Goal: Task Accomplishment & Management: Manage account settings

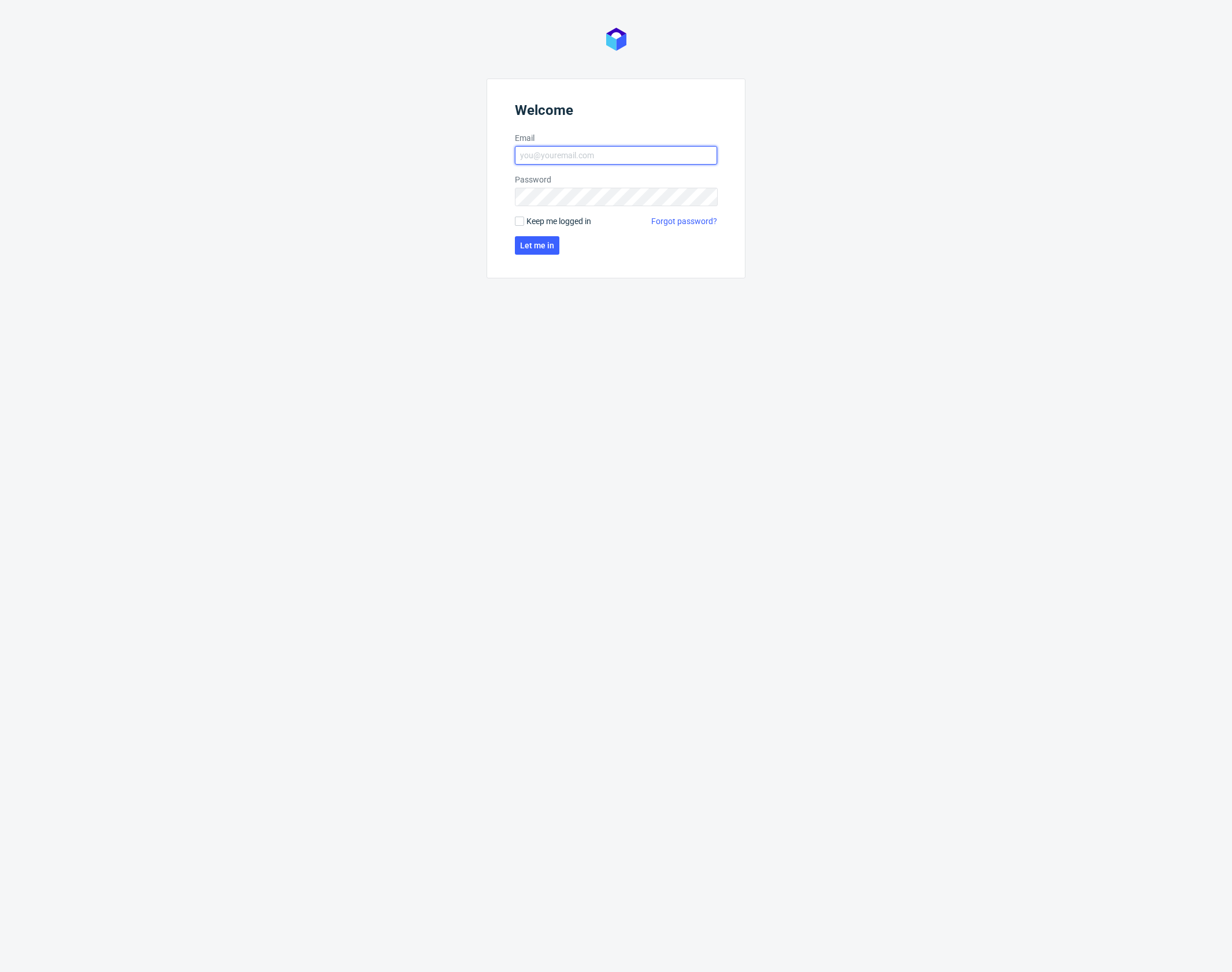
click at [542, 161] on input "Email" at bounding box center [616, 155] width 202 height 19
type input "karol.markowski@packhelp.com"
click at [543, 249] on span "Let me in" at bounding box center [537, 246] width 34 height 8
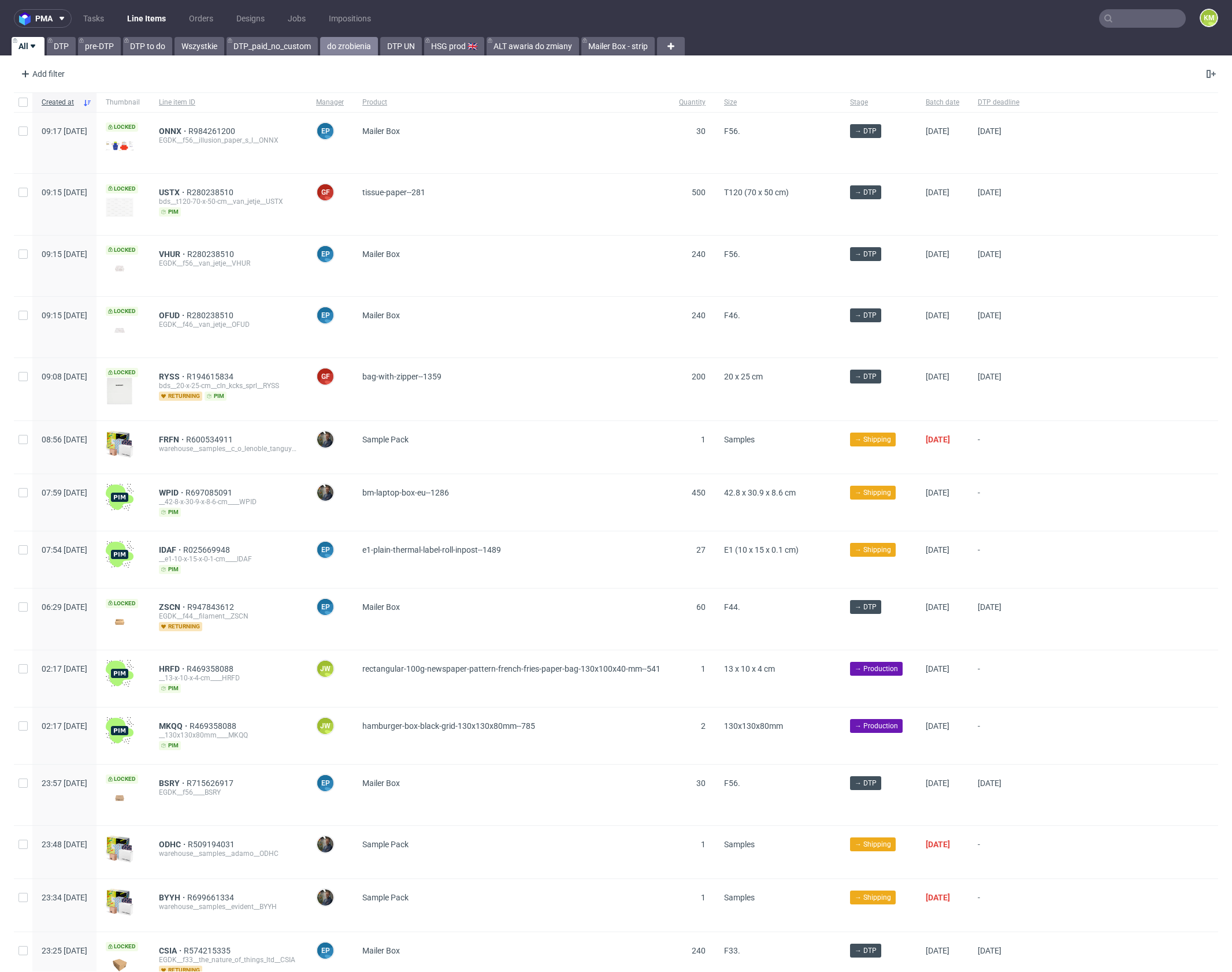
click at [353, 52] on link "do zrobienia" at bounding box center [349, 46] width 58 height 19
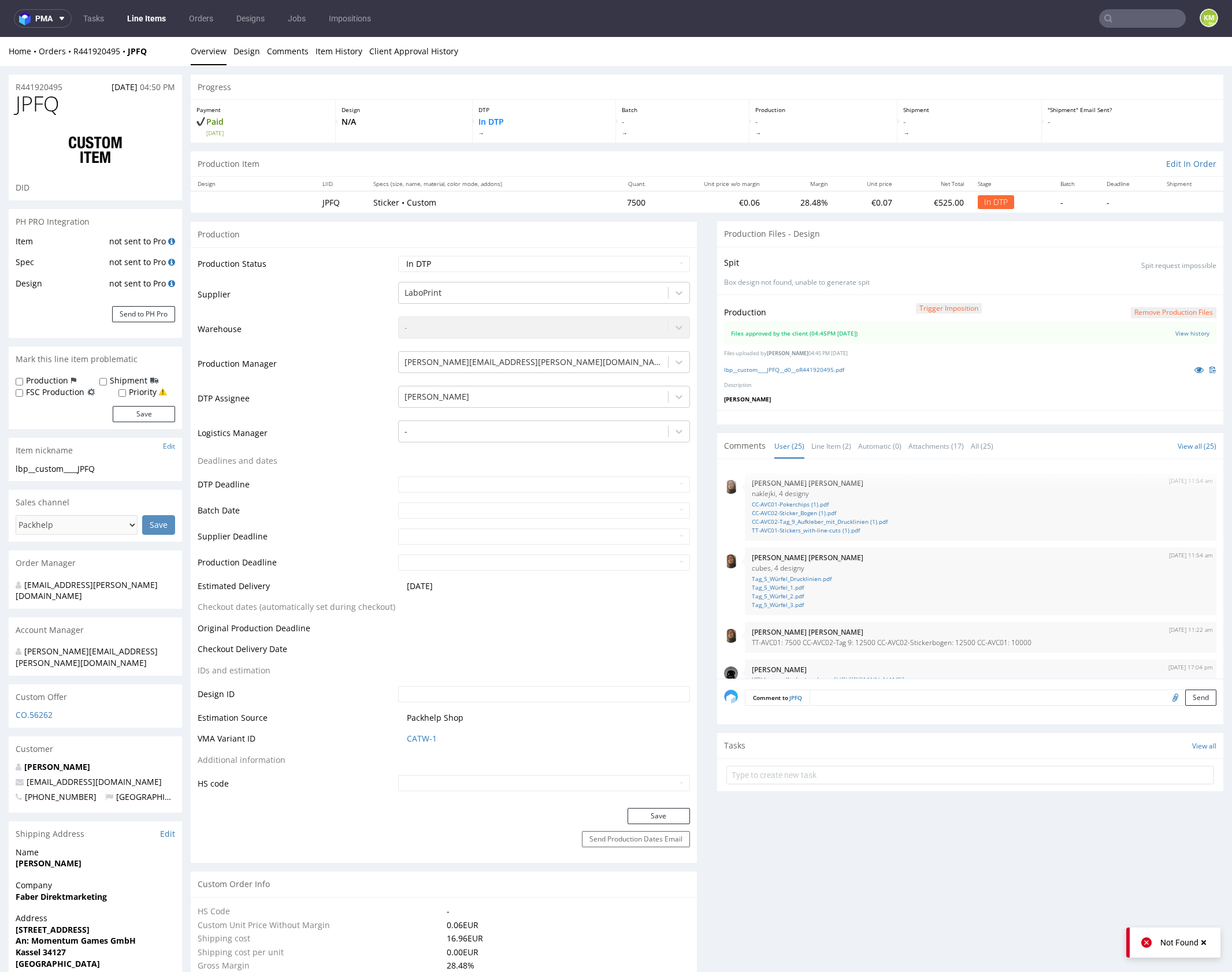
scroll to position [920, 0]
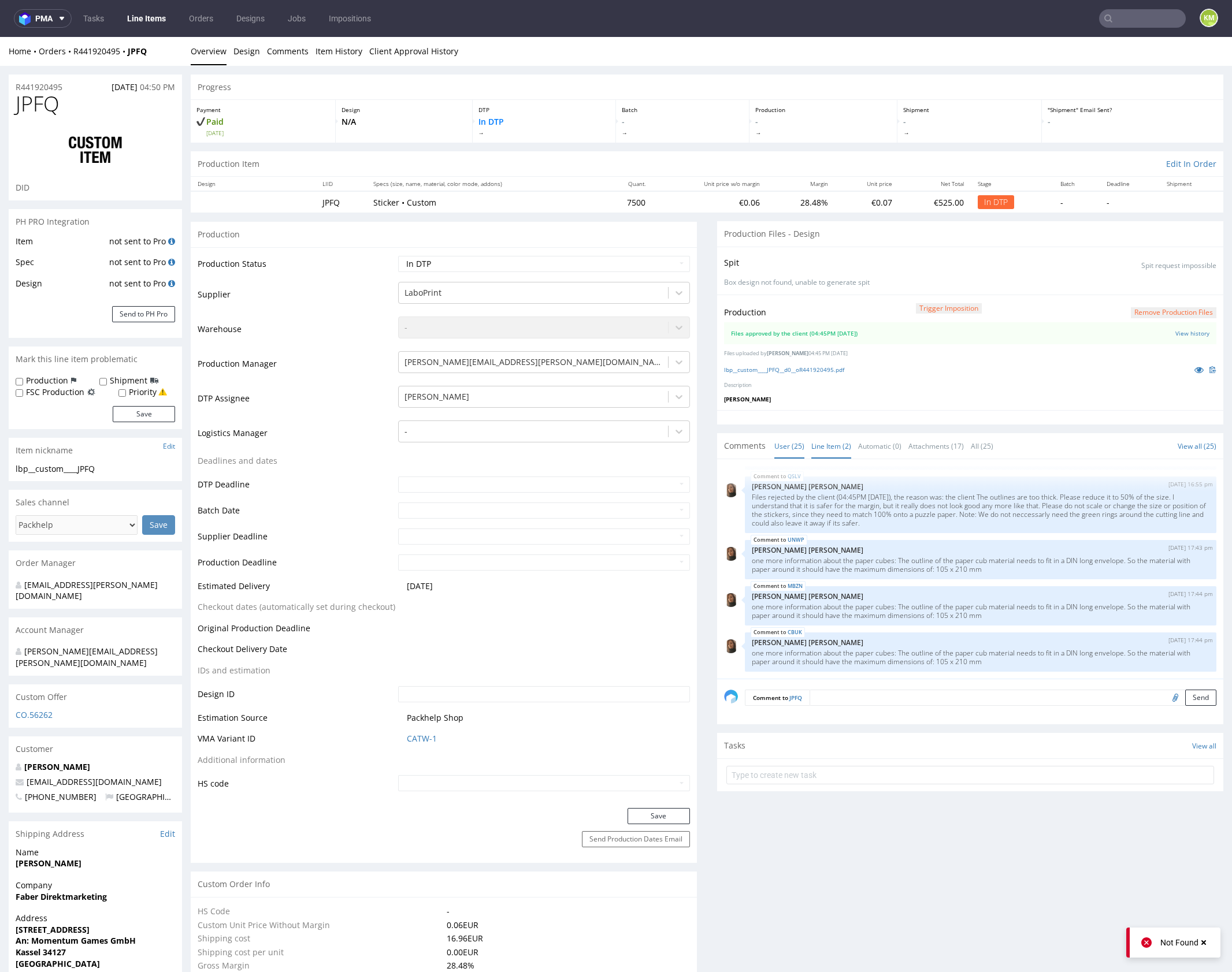
click at [821, 449] on link "Line Item (2)" at bounding box center [832, 446] width 40 height 25
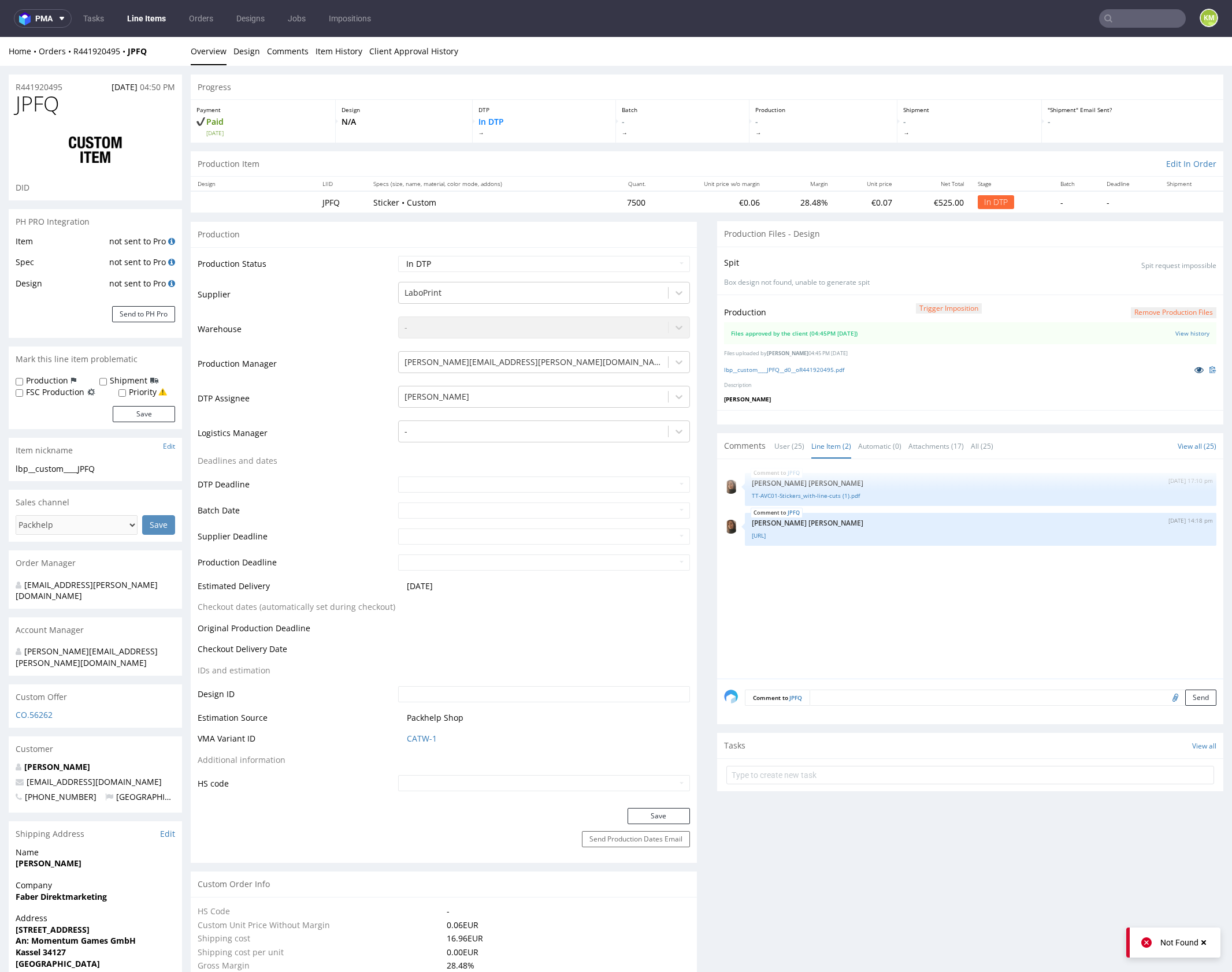
click at [1195, 367] on icon at bounding box center [1199, 370] width 9 height 8
click at [113, 58] on div "Home Orders R441920495 JPFQ Overview Design Comments Item History Client Approv…" at bounding box center [616, 52] width 1232 height 29
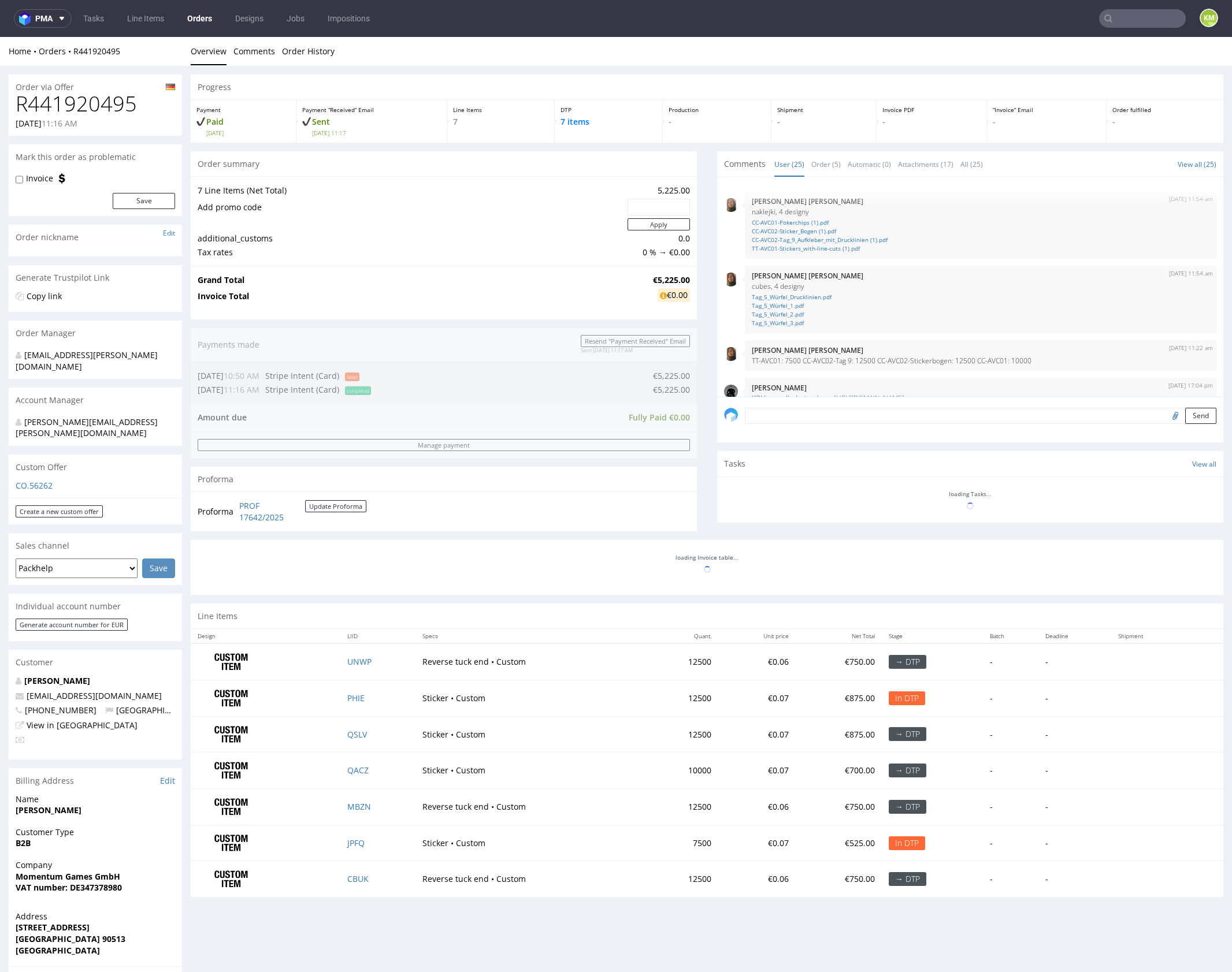
scroll to position [920, 0]
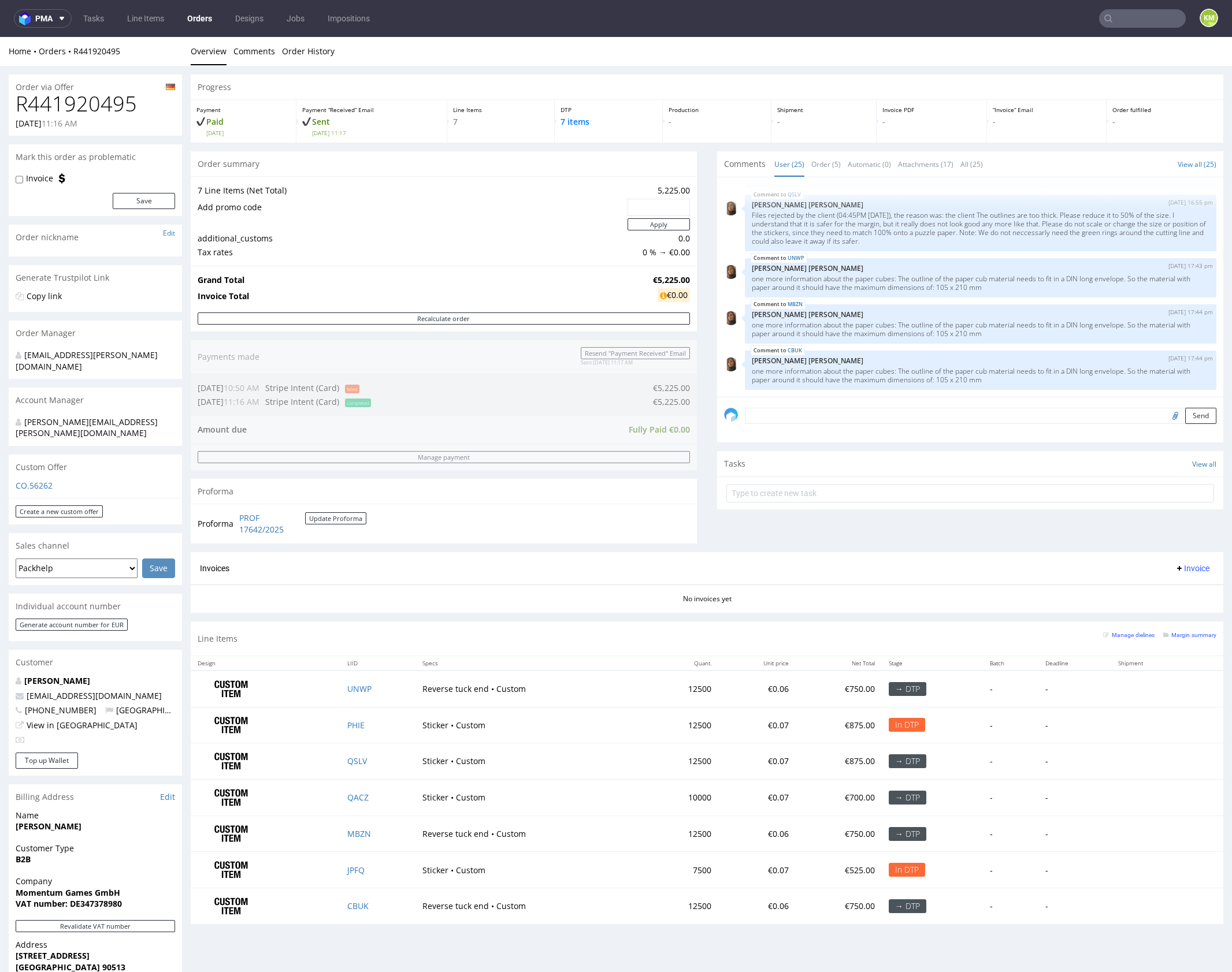
click at [987, 542] on div "Comments User (25) Order (5) Automatic (0) Attachments (17) All (25) View all (…" at bounding box center [970, 351] width 506 height 401
click at [939, 544] on div "Comments User (25) Order (5) Automatic (0) Attachments (17) All (25) View all (…" at bounding box center [970, 351] width 506 height 401
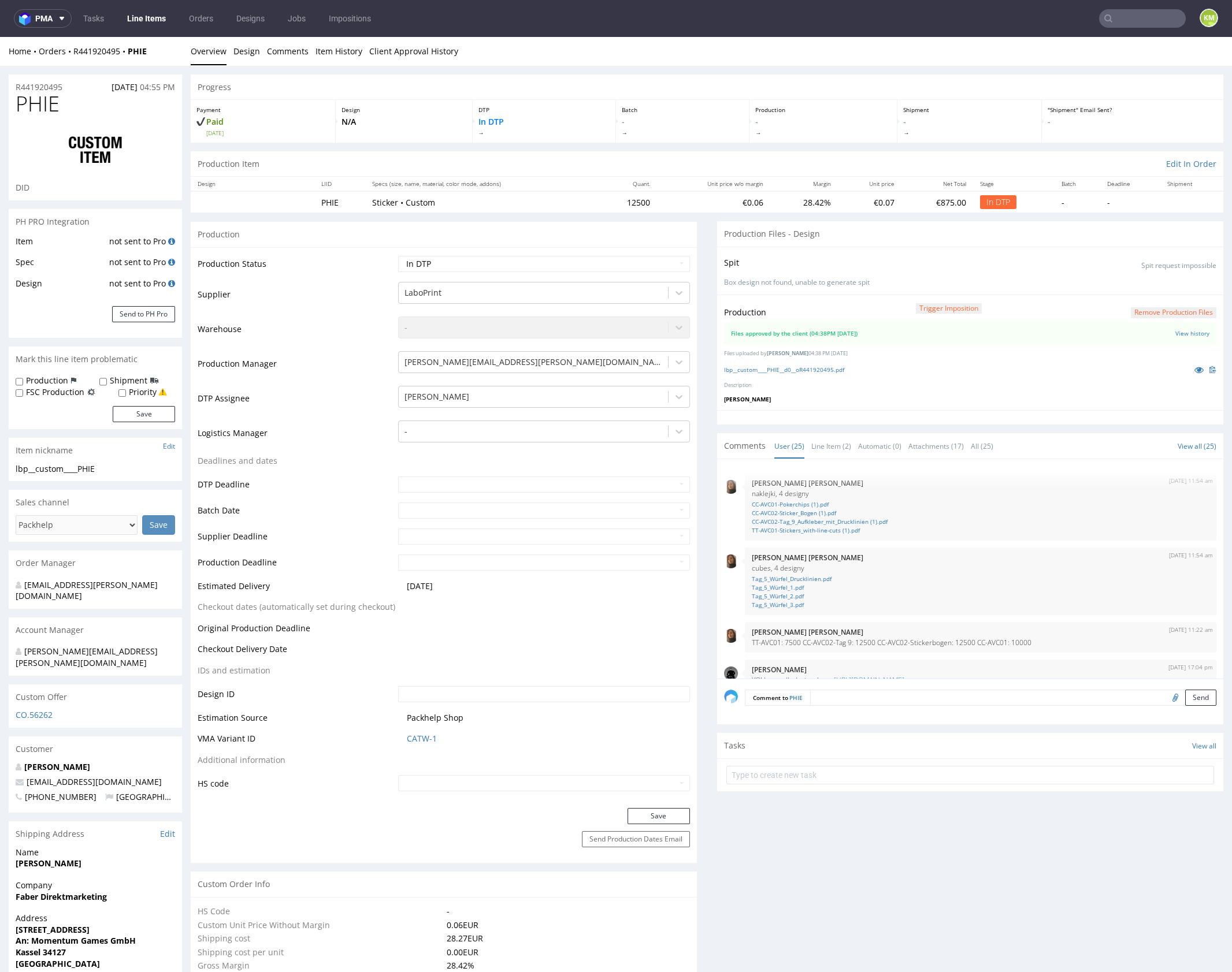
scroll to position [920, 0]
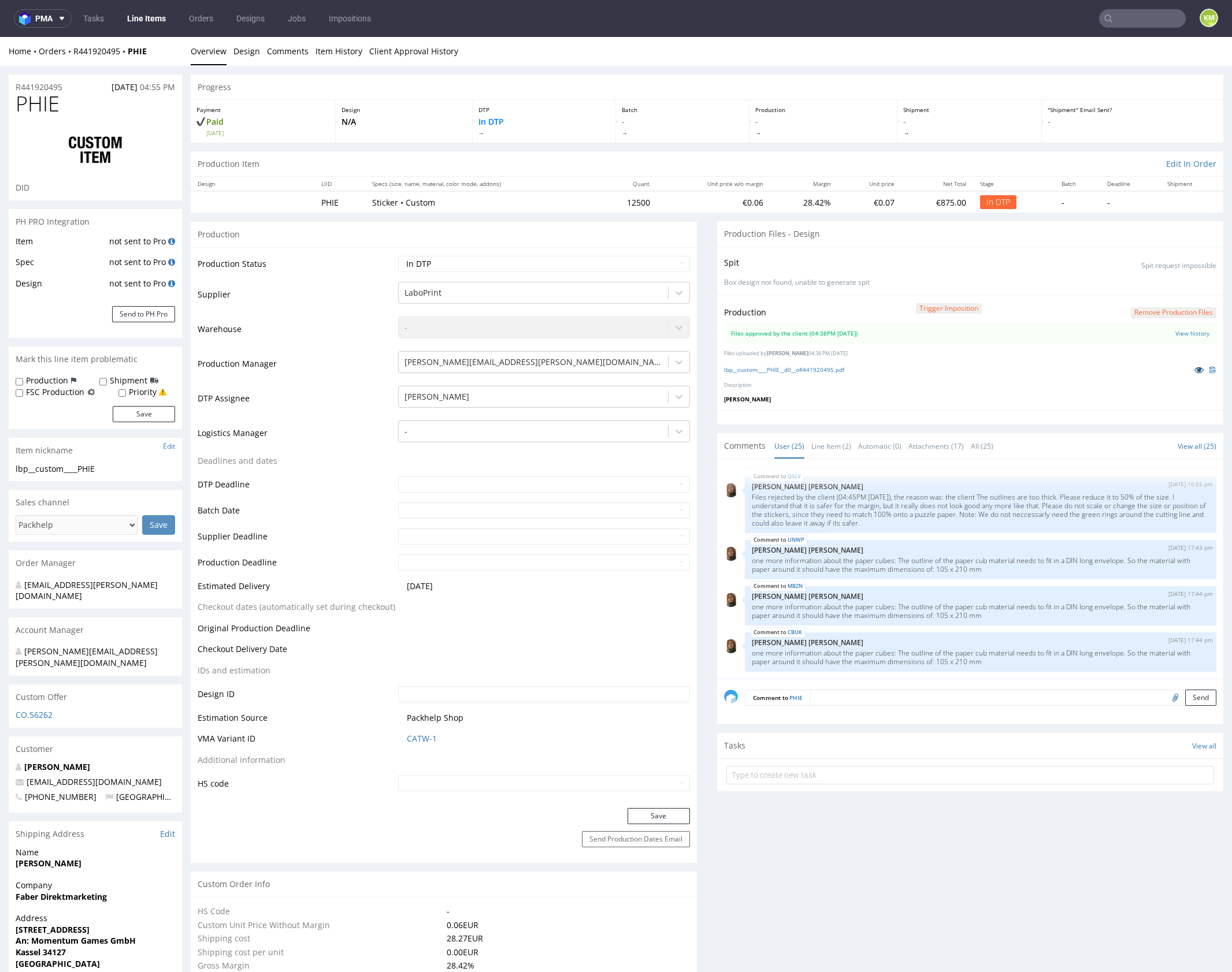
click at [1195, 367] on icon at bounding box center [1199, 370] width 9 height 8
drag, startPoint x: 833, startPoint y: 443, endPoint x: 819, endPoint y: 544, distance: 102.0
click at [832, 443] on link "Line Item (2)" at bounding box center [832, 446] width 40 height 25
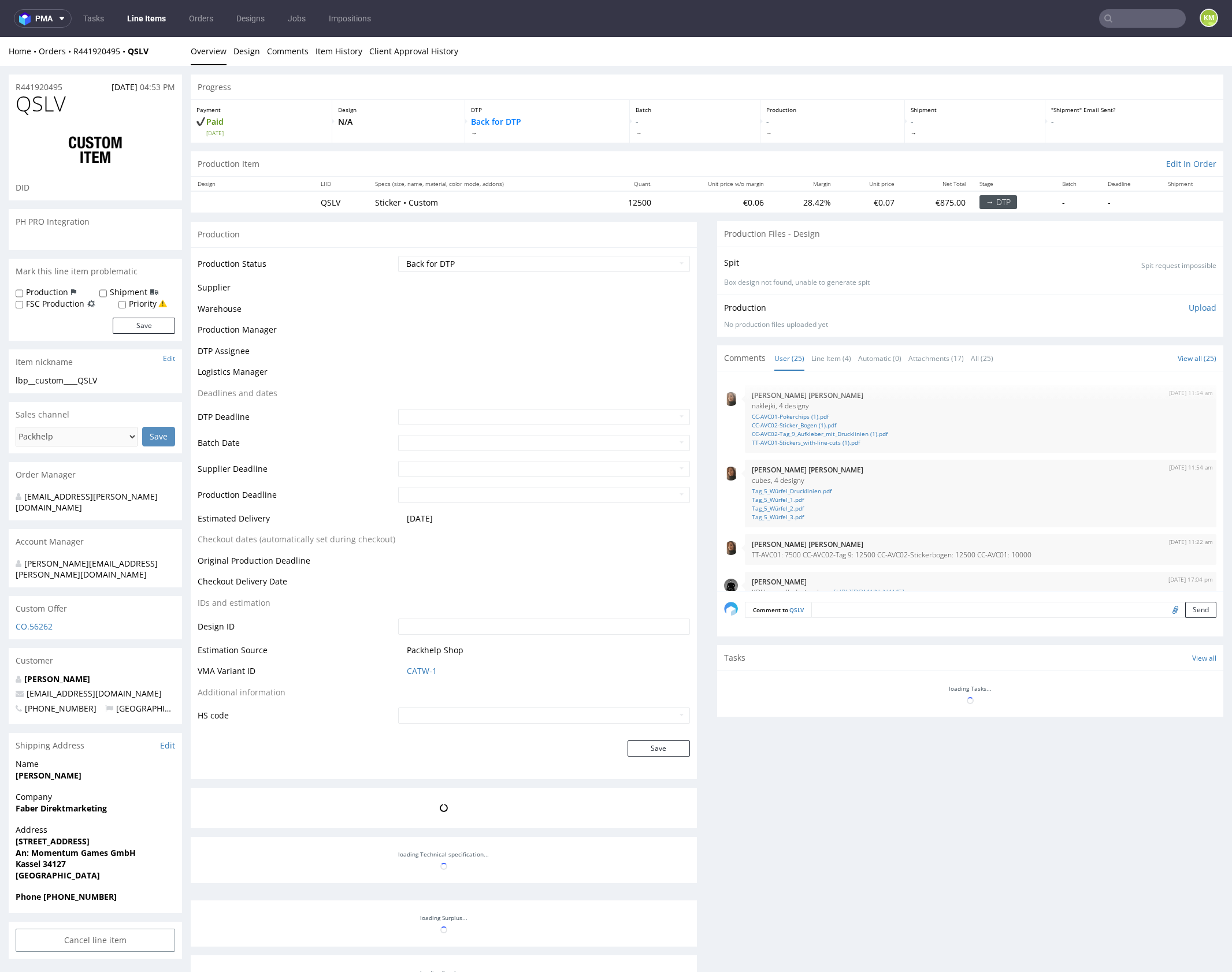
scroll to position [920, 0]
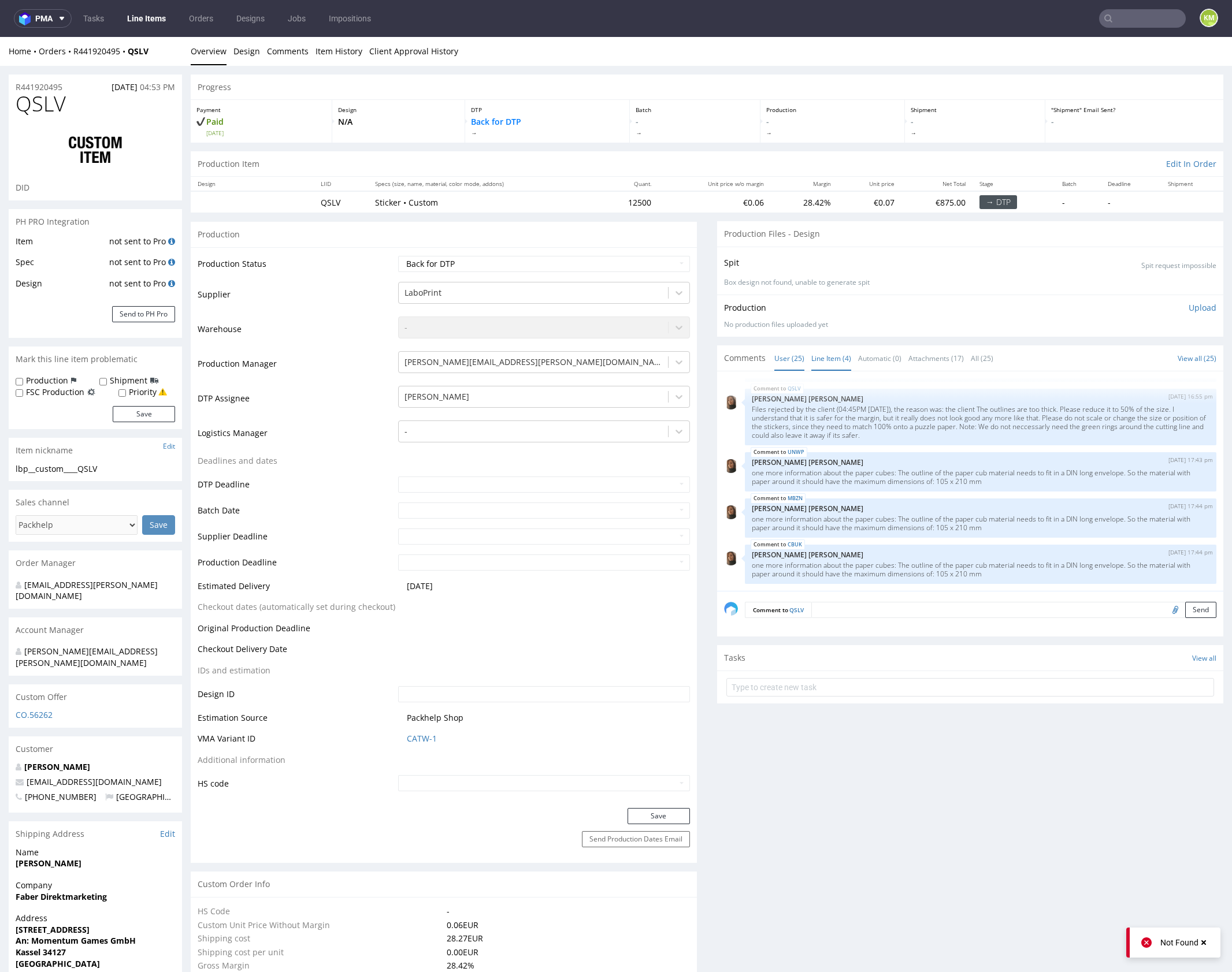
click at [814, 353] on link "Line Item (4)" at bounding box center [832, 359] width 40 height 25
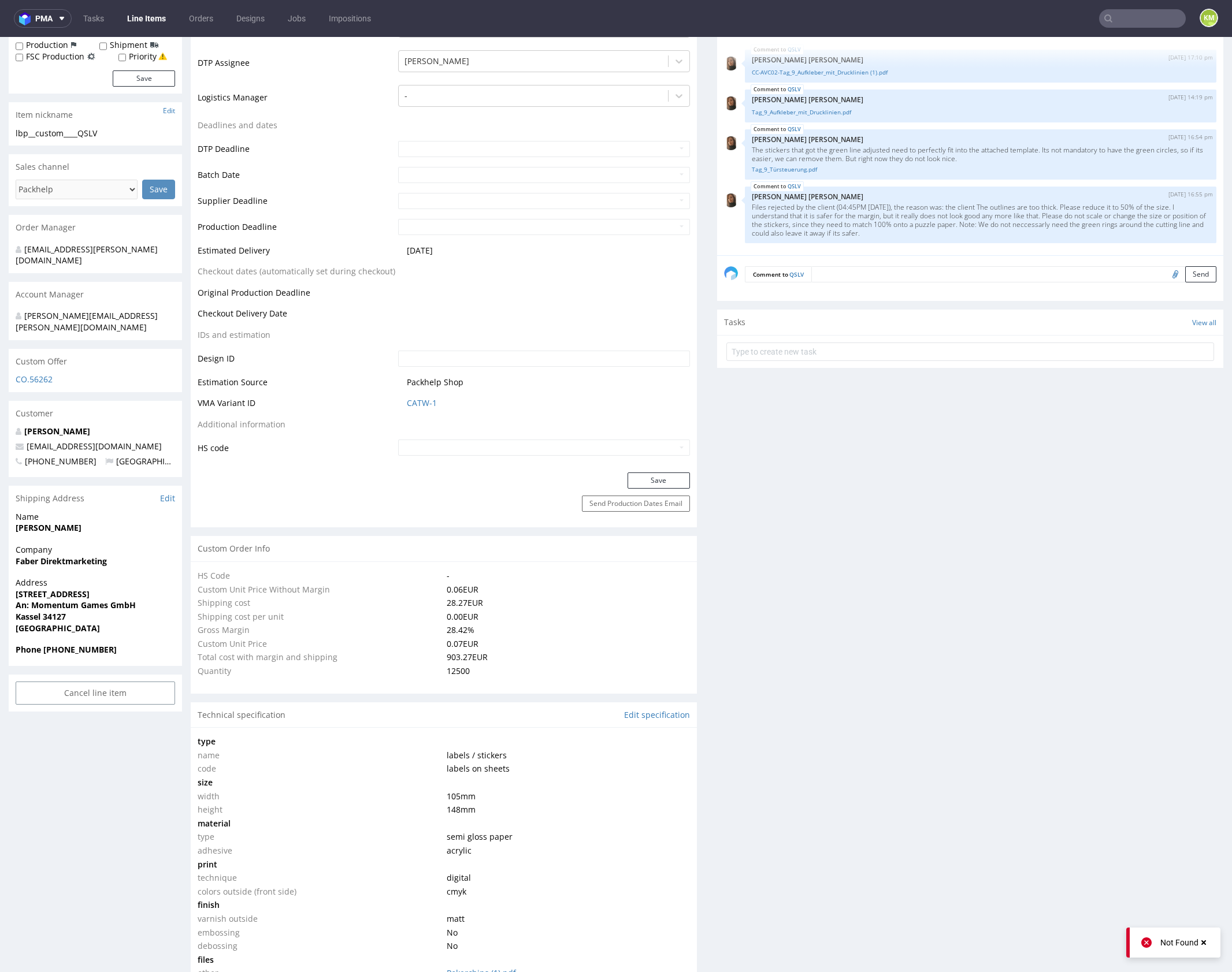
scroll to position [0, 0]
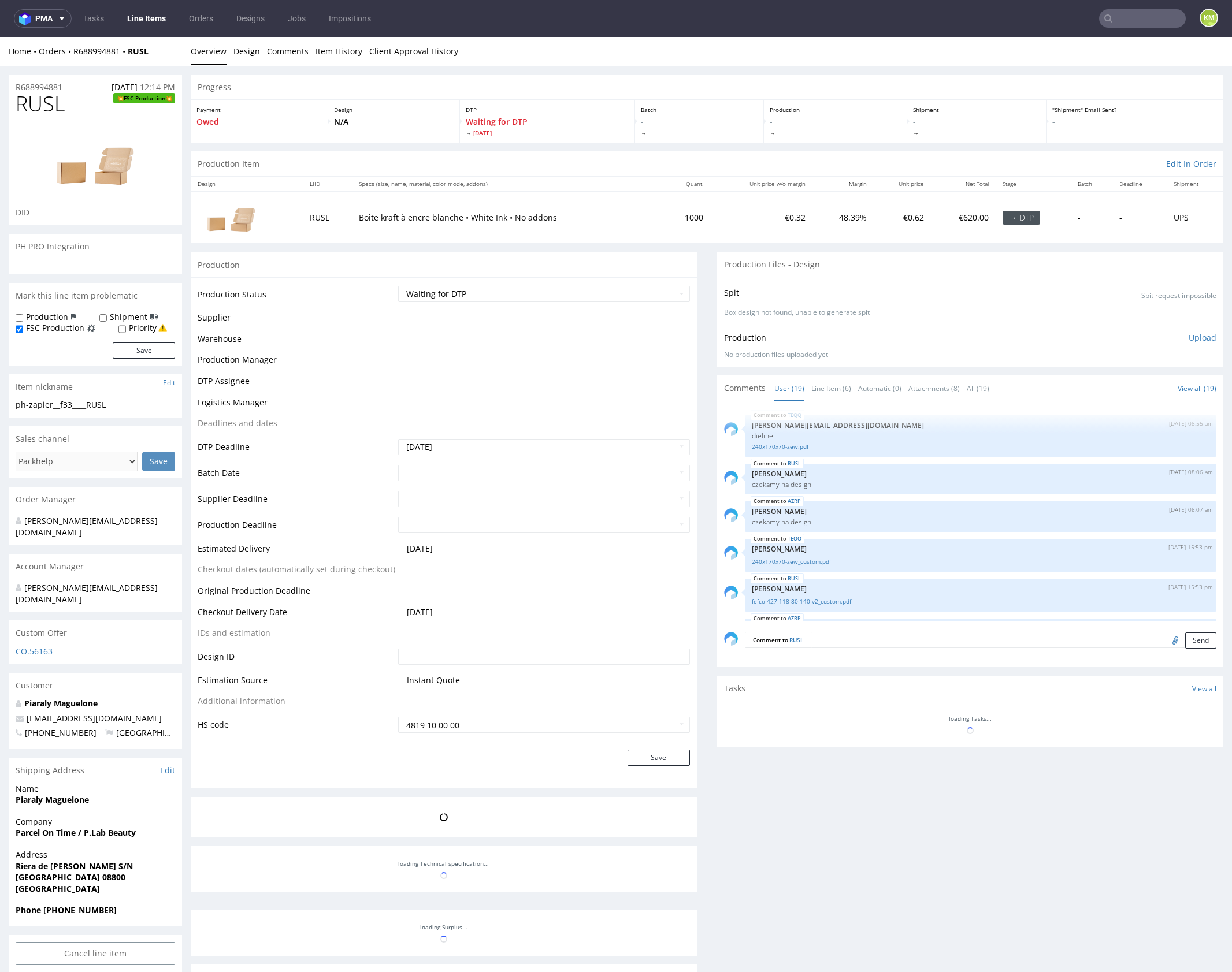
scroll to position [691, 0]
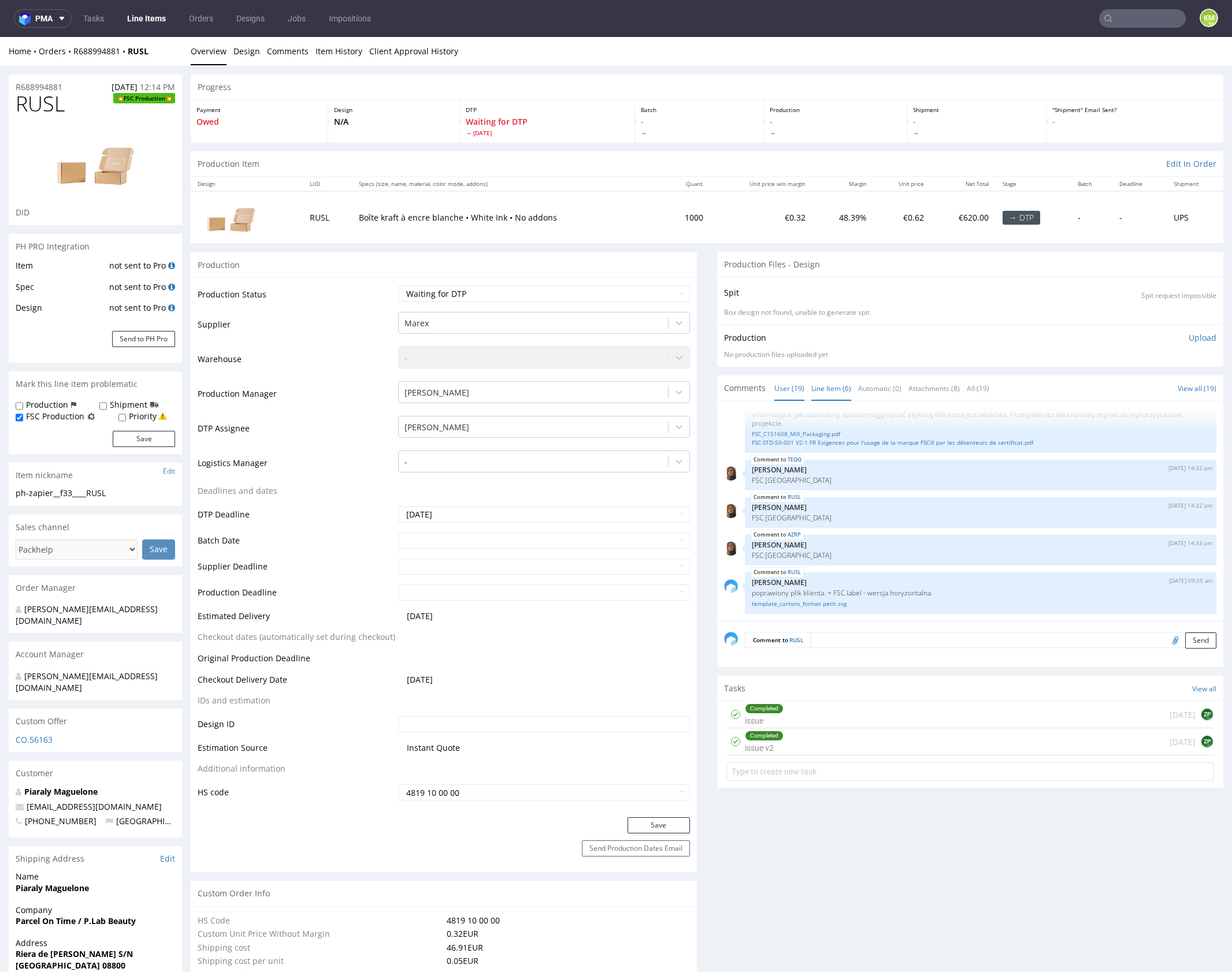
click at [818, 390] on link "Line Item (6)" at bounding box center [832, 388] width 40 height 25
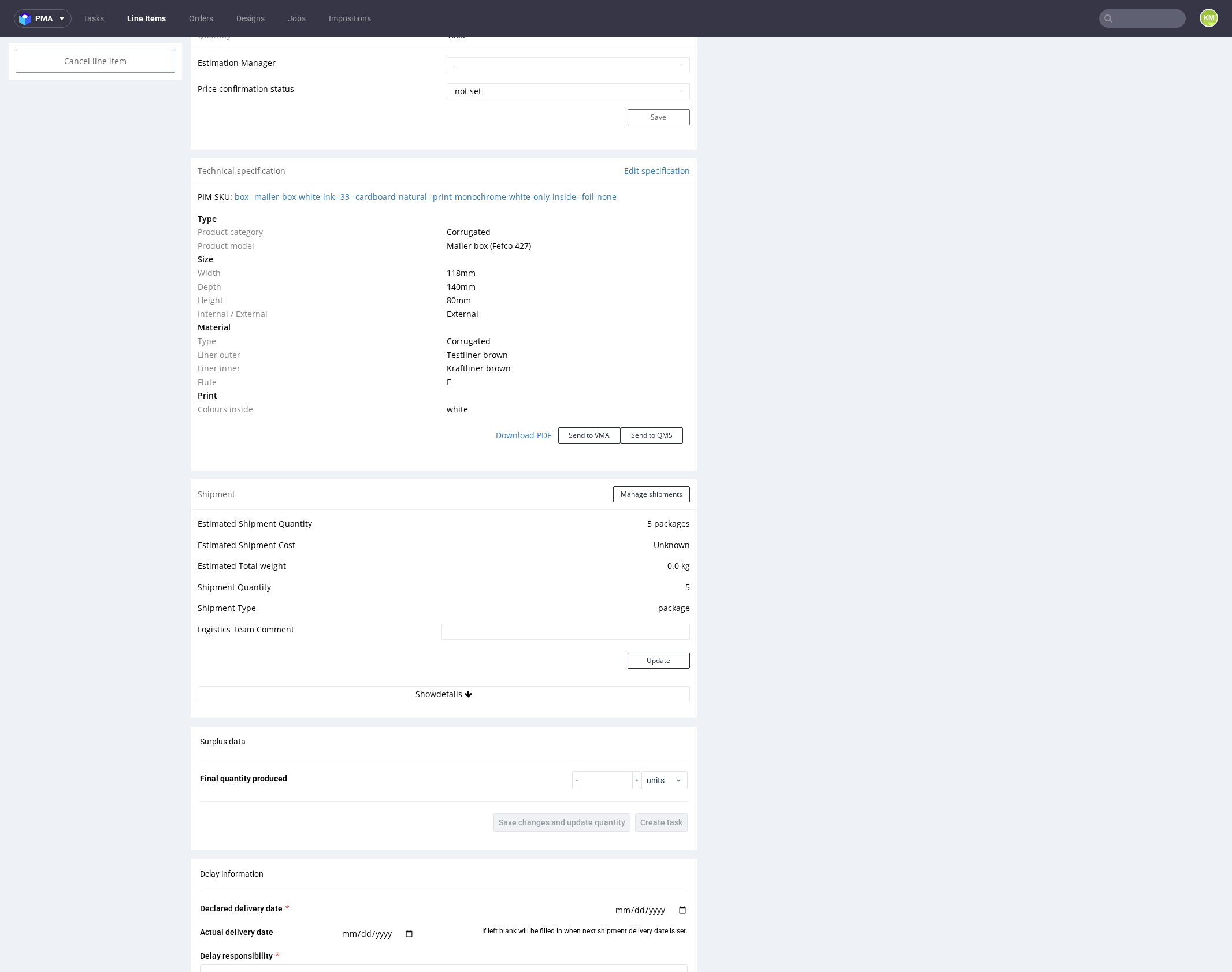
scroll to position [126, 0]
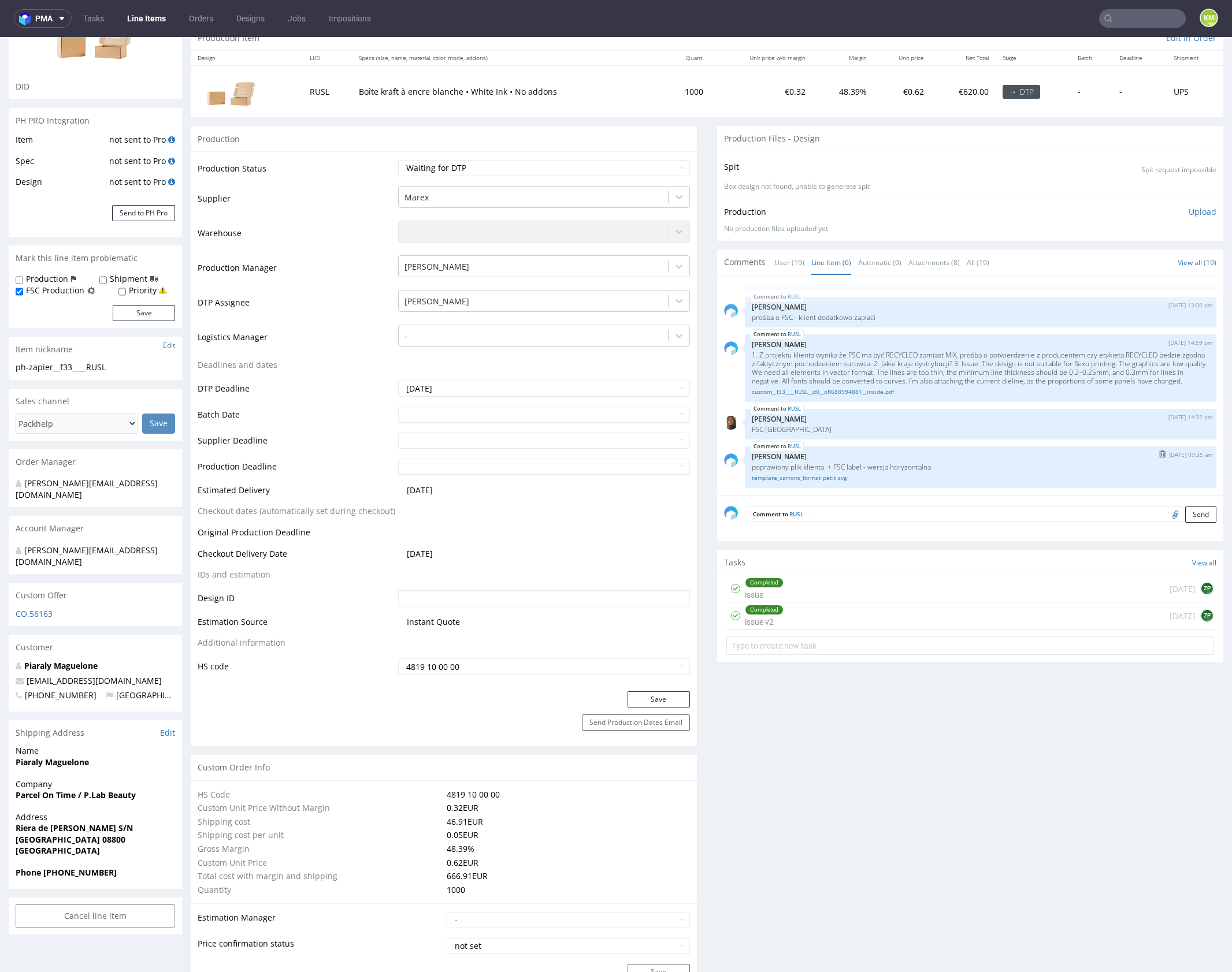
click at [868, 463] on p "poprawiony plik klienta. + FSC label - wersja horyzontalna" at bounding box center [980, 467] width 458 height 9
click at [814, 477] on link "template_cartons_format petit.svg" at bounding box center [980, 478] width 458 height 9
click at [868, 392] on link "custom__f33____RUSL__d0__oR688994881__inside.pdf" at bounding box center [980, 392] width 458 height 9
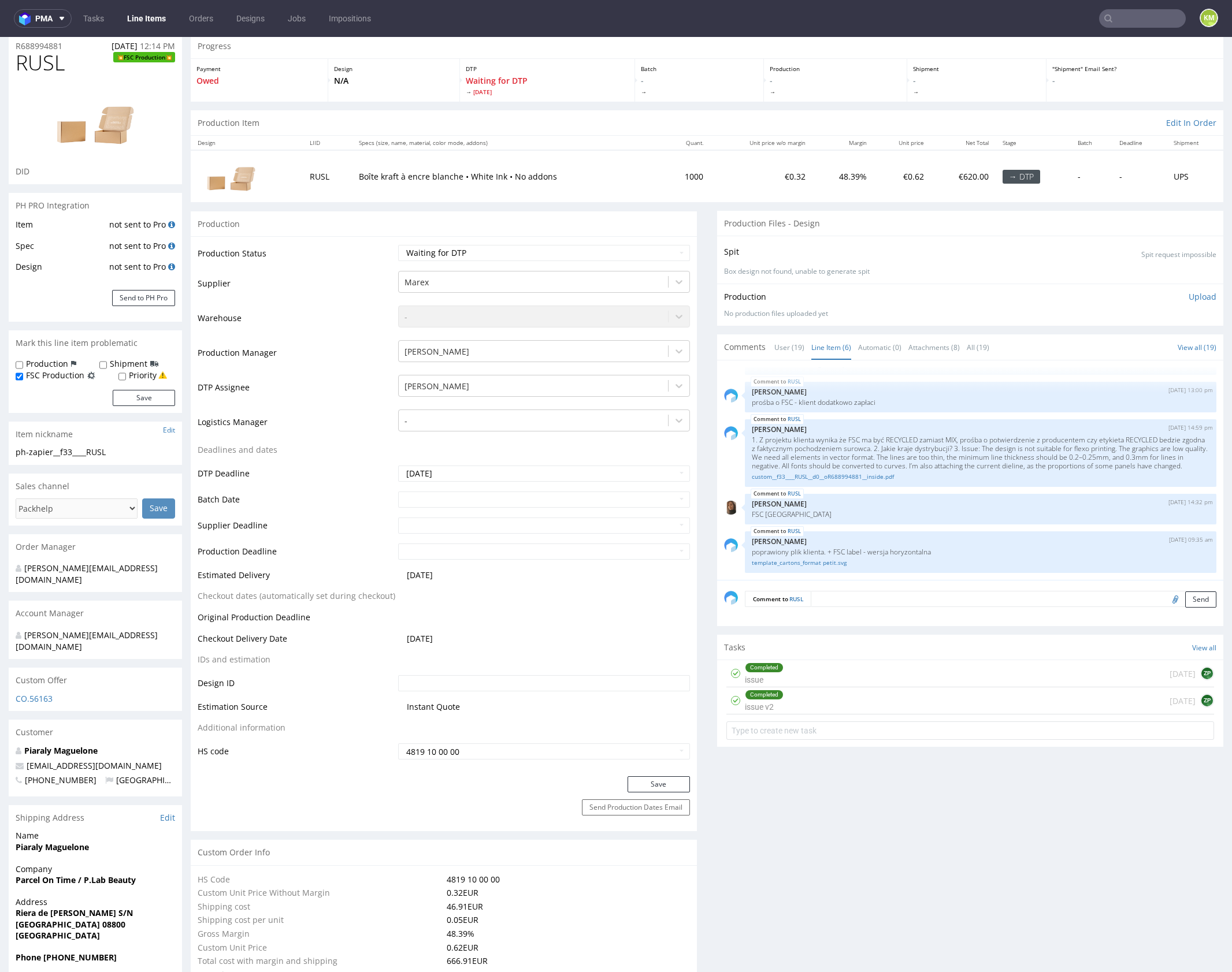
scroll to position [0, 0]
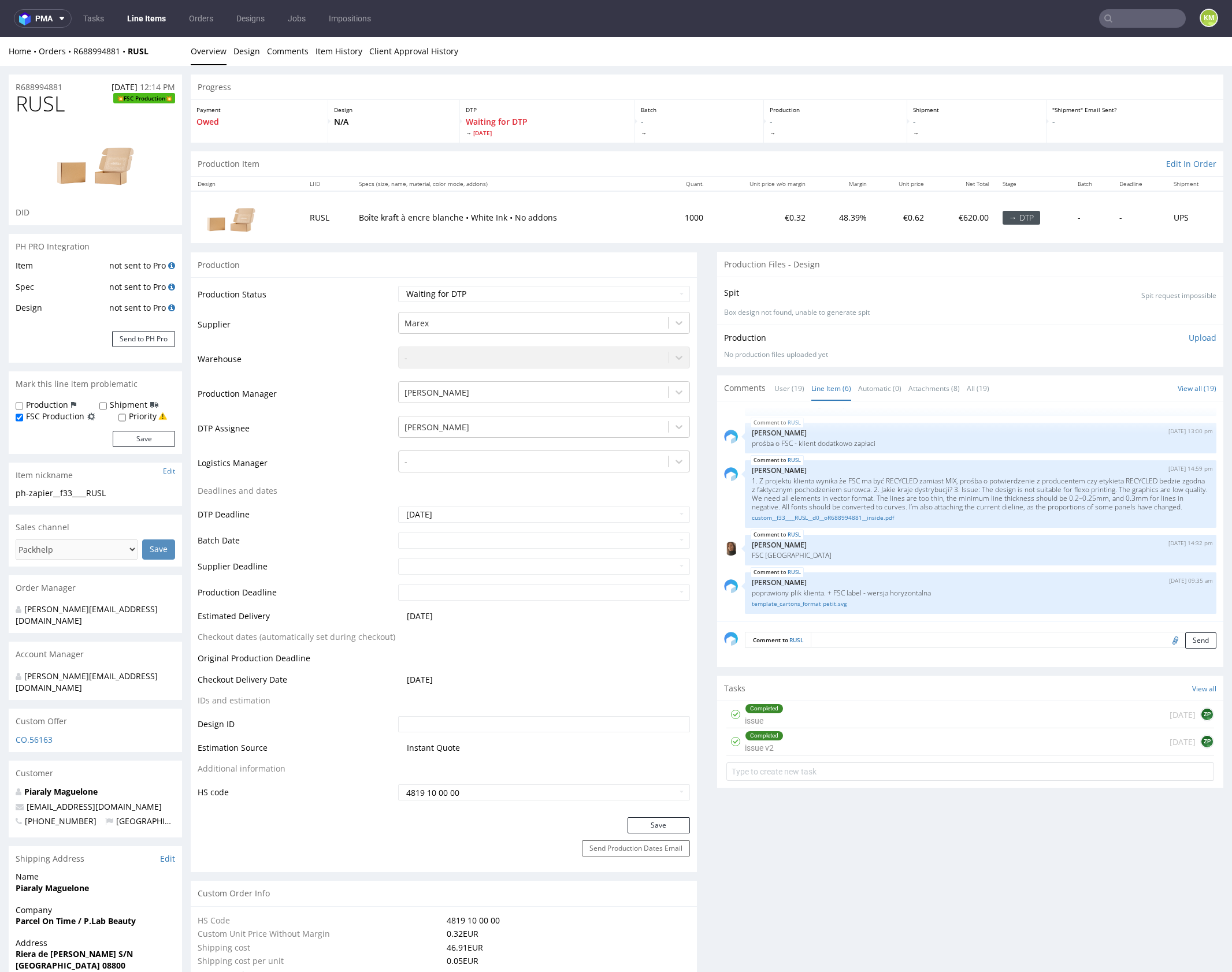
click at [943, 638] on textarea at bounding box center [1014, 639] width 406 height 16
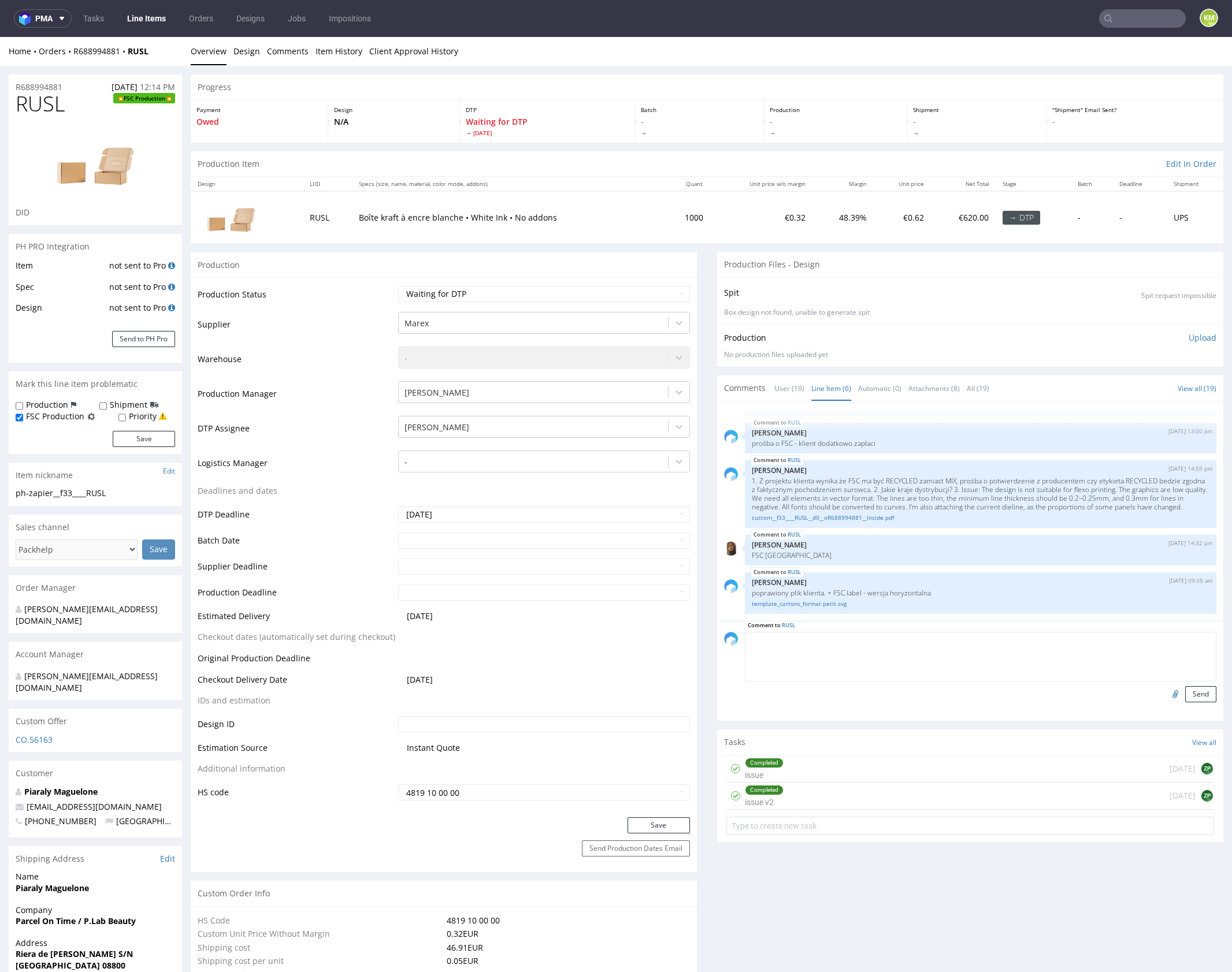
paste textarea "Siatka została przeskalowana, do tego zamówienia wrzucałem wcześniej poprawną s…"
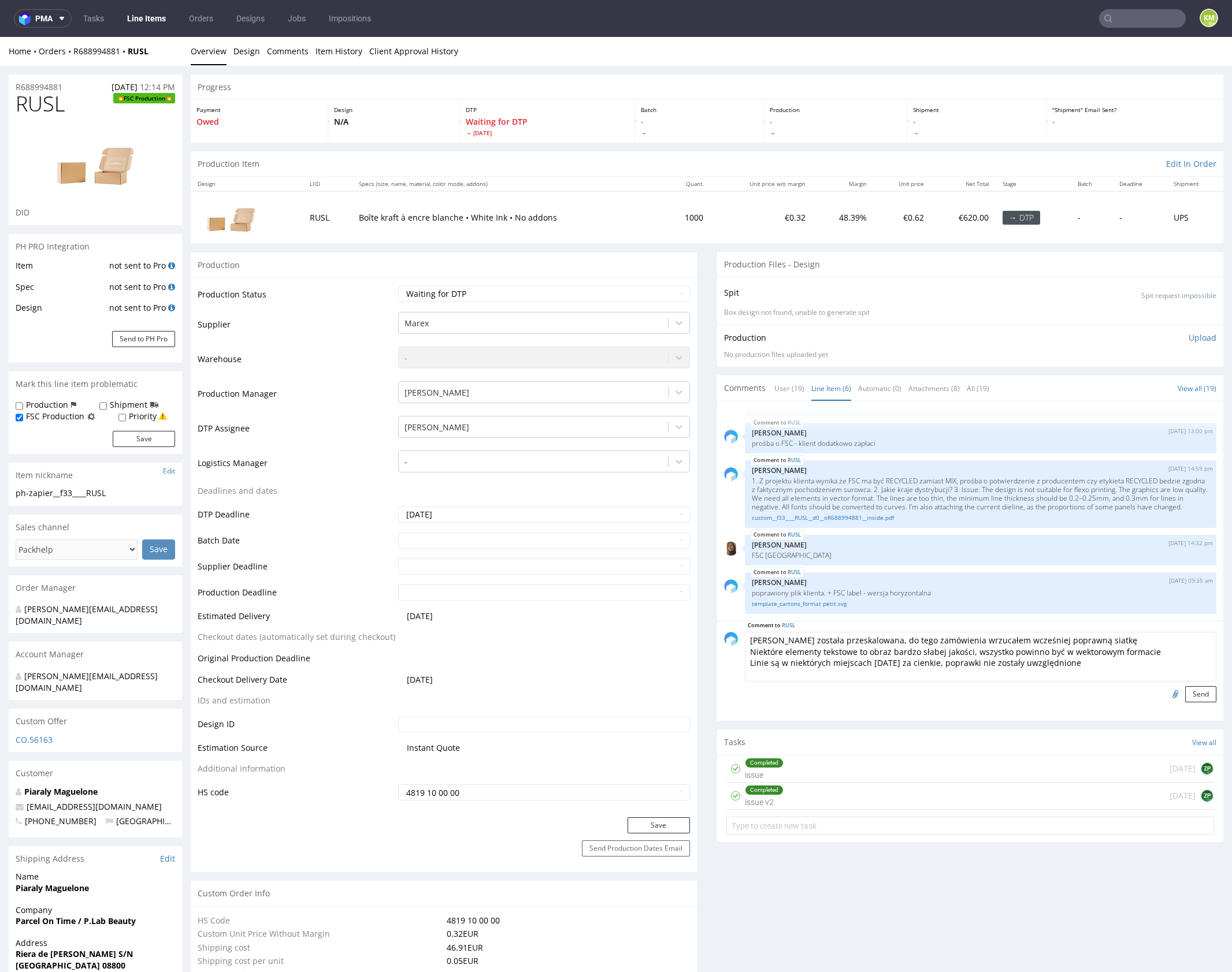
scroll to position [1, 0]
click at [745, 643] on textarea "Siatka została przeskalowana, do tego zamówienia wrzucałem wcześniej poprawną s…" at bounding box center [980, 657] width 471 height 50
click at [745, 651] on textarea "1. Siatka została przeskalowana, do tego zamówienia wrzucałem wcześniej poprawn…" at bounding box center [980, 657] width 471 height 50
drag, startPoint x: 741, startPoint y: 664, endPoint x: 777, endPoint y: 705, distance: 54.6
click at [745, 664] on textarea "1. Siatka została przeskalowana, do tego zamówienia wrzucałem wcześniej poprawn…" at bounding box center [980, 657] width 471 height 50
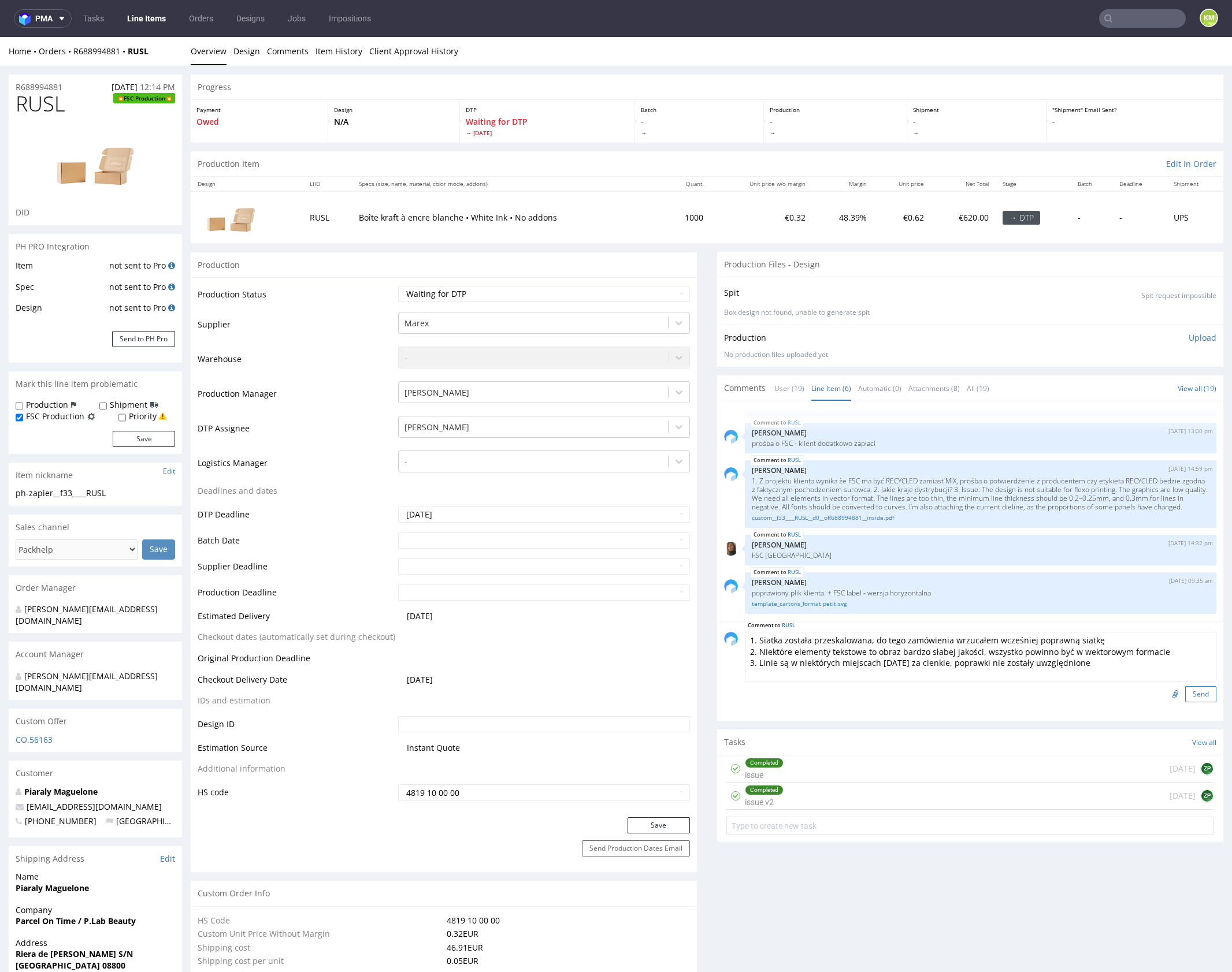
type textarea "1. Siatka została przeskalowana, do tego zamówienia wrzucałem wcześniej poprawn…"
click at [1185, 691] on button "Send" at bounding box center [1200, 694] width 31 height 16
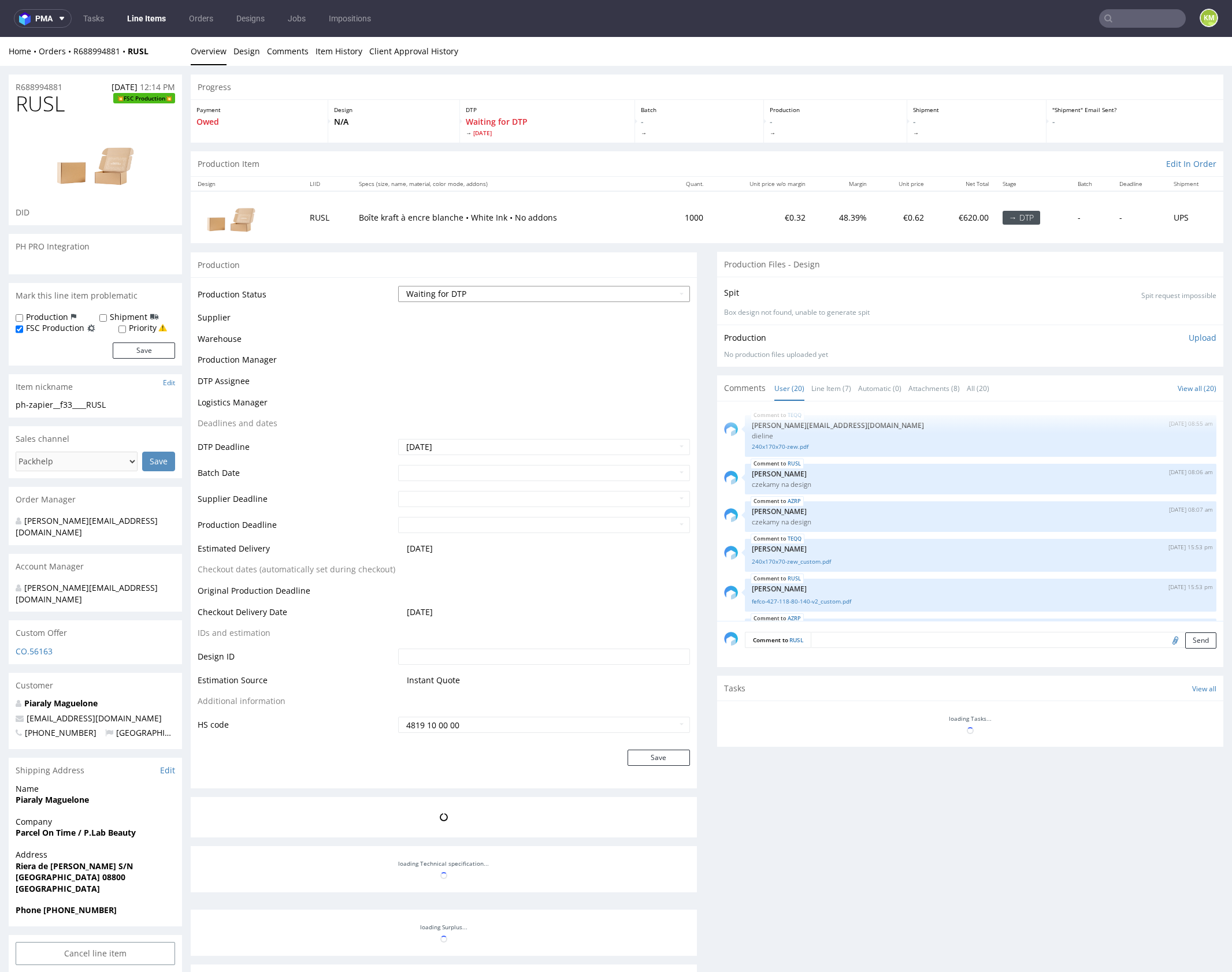
scroll to position [746, 0]
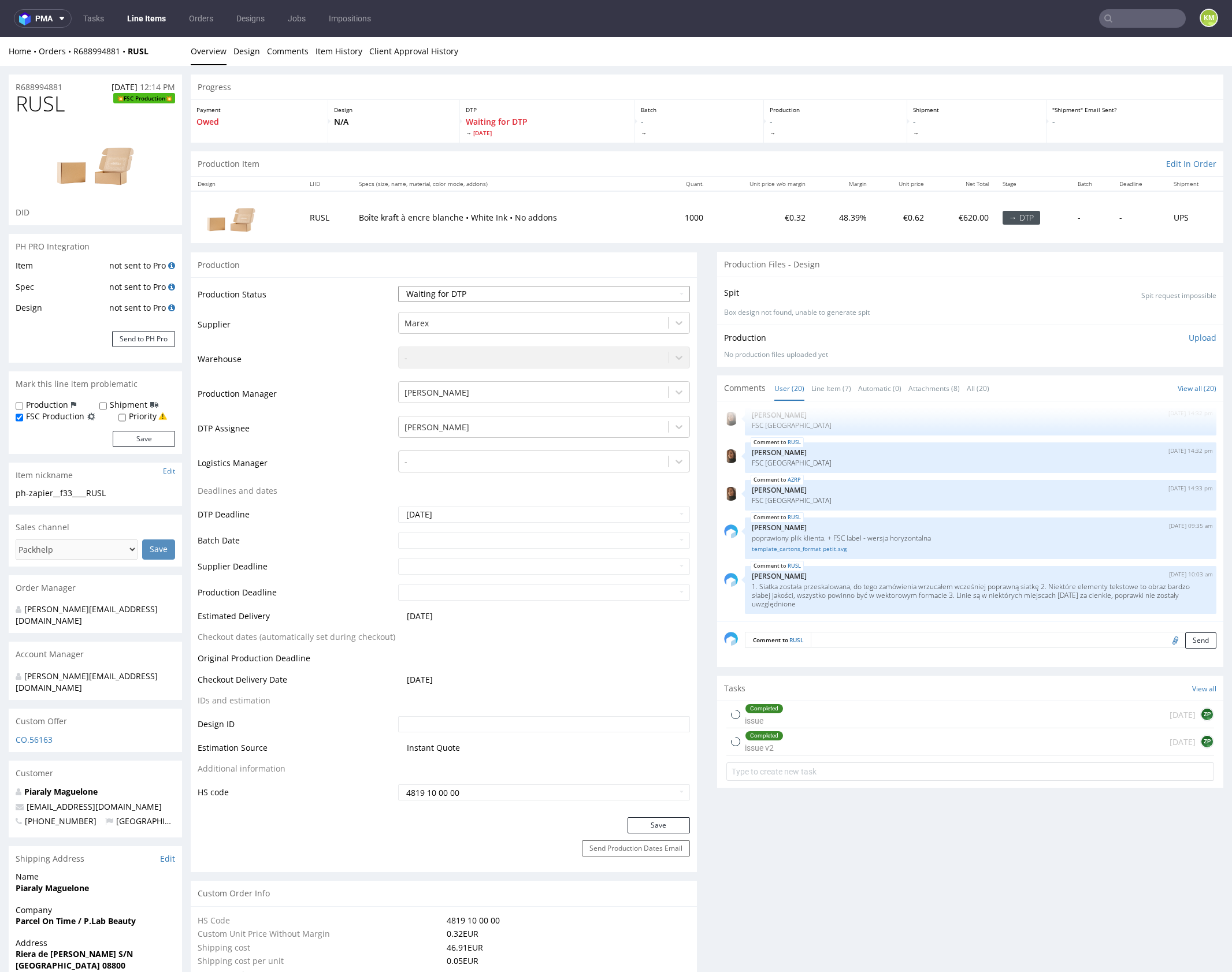
click at [610, 290] on select "Waiting for Artwork Waiting for Diecut Waiting for Mockup Waiting for DTP Waiti…" at bounding box center [544, 293] width 292 height 16
select select "dtp_issue"
click at [398, 286] on select "Waiting for Artwork Waiting for Diecut Waiting for Mockup Waiting for DTP Waiti…" at bounding box center [544, 293] width 292 height 16
click at [649, 820] on button "Save" at bounding box center [658, 825] width 62 height 16
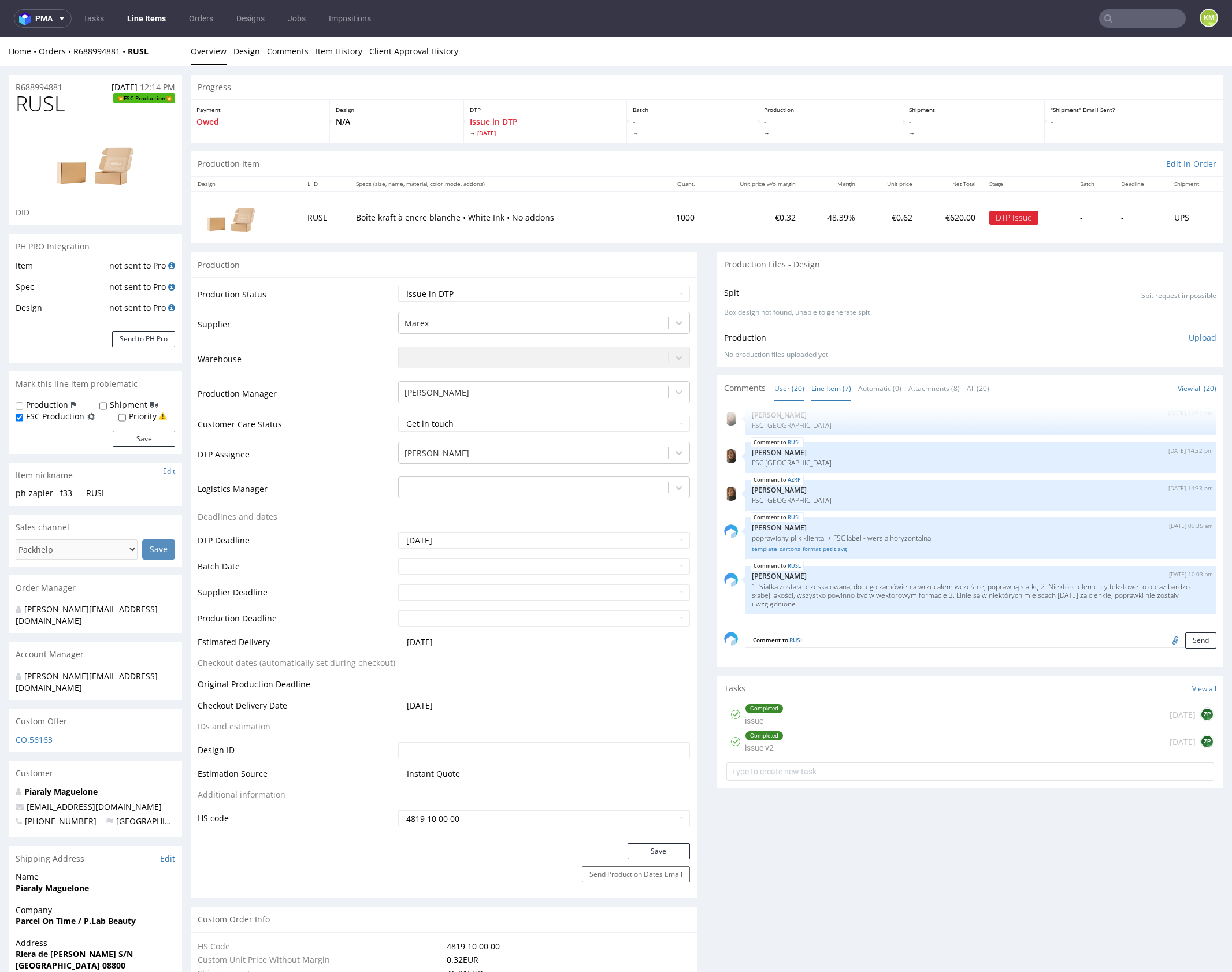
click at [839, 390] on link "Line Item (7)" at bounding box center [832, 388] width 40 height 25
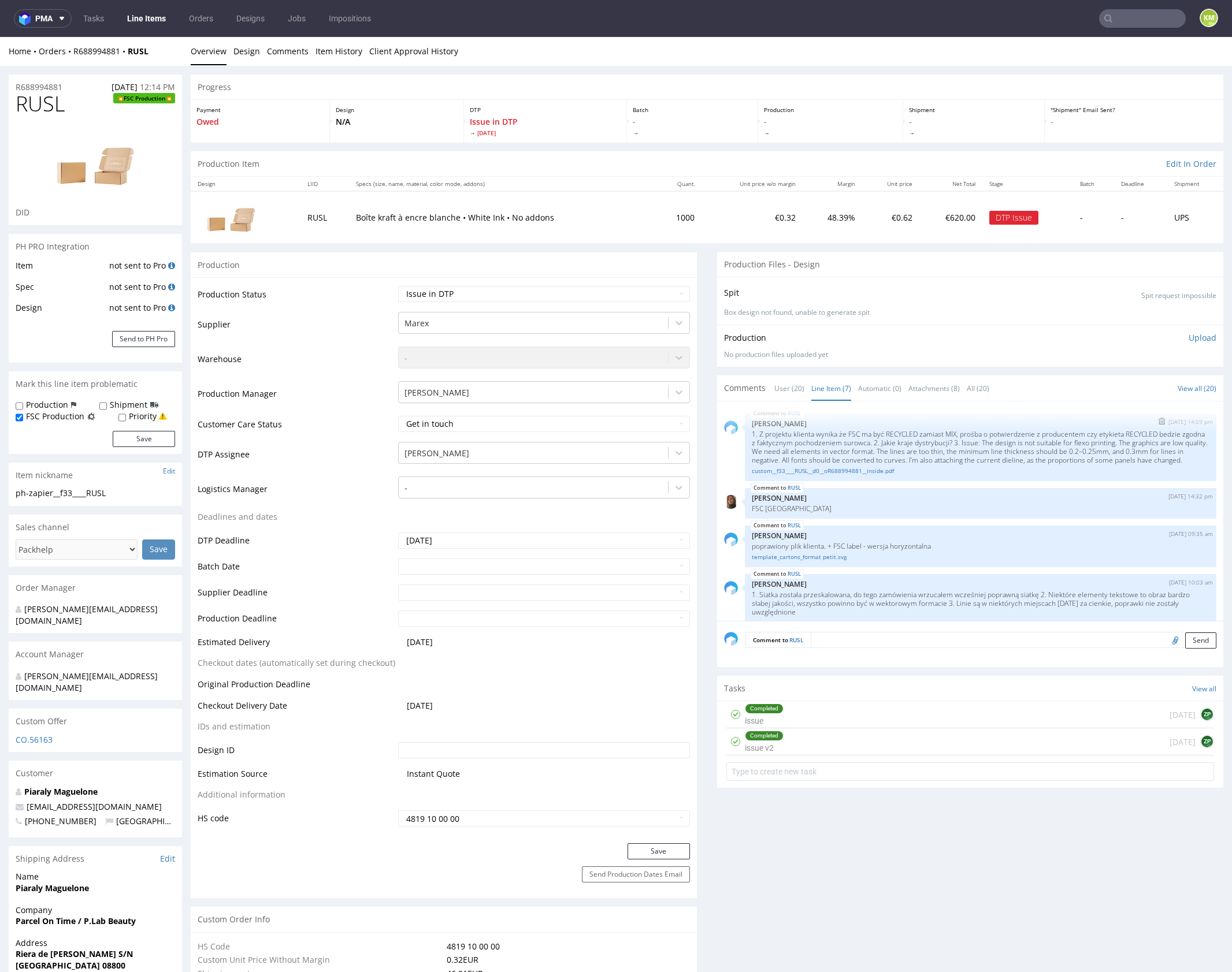
scroll to position [133, 0]
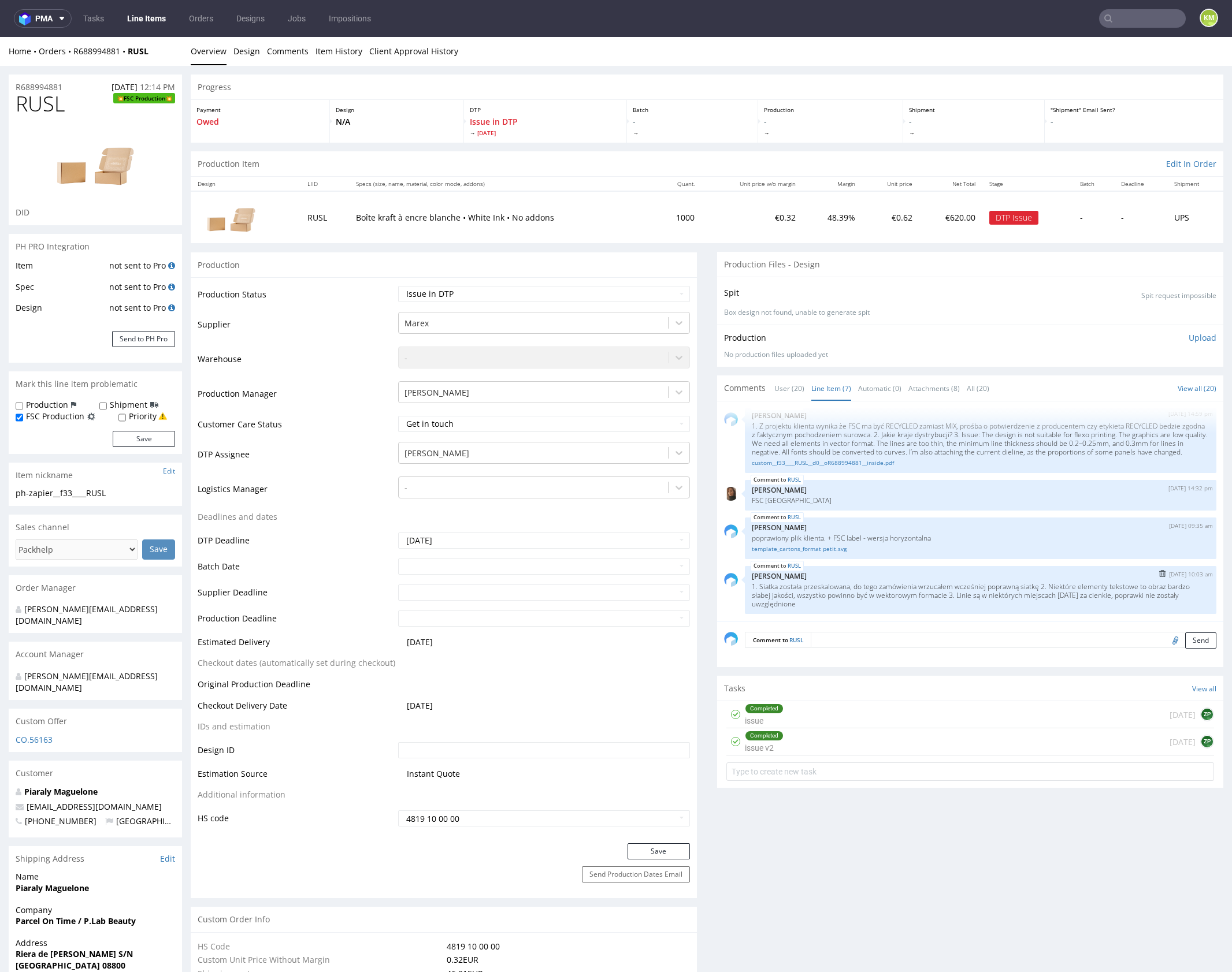
click at [882, 580] on div "RUSL 9th Sep 25 | 10:03 am Karol Markowski 1. Siatka została przeskalowana, do …" at bounding box center [980, 590] width 471 height 48
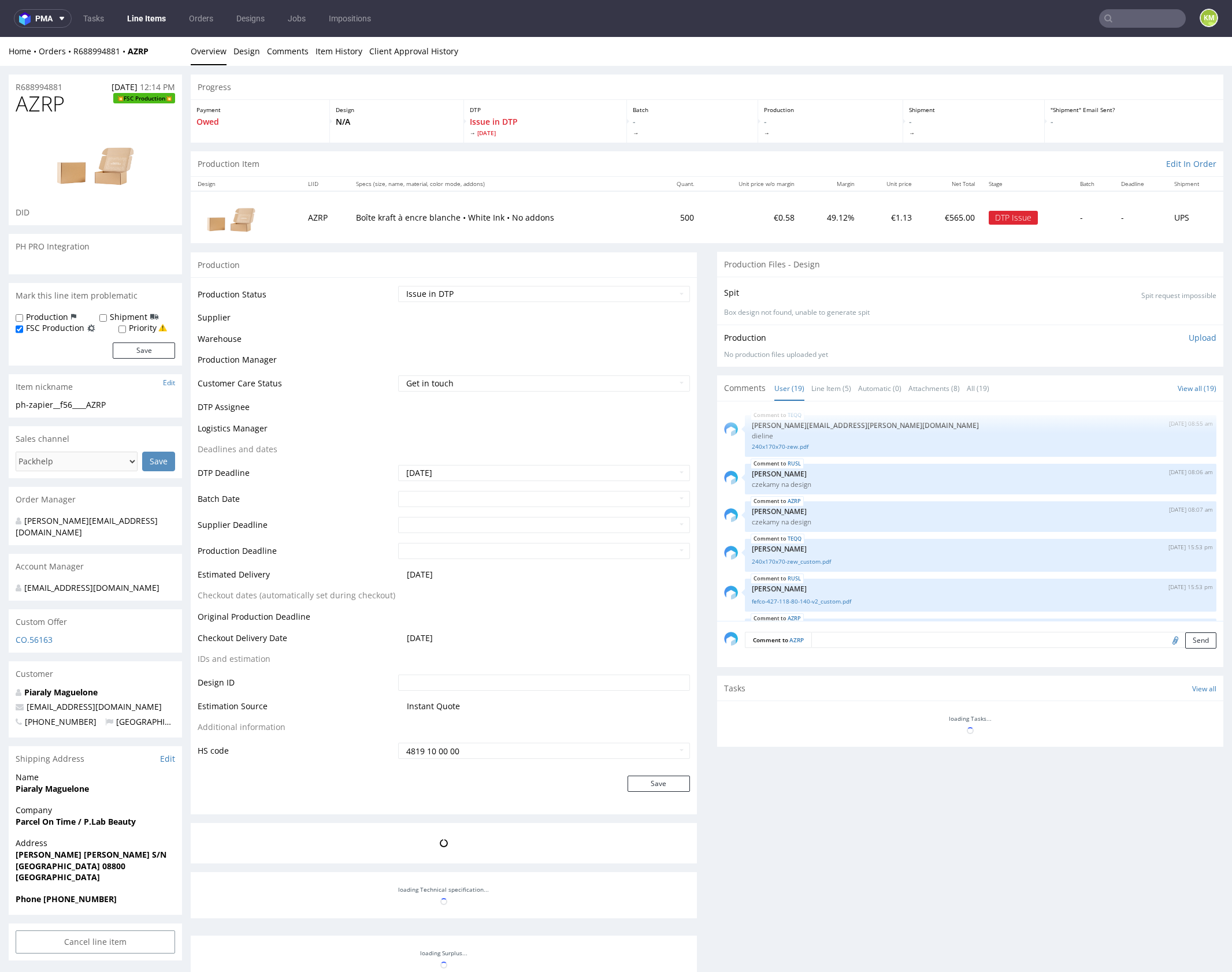
scroll to position [691, 0]
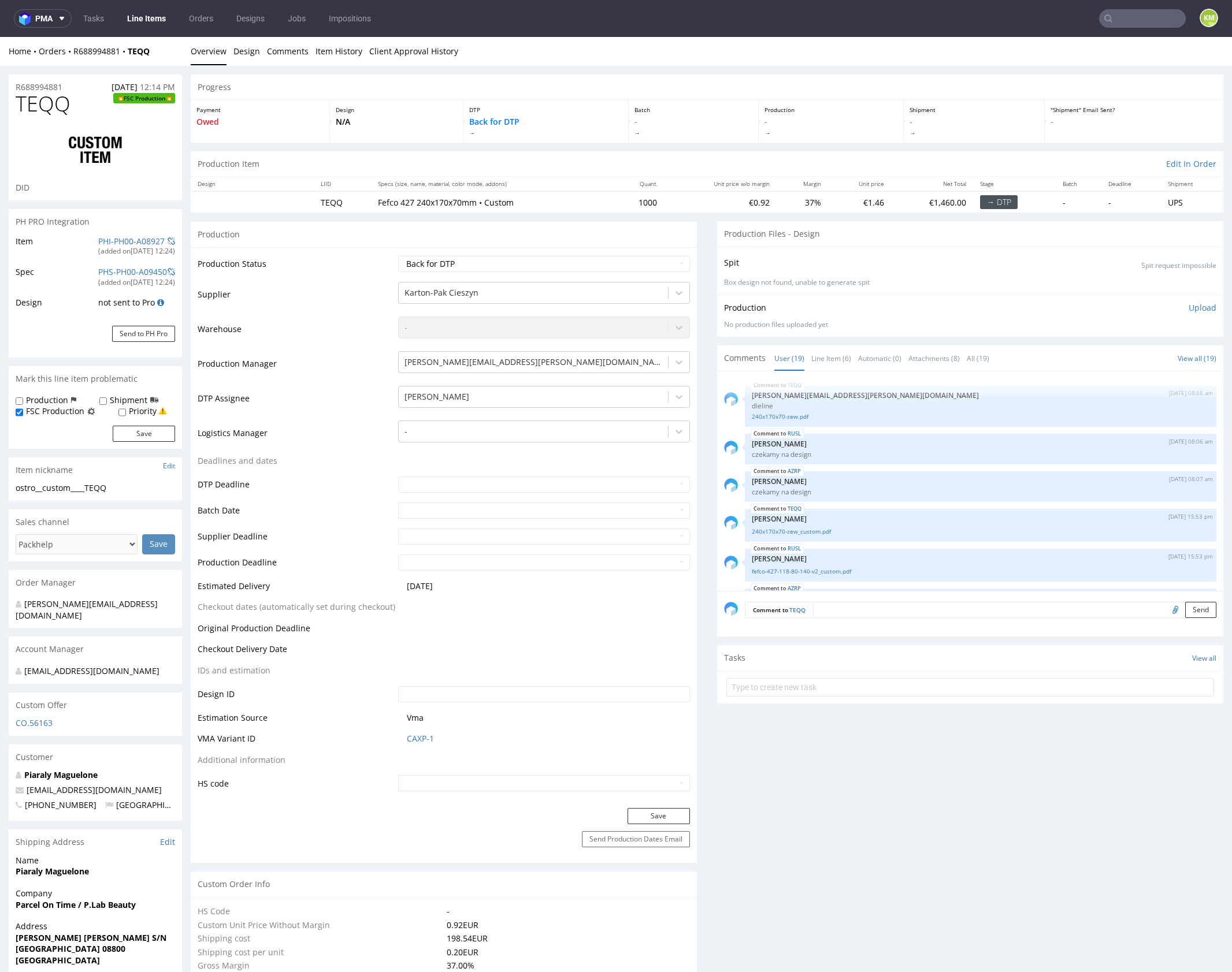
scroll to position [691, 0]
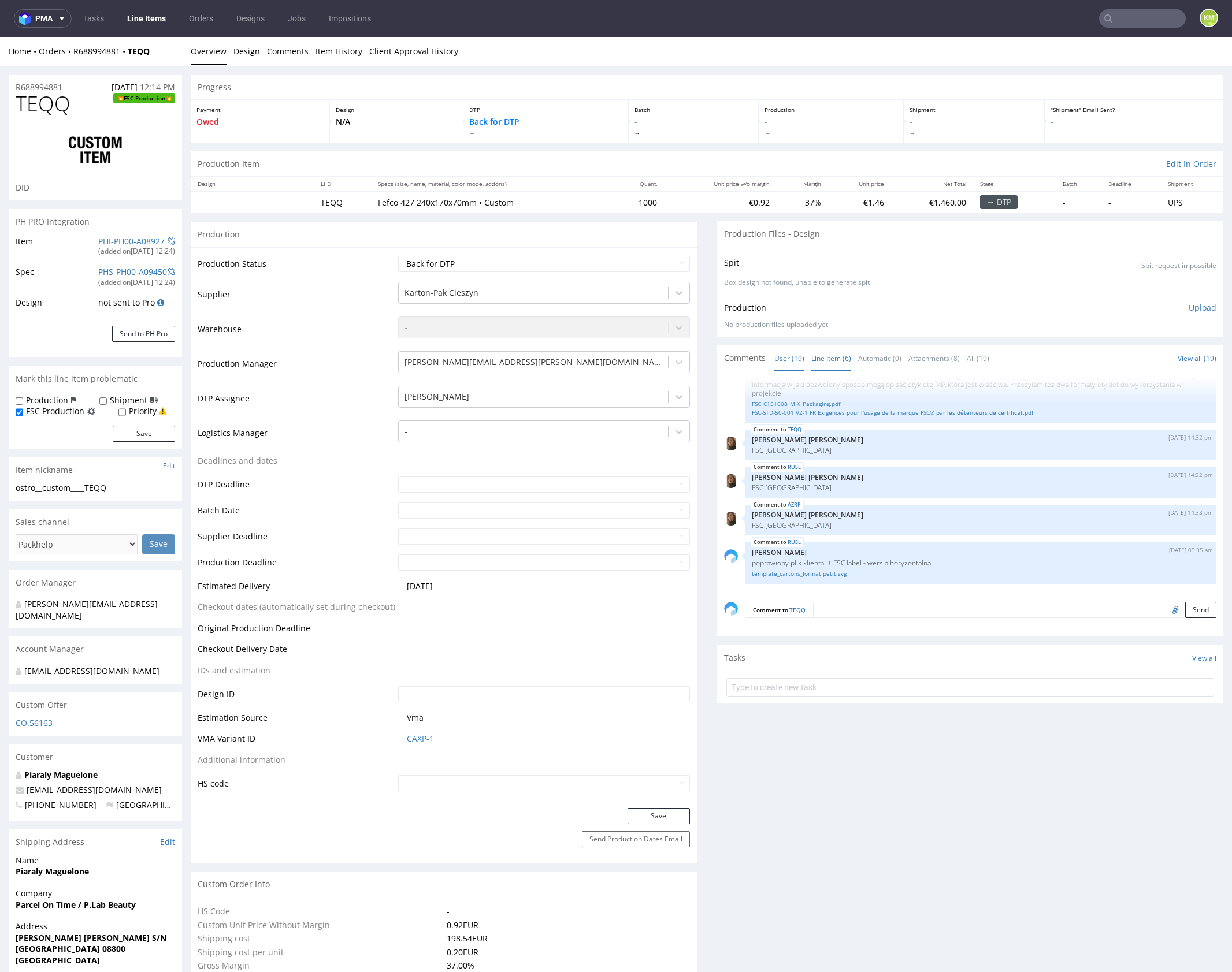
click at [829, 361] on link "Line Item (6)" at bounding box center [832, 359] width 40 height 25
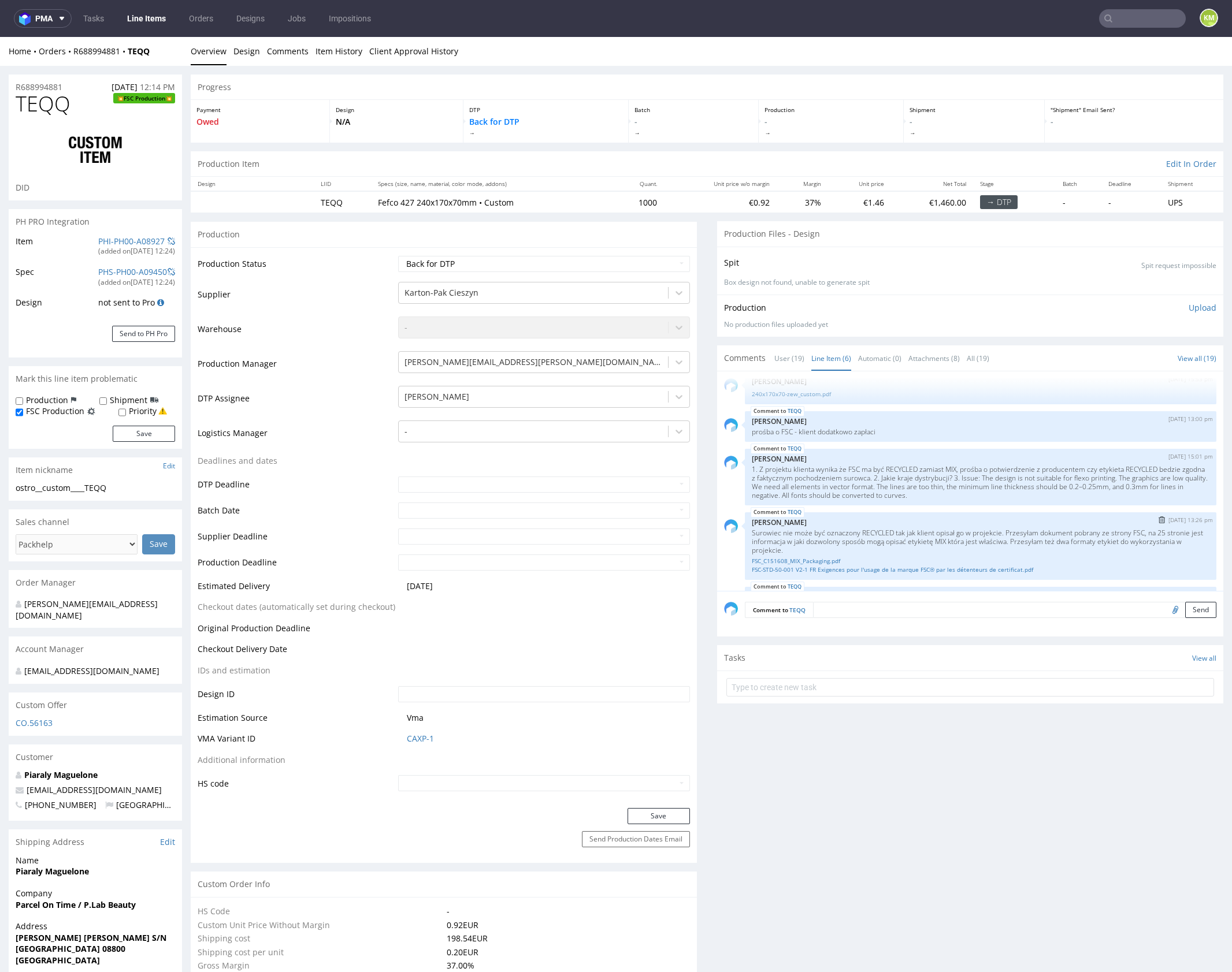
scroll to position [96, 0]
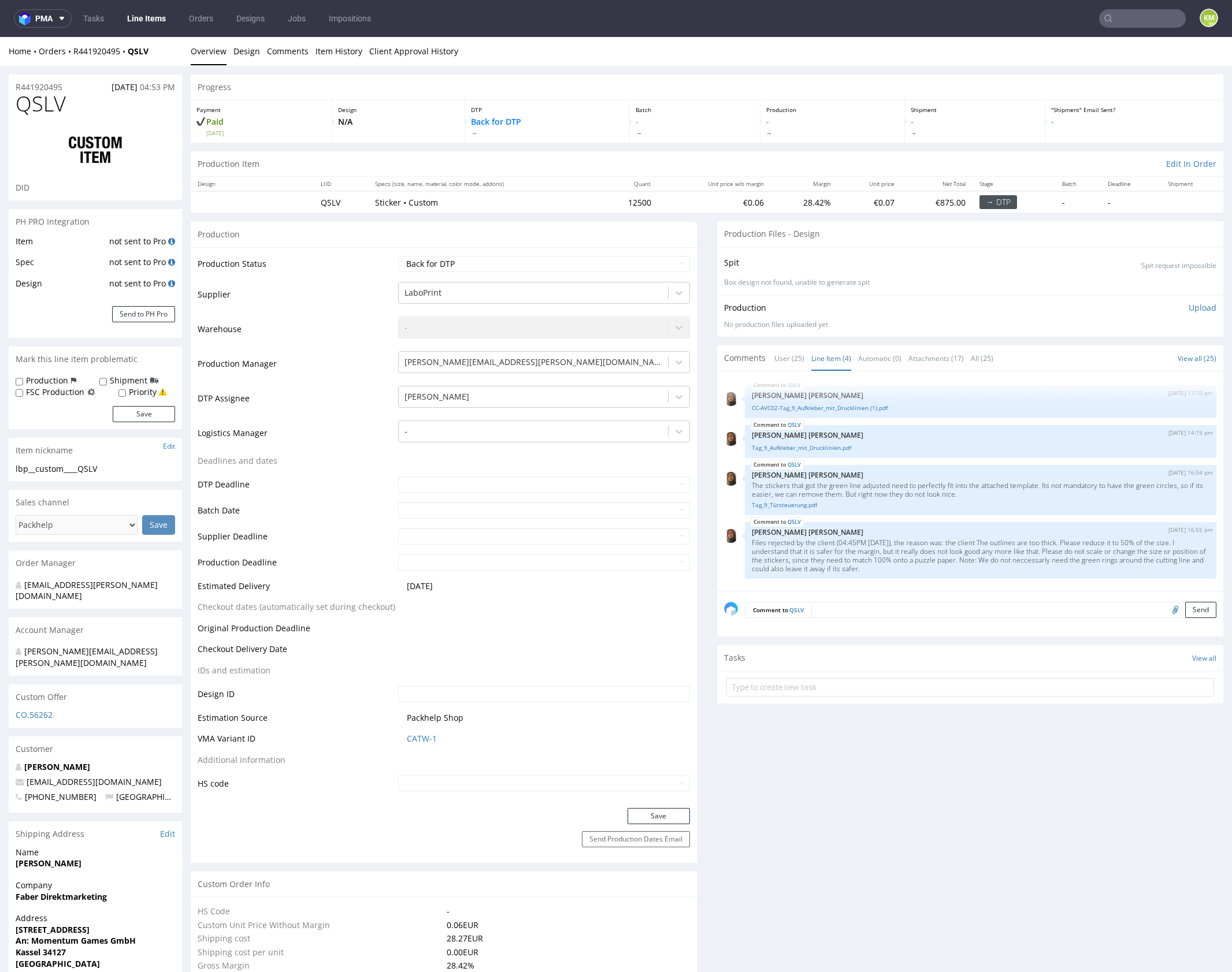
click at [817, 356] on link "Line Item (4)" at bounding box center [832, 359] width 40 height 25
click at [828, 355] on link "Line Item (4)" at bounding box center [832, 359] width 40 height 25
click at [774, 360] on link "User (25)" at bounding box center [790, 359] width 30 height 25
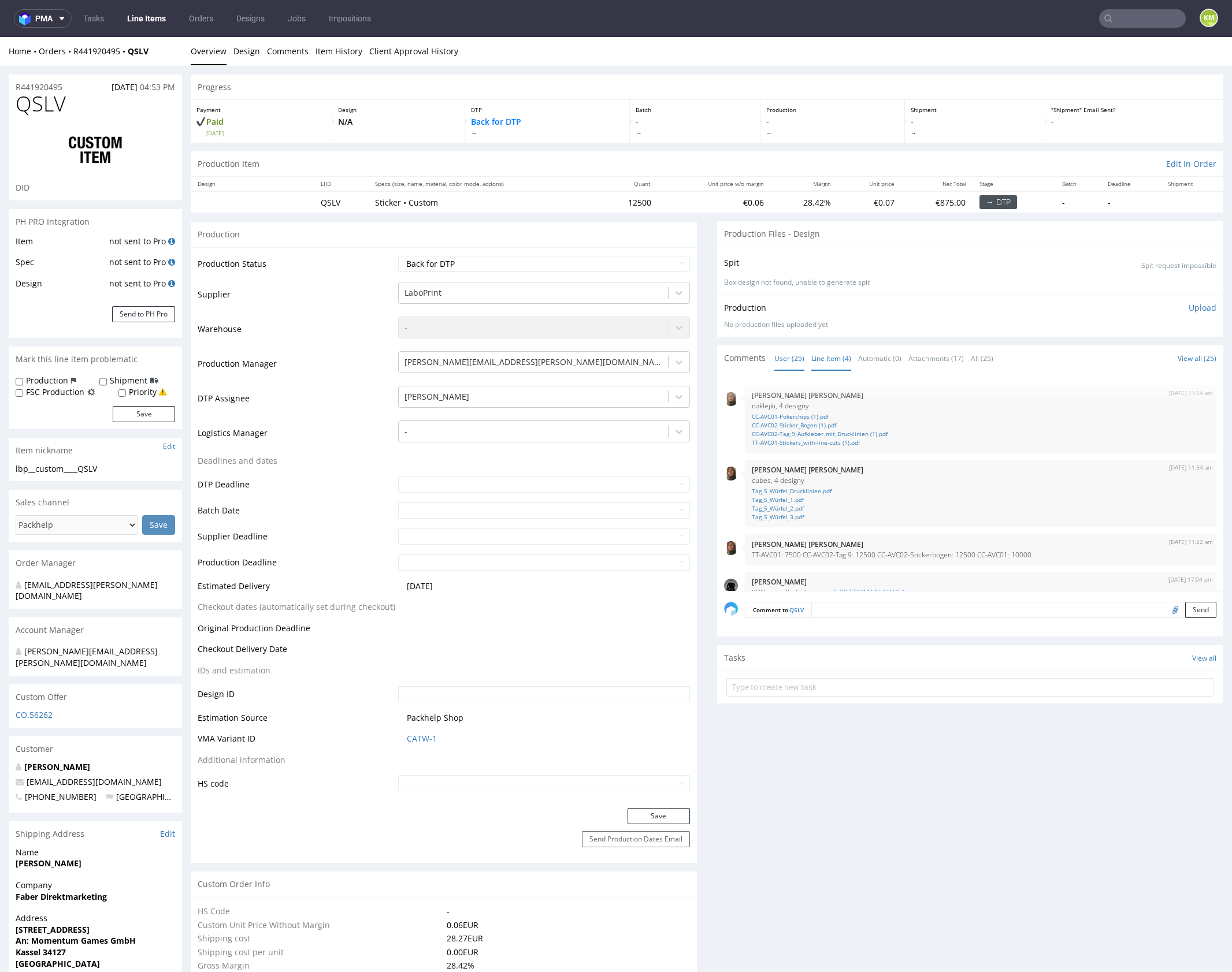
click at [812, 361] on link "Line Item (4)" at bounding box center [832, 359] width 40 height 25
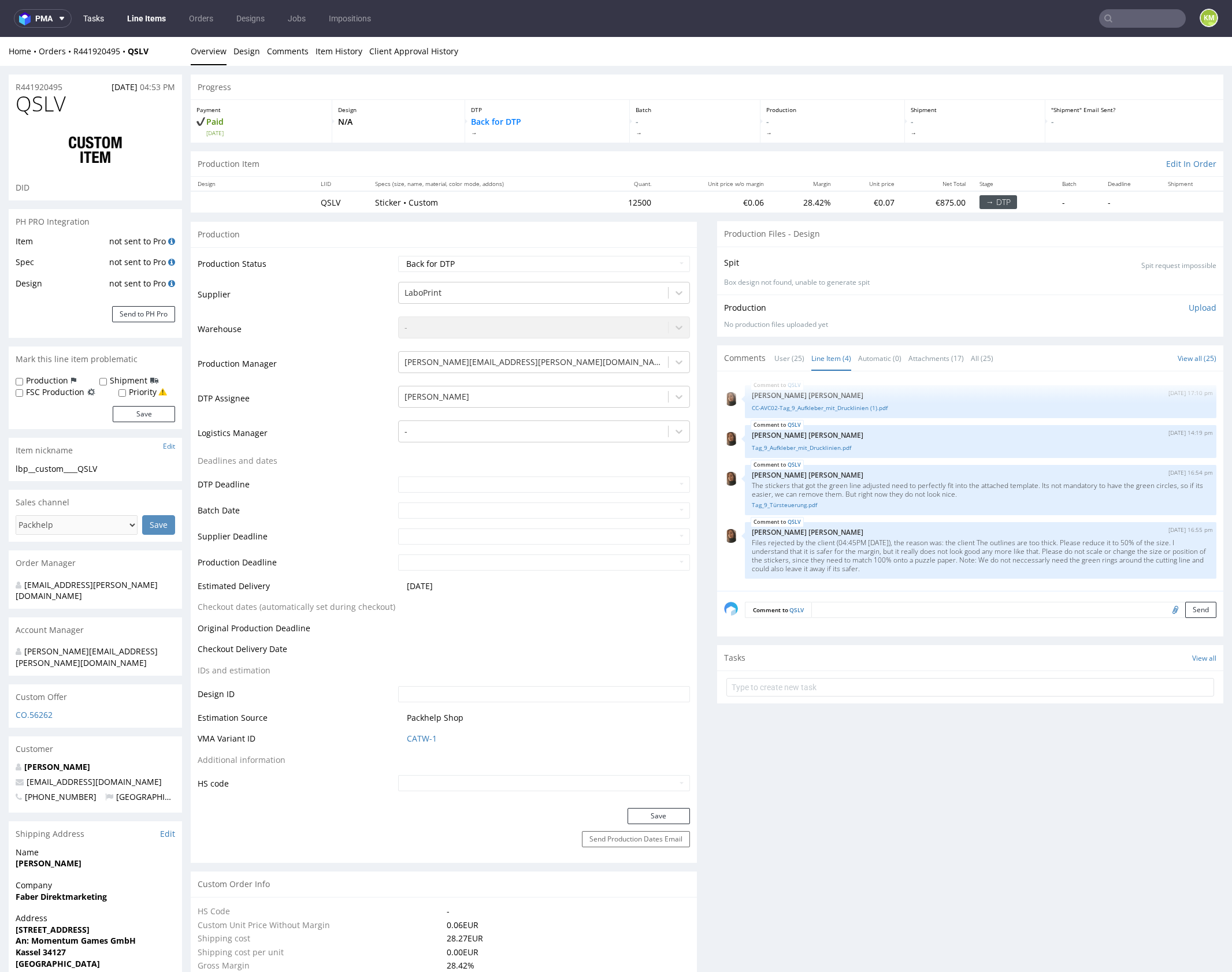
drag, startPoint x: 85, startPoint y: 25, endPoint x: 90, endPoint y: 22, distance: 5.8
click at [85, 24] on link "Tasks" at bounding box center [94, 18] width 35 height 19
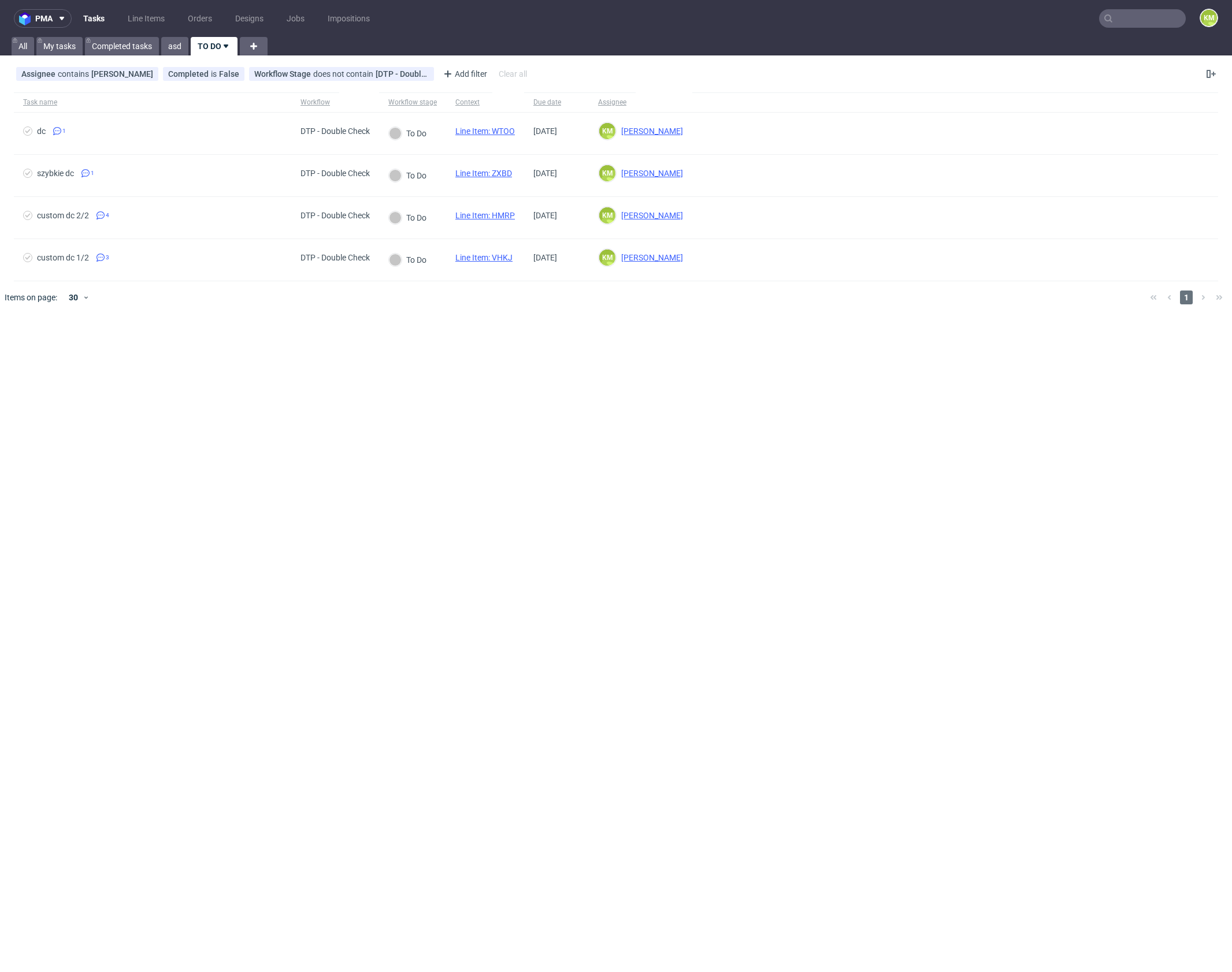
click at [507, 346] on div "pma Tasks Line Items Orders Designs Jobs Impositions KM All My tasks Completed …" at bounding box center [616, 486] width 1232 height 972
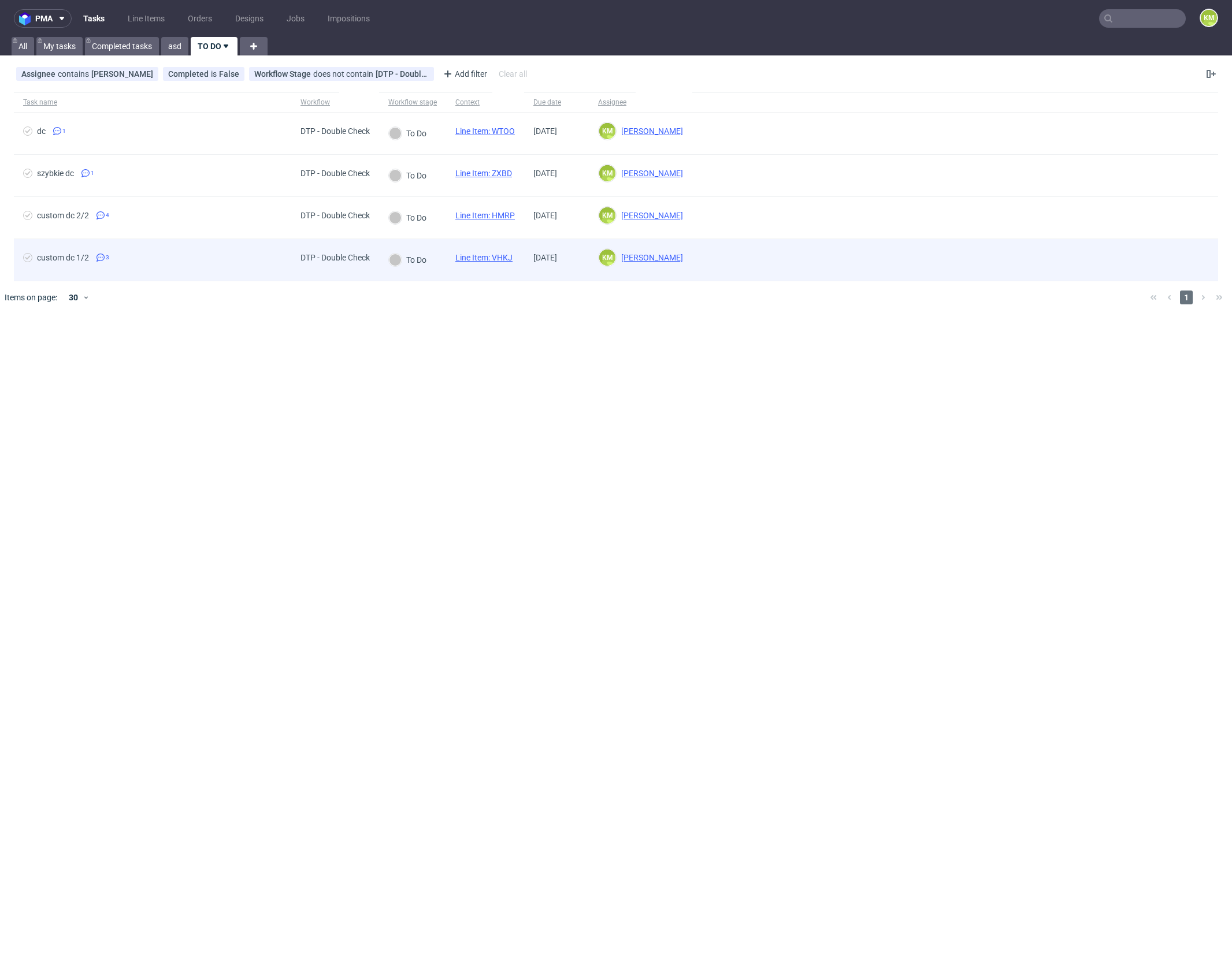
click at [502, 255] on link "Line Item: VHKJ" at bounding box center [484, 257] width 57 height 9
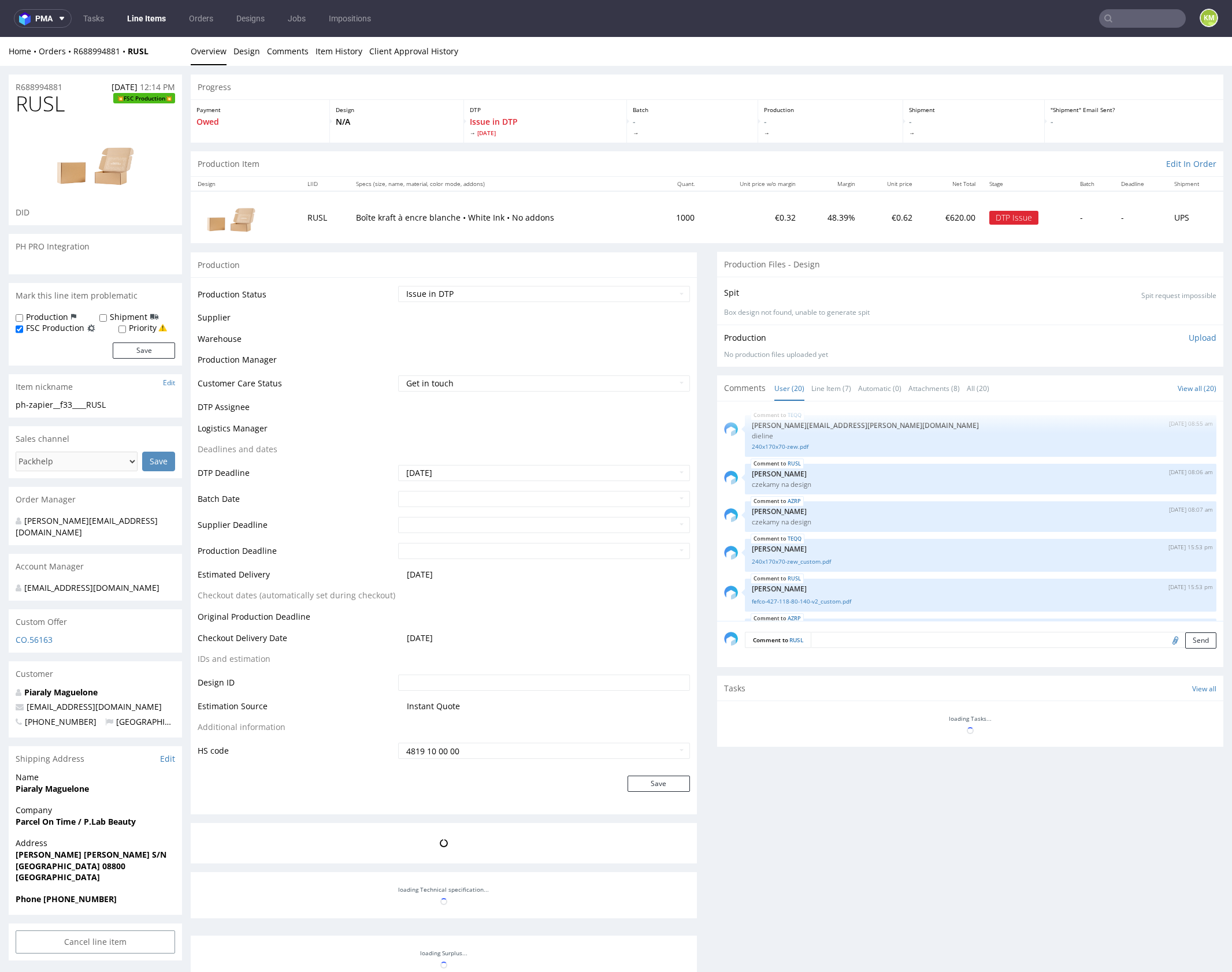
scroll to position [746, 0]
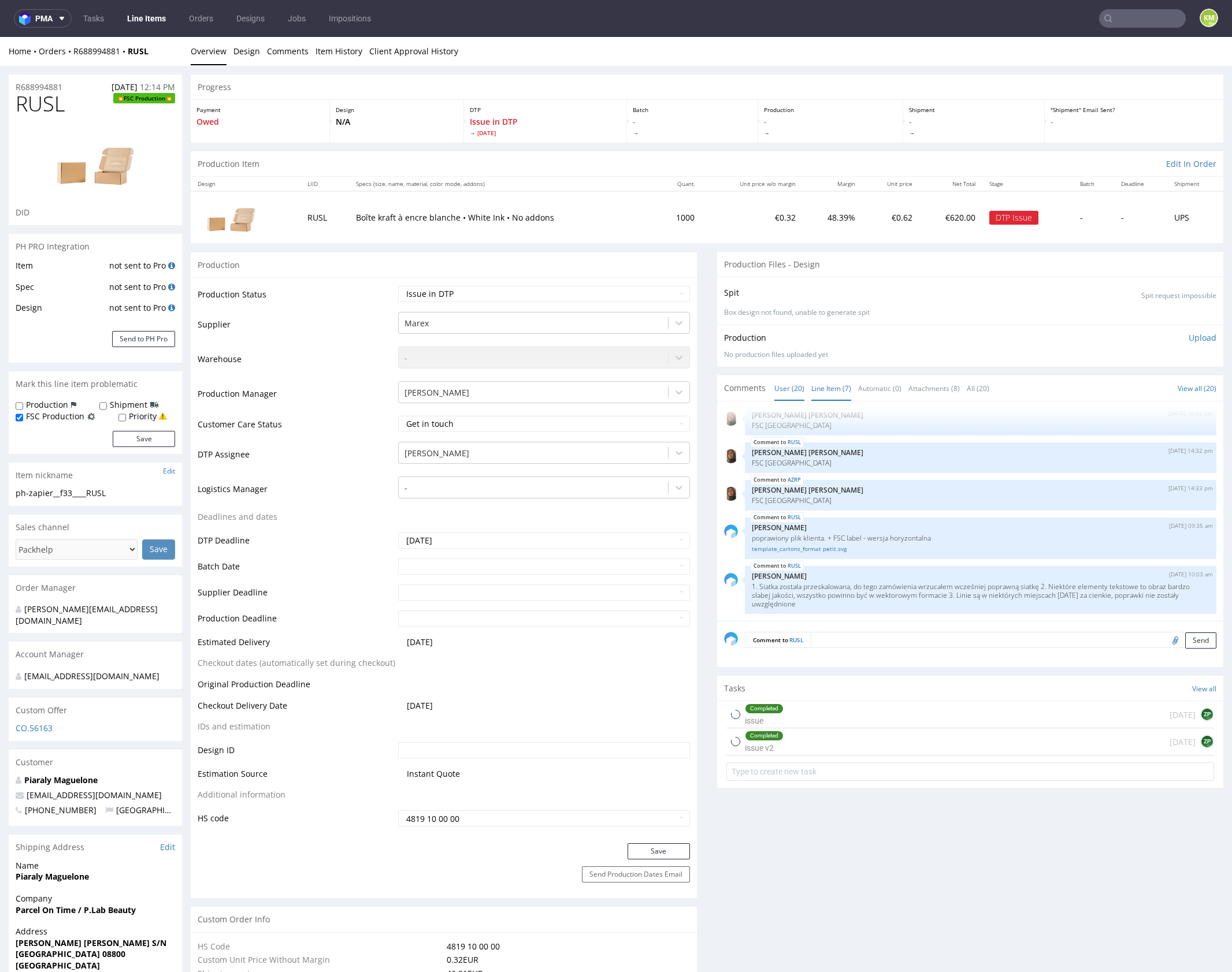
click at [829, 385] on link "Line Item (7)" at bounding box center [832, 388] width 40 height 25
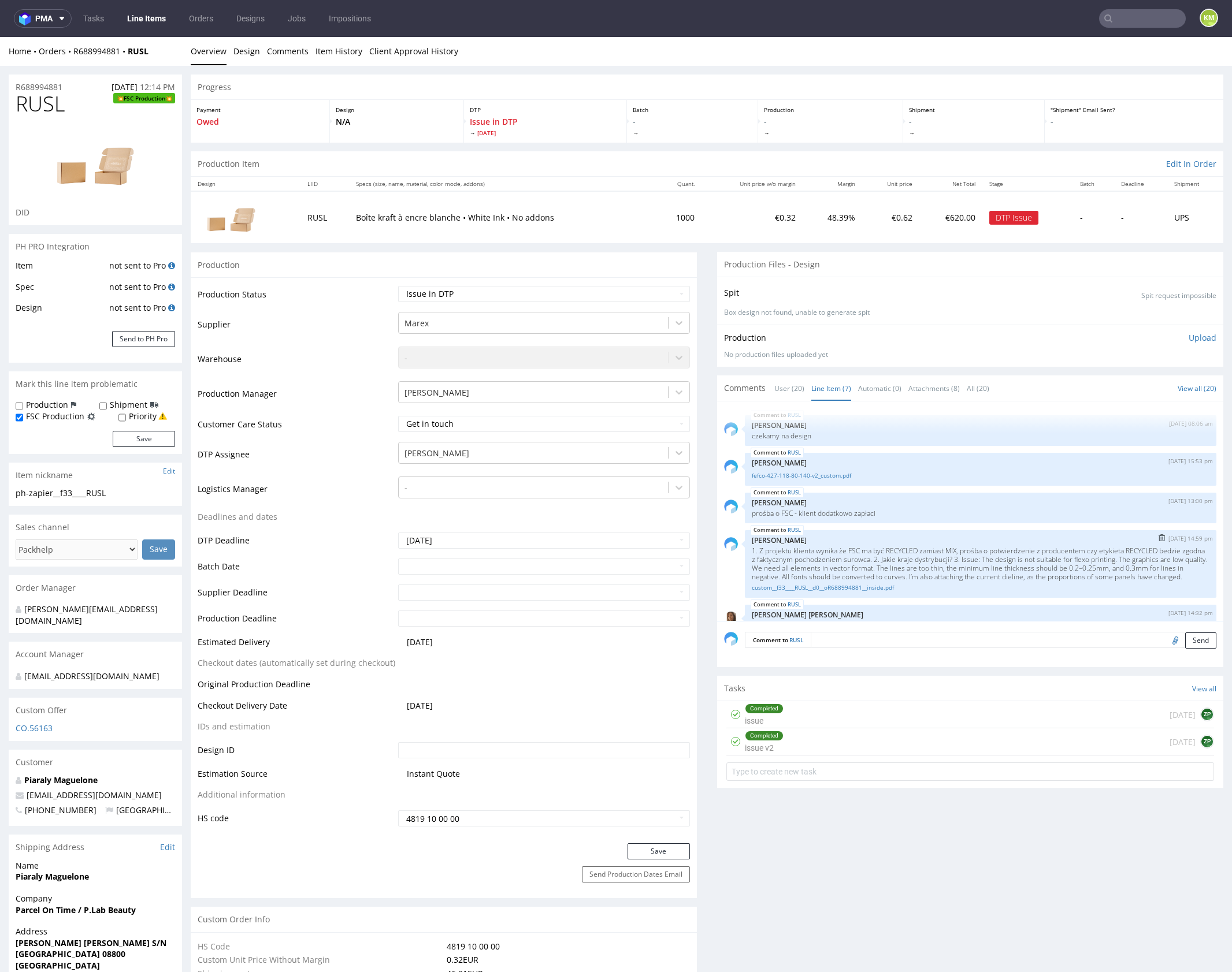
scroll to position [133, 0]
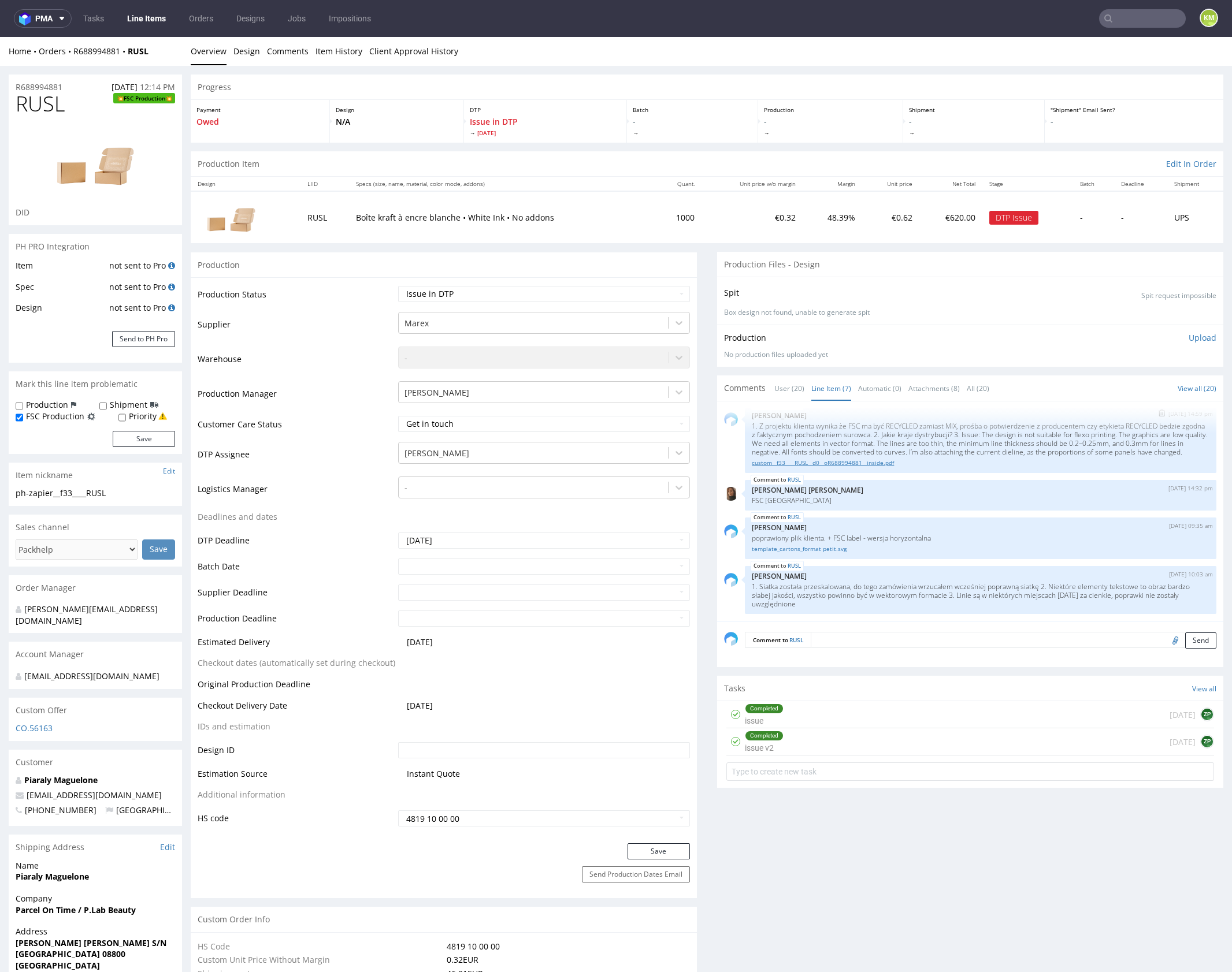
click at [863, 464] on link "custom__f33____RUSL__d0__oR688994881__inside.pdf" at bounding box center [980, 463] width 458 height 9
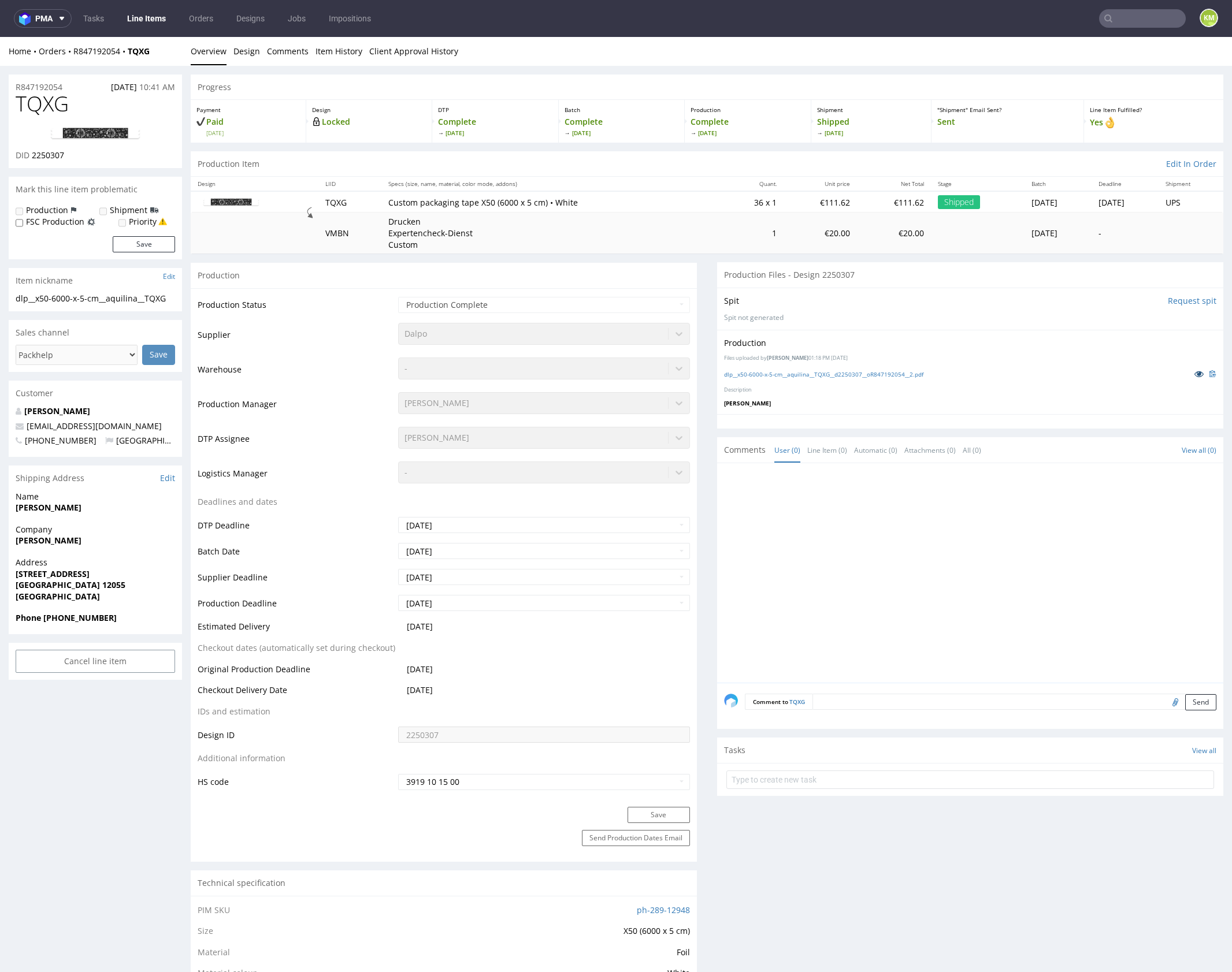
click at [1195, 374] on icon at bounding box center [1199, 374] width 9 height 8
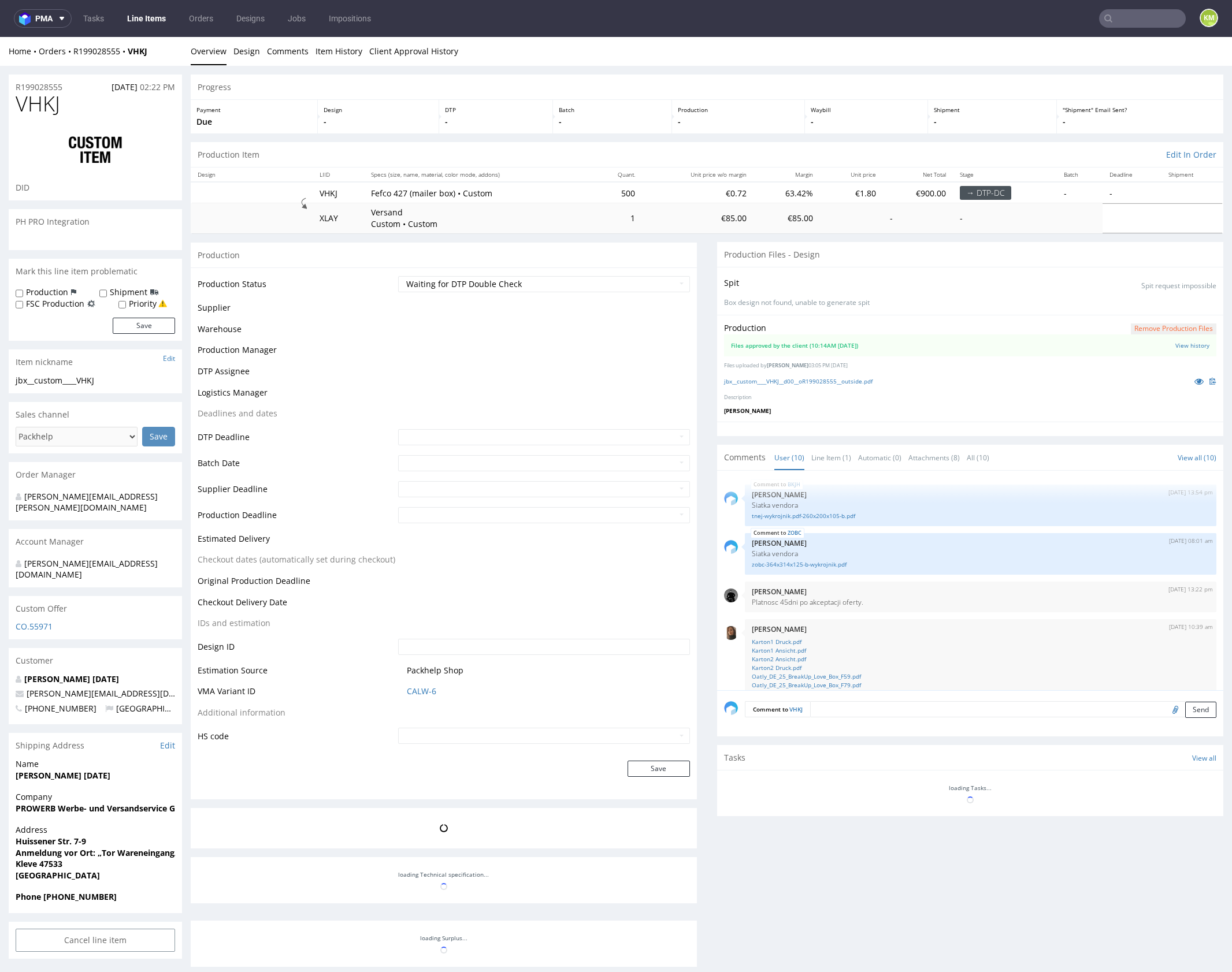
scroll to position [249, 0]
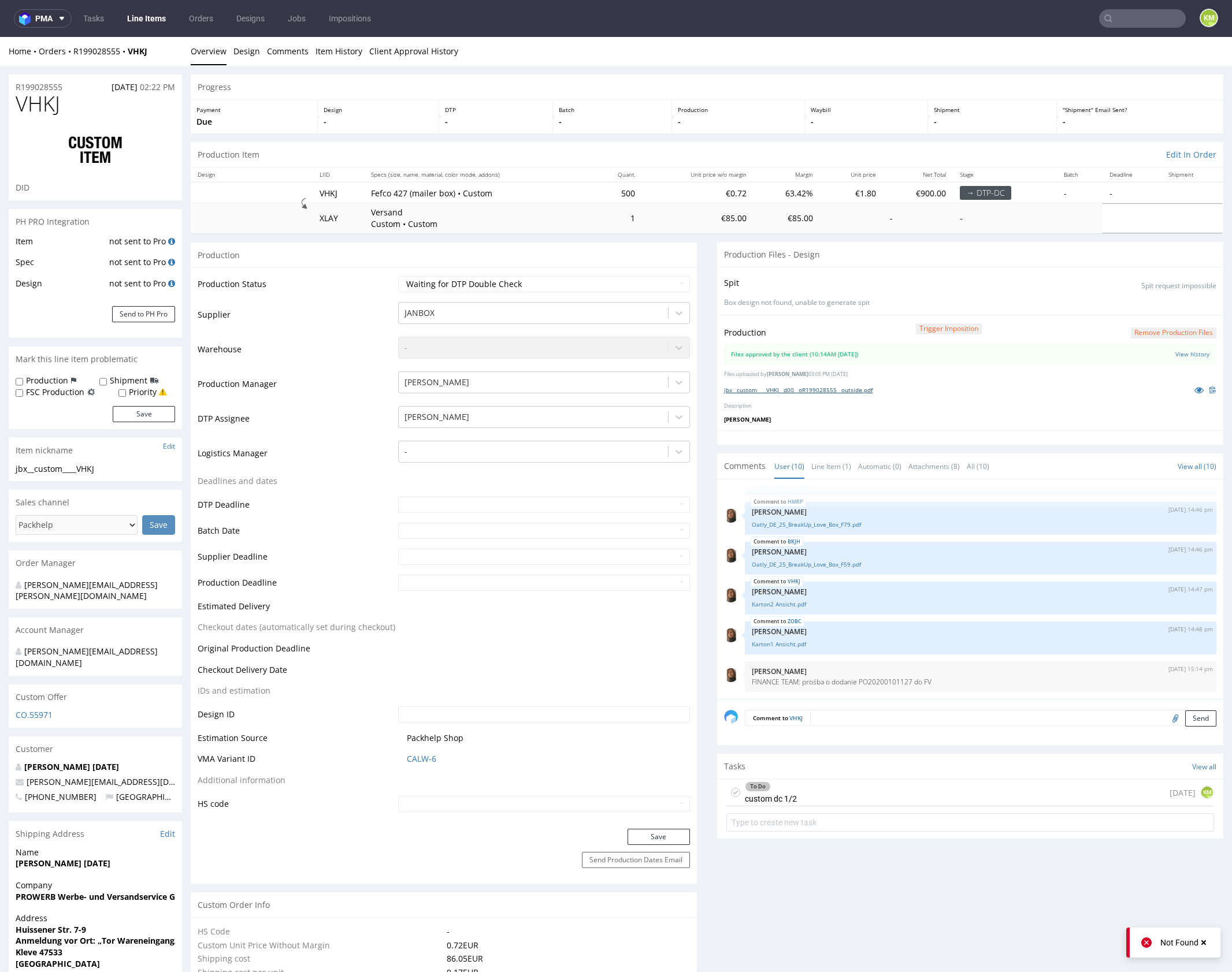
click at [852, 388] on link "jbx__custom____VHKJ__d00__oR199028555__outside.pdf" at bounding box center [798, 390] width 148 height 8
click at [807, 791] on div "To Do custom dc 1/2 1 day ago KM" at bounding box center [970, 792] width 488 height 27
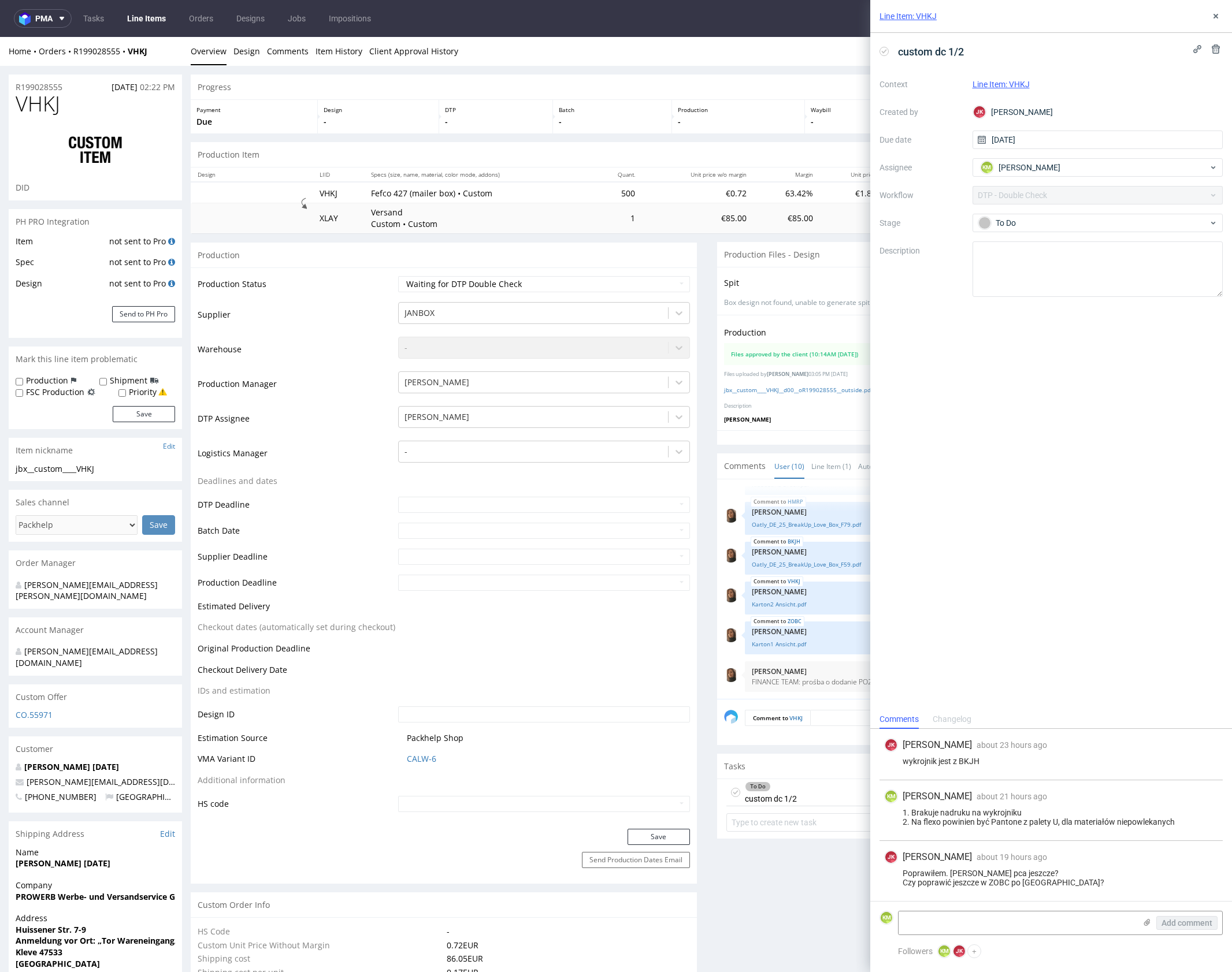
click at [996, 880] on div "Poprawiłem. Wysyłać pca jeszcze? Czy poprawić jeszcze w ZOBC po Dominice?" at bounding box center [1051, 877] width 334 height 19
drag, startPoint x: 1213, startPoint y: 21, endPoint x: 1147, endPoint y: 22, distance: 66.0
click at [1213, 21] on button at bounding box center [1216, 16] width 14 height 14
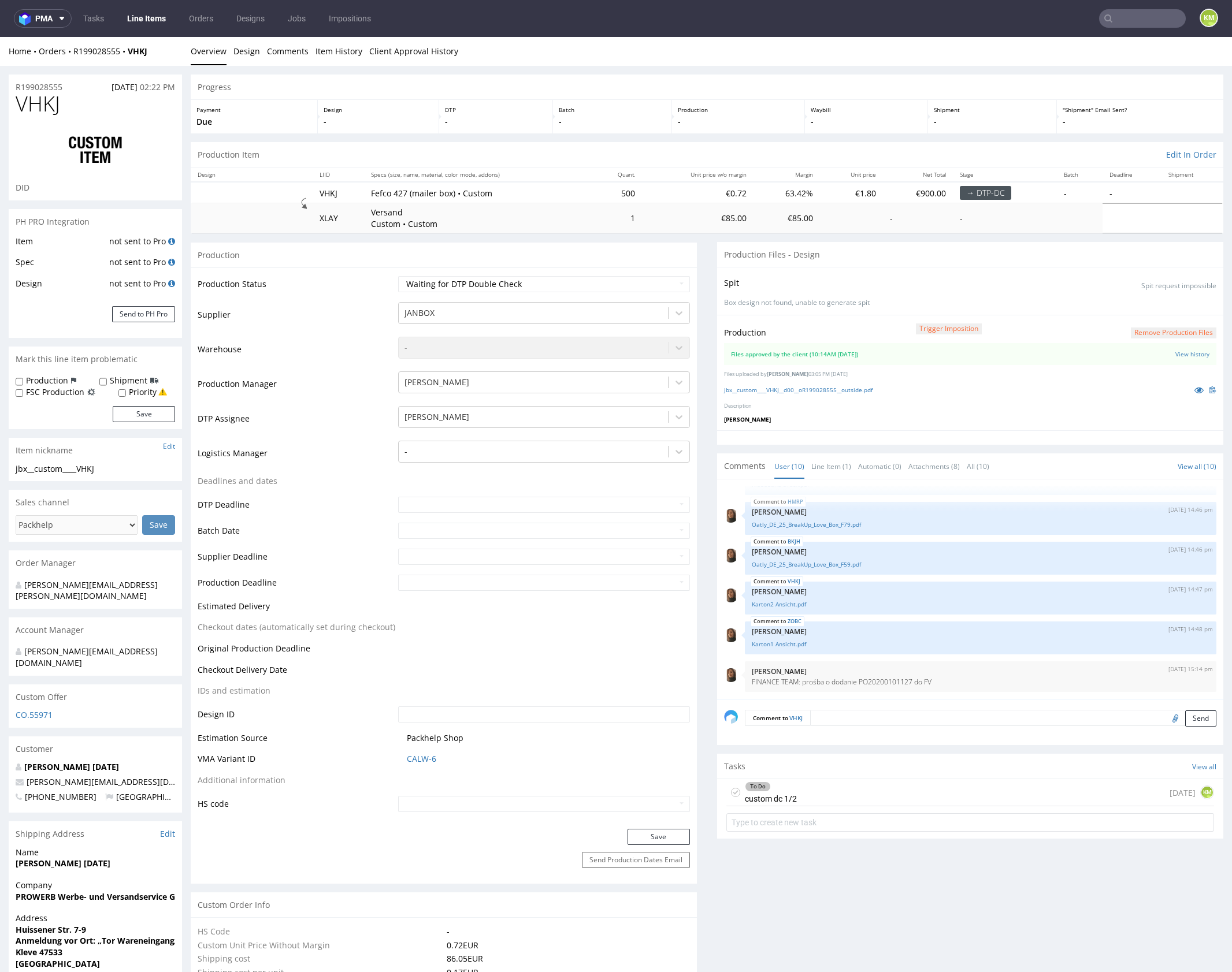
click at [856, 793] on div "To Do custom dc 1/2 1 day ago KM" at bounding box center [970, 792] width 488 height 27
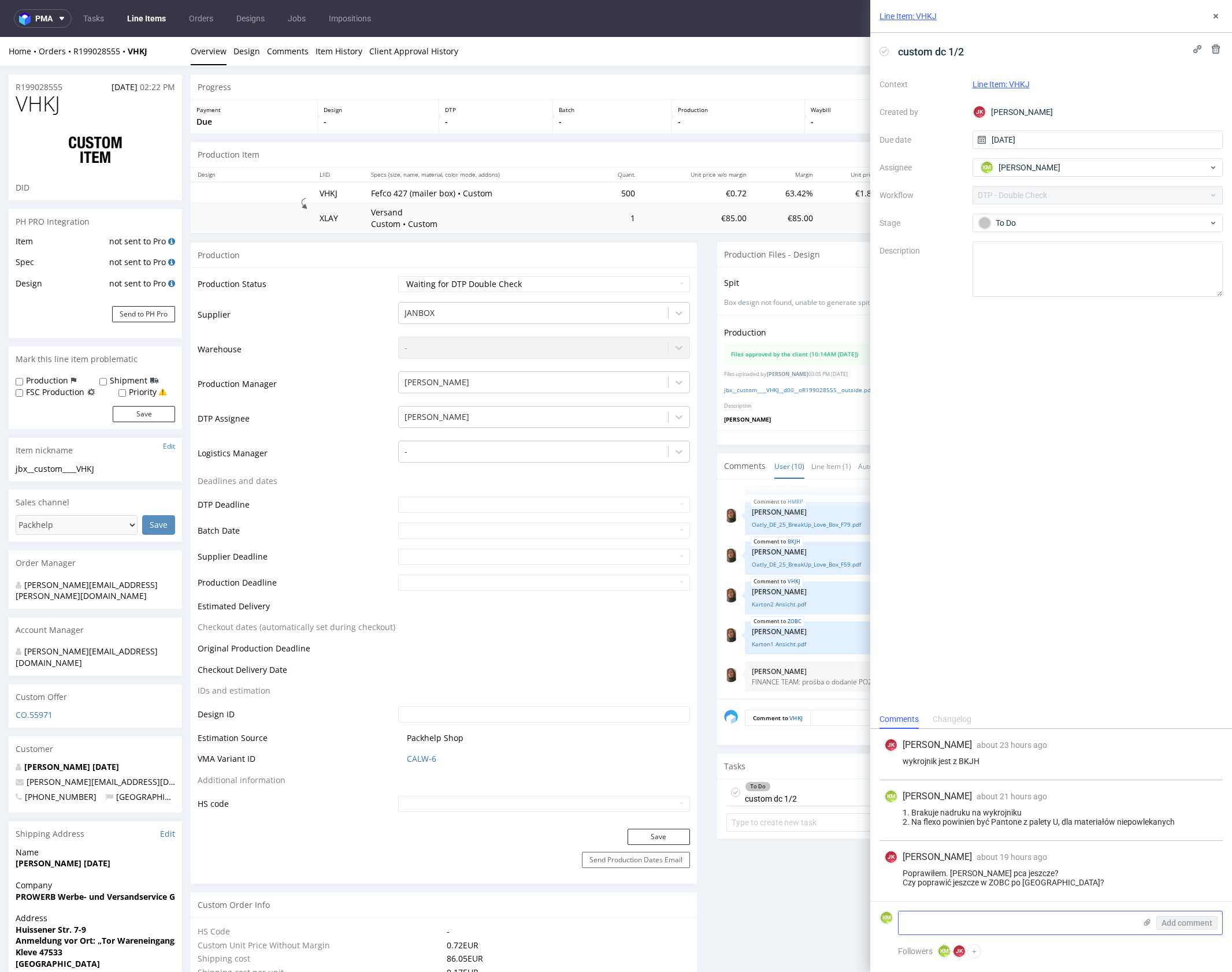
click at [1037, 921] on textarea at bounding box center [1017, 922] width 237 height 23
click at [1066, 920] on textarea at bounding box center [1017, 922] width 237 height 23
type textarea "T"
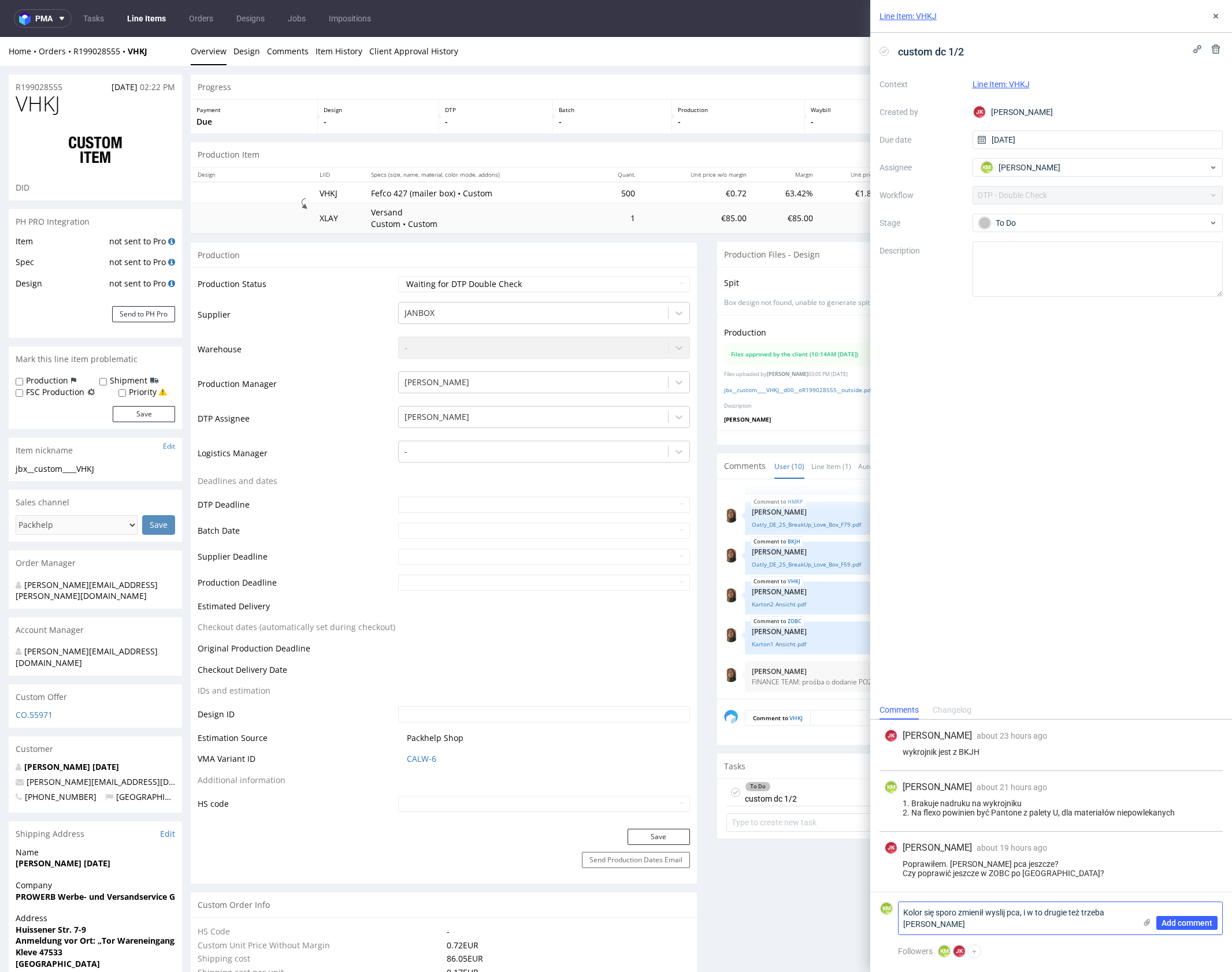
click at [1034, 912] on textarea "Kolor się sporo zmienił wyslij pca, i w to drugie też trzeba poprawić" at bounding box center [1017, 918] width 237 height 32
type textarea "Kolor się sporo zmienił wyslij pca, i to drugie też trzeba poprawić kolor"
click at [1195, 921] on span "Add comment" at bounding box center [1187, 923] width 51 height 8
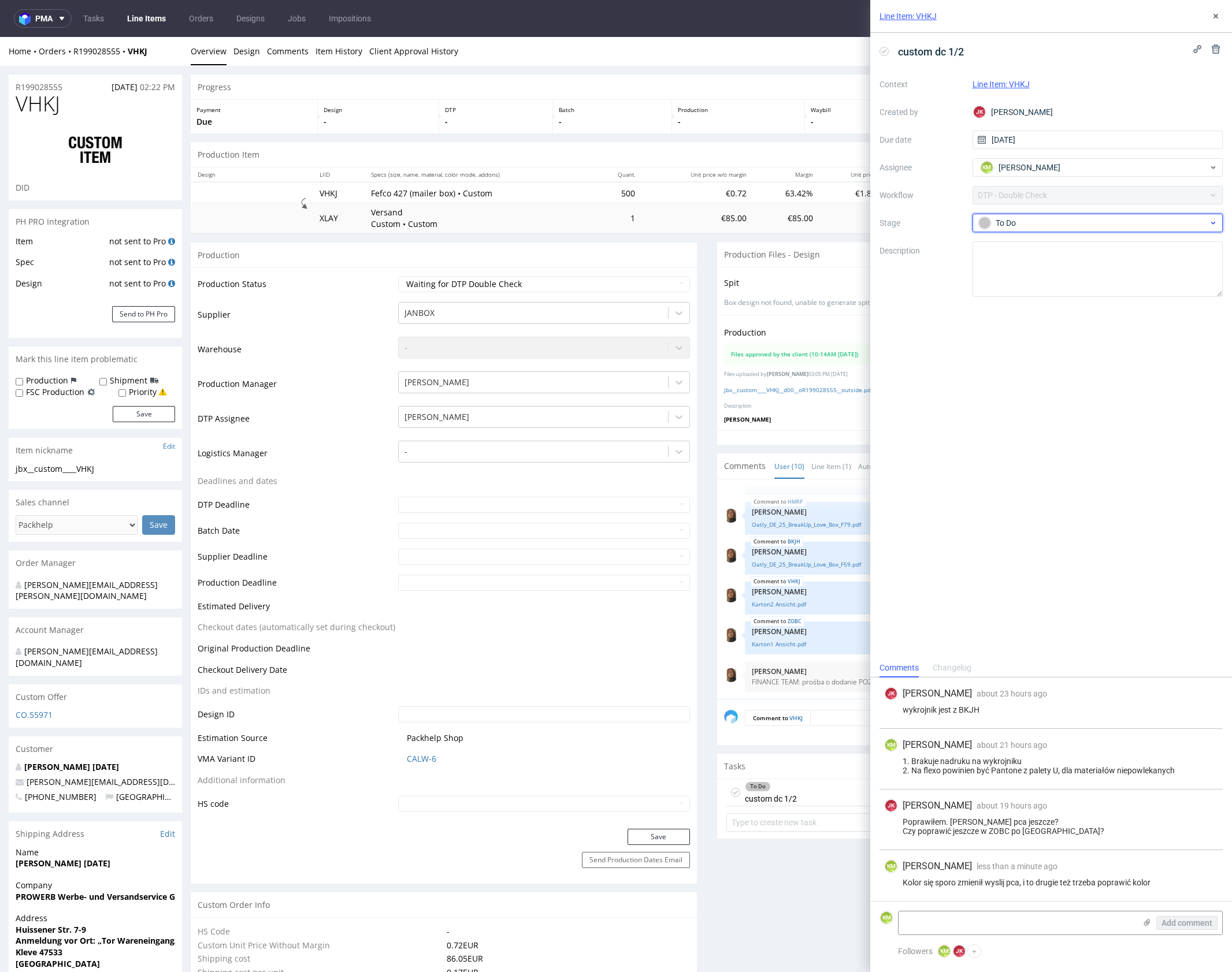
click at [1028, 224] on div "To Do" at bounding box center [1093, 223] width 230 height 12
click at [1063, 298] on div "Needs fixes" at bounding box center [1097, 297] width 231 height 12
click at [1217, 17] on use at bounding box center [1215, 16] width 5 height 5
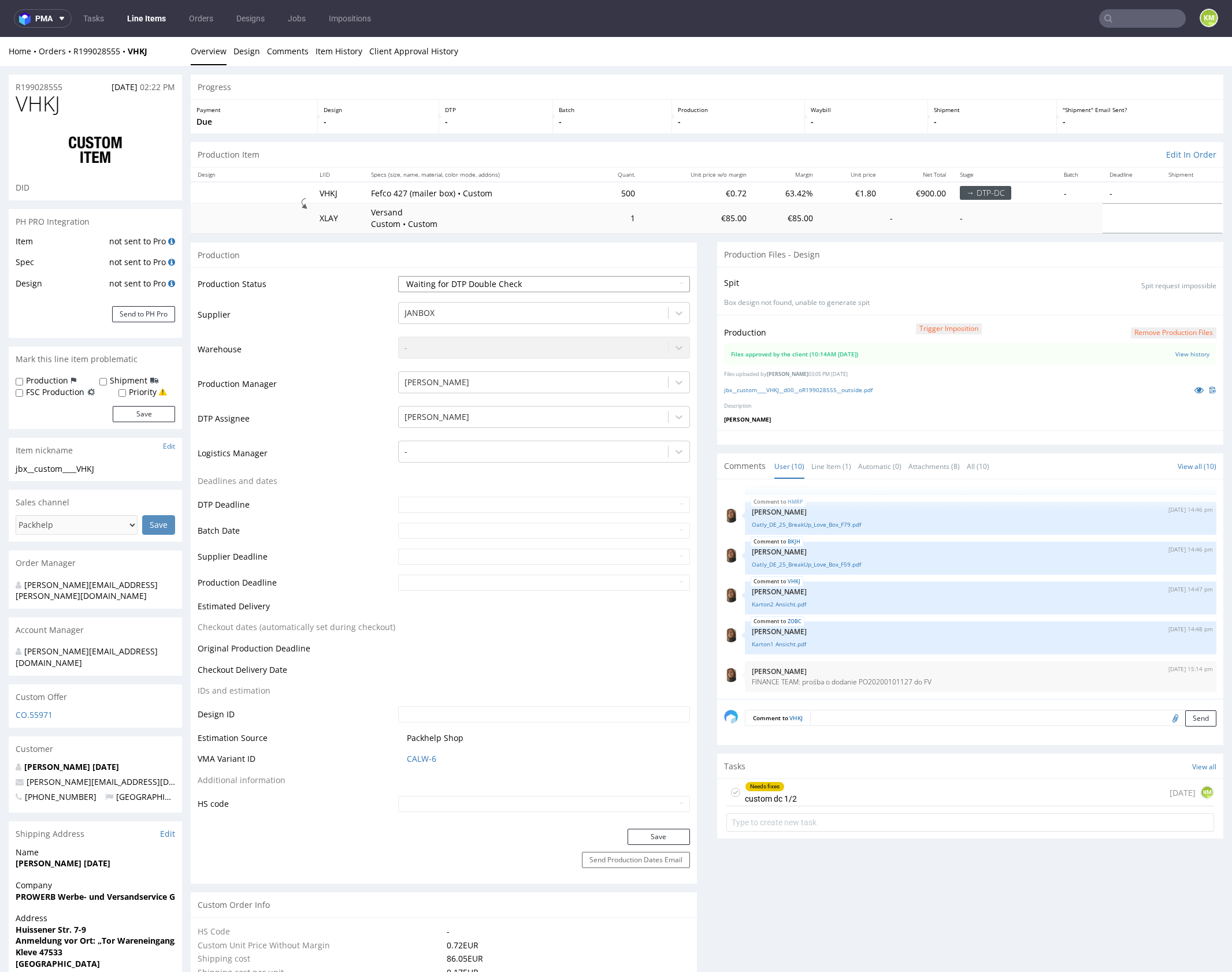
click at [552, 286] on select "Waiting for Artwork Waiting for Diecut Waiting for Mockup Waiting for DTP Waiti…" at bounding box center [544, 284] width 292 height 16
select select "dtp_dc_done"
click at [398, 276] on select "Waiting for Artwork Waiting for Diecut Waiting for Mockup Waiting for DTP Waiti…" at bounding box center [544, 284] width 292 height 16
click at [663, 836] on button "Save" at bounding box center [658, 836] width 62 height 16
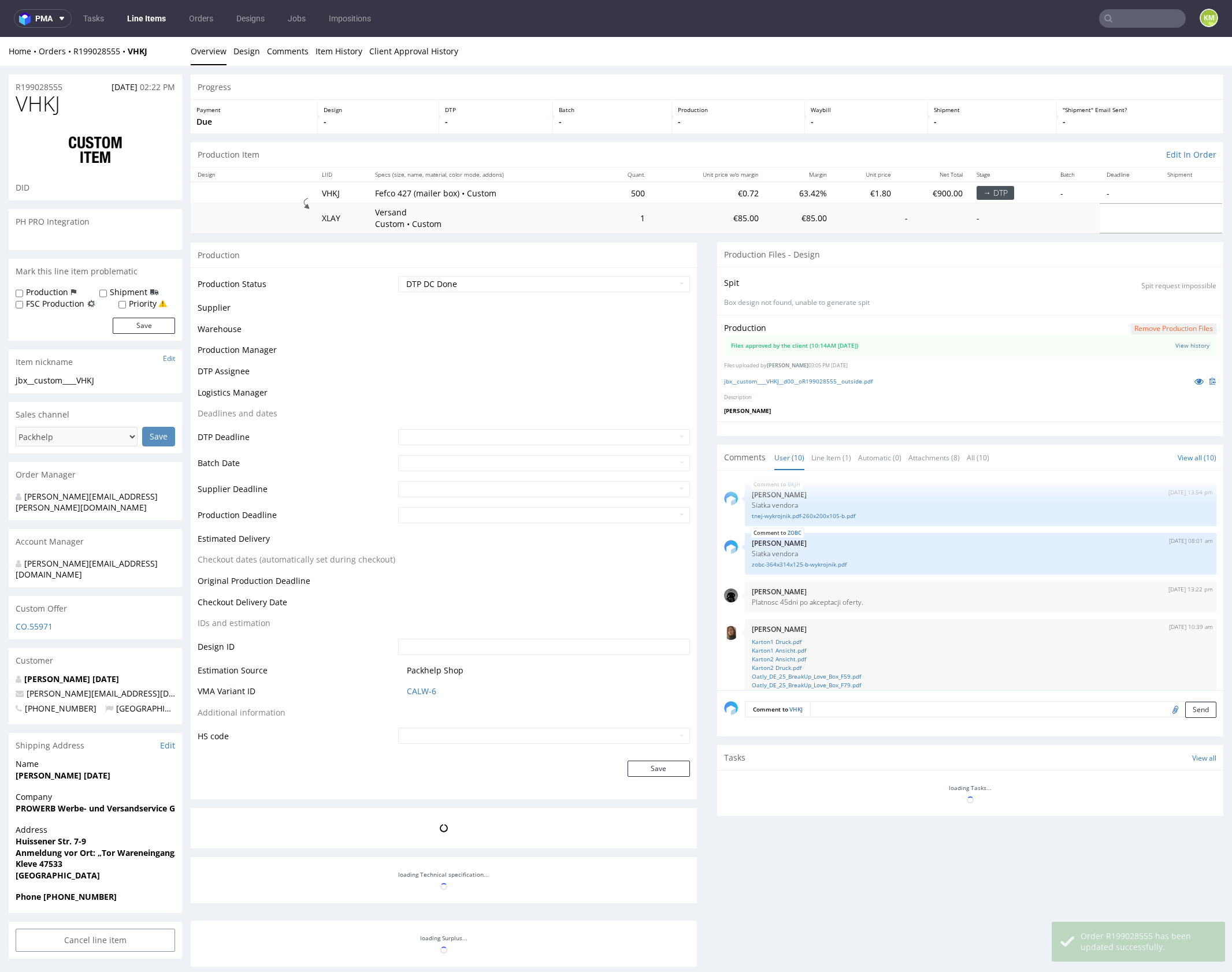
scroll to position [249, 0]
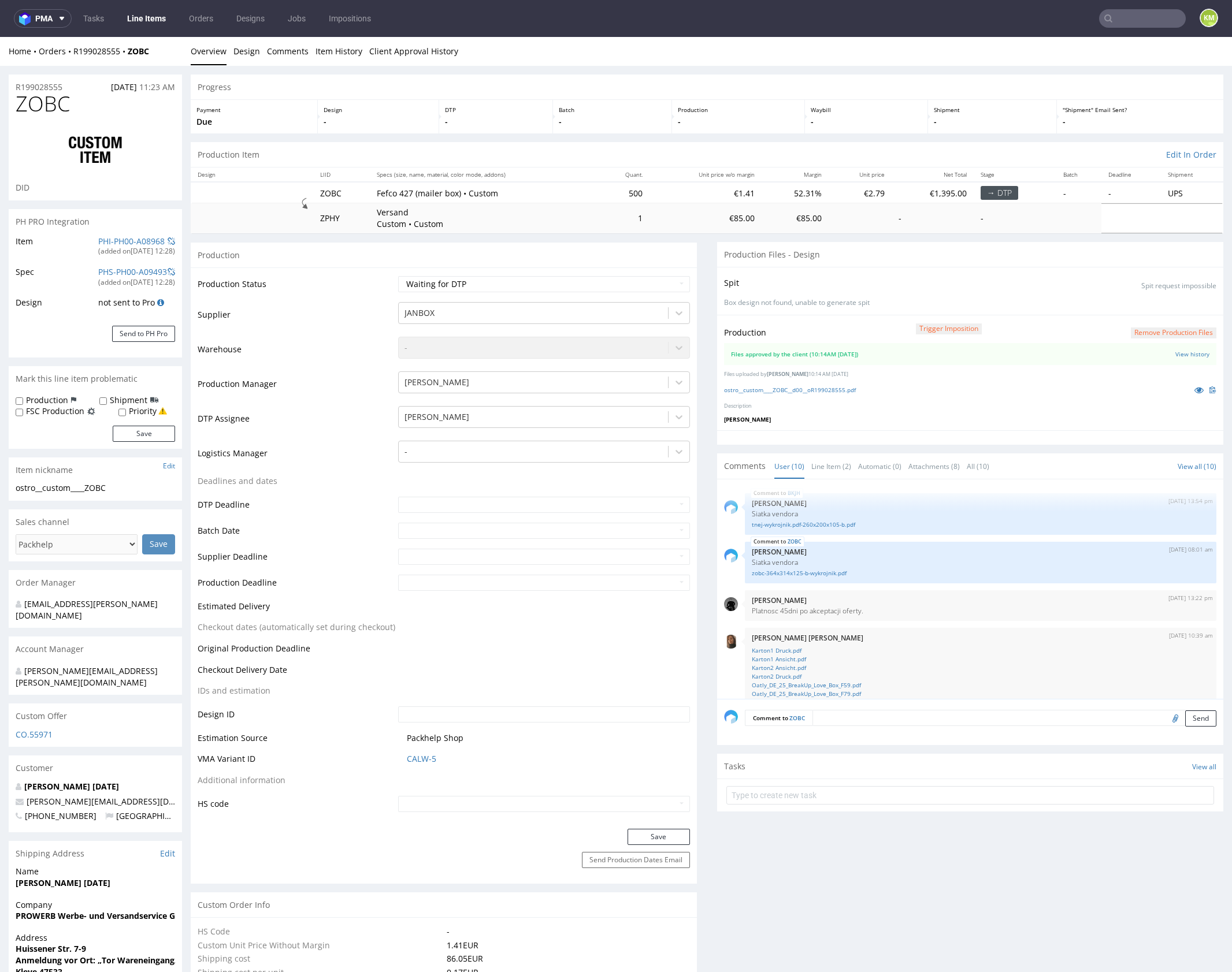
scroll to position [249, 0]
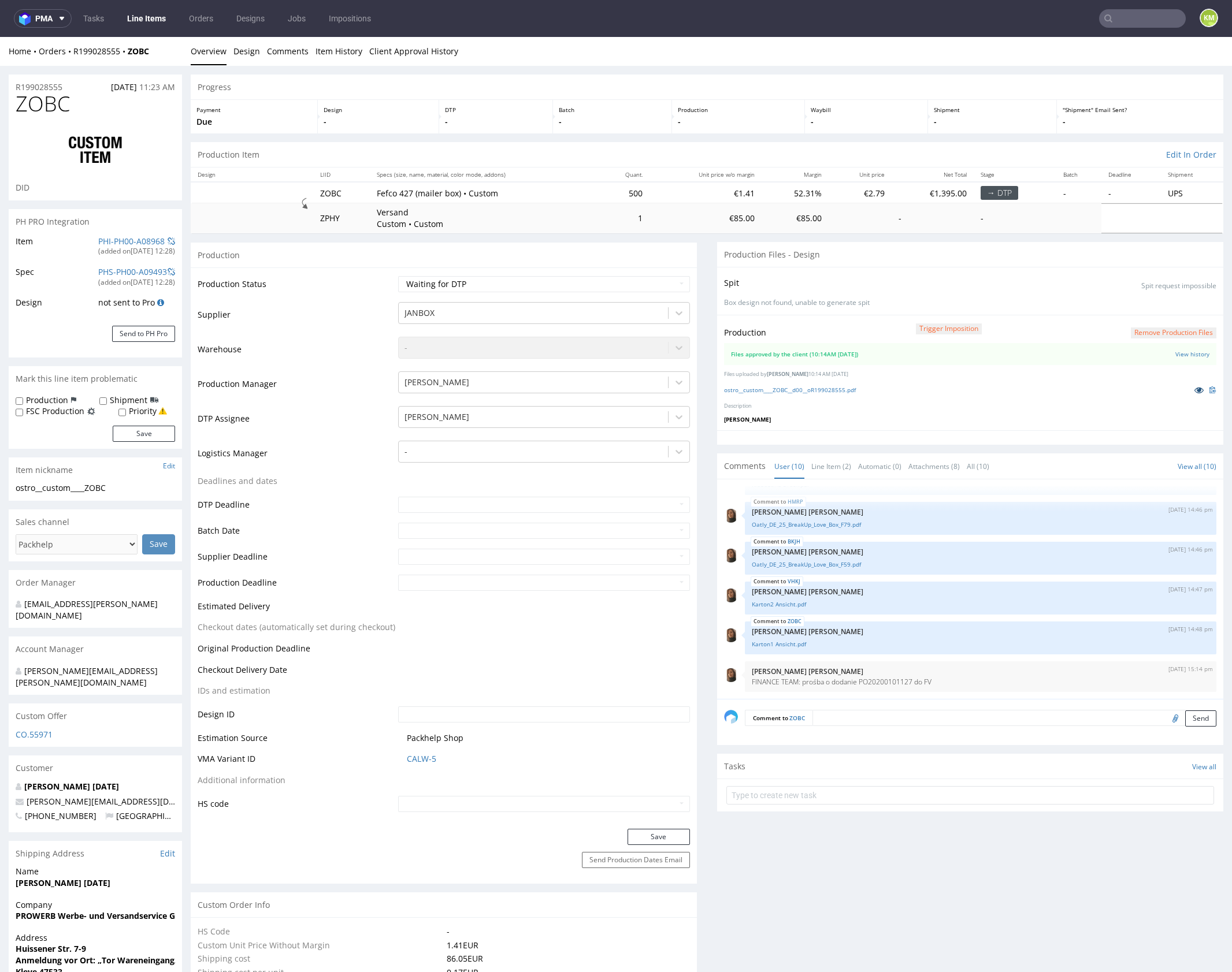
click at [1195, 390] on icon at bounding box center [1199, 390] width 9 height 8
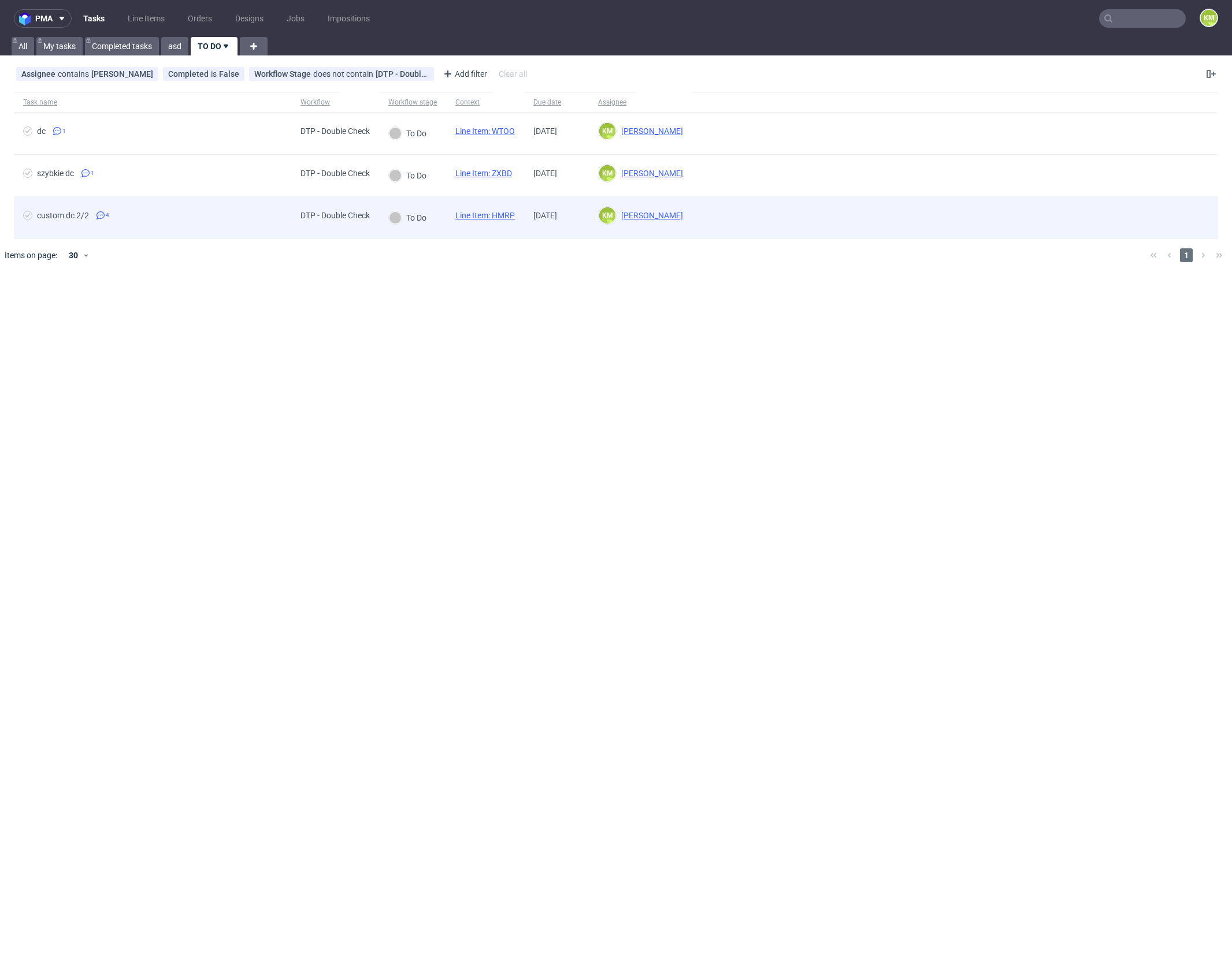
click at [507, 214] on link "Line Item: HMRP" at bounding box center [485, 215] width 59 height 9
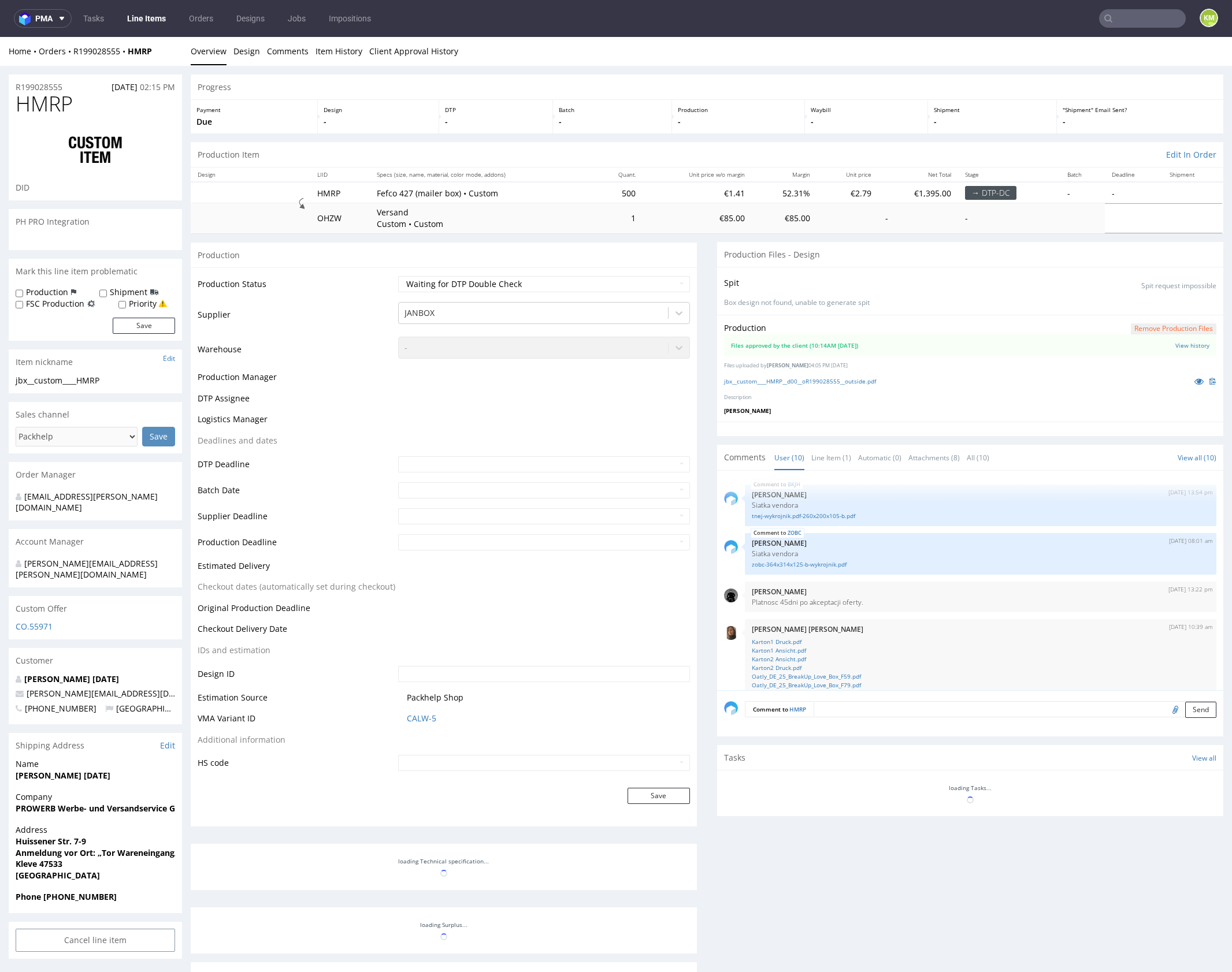
scroll to position [249, 0]
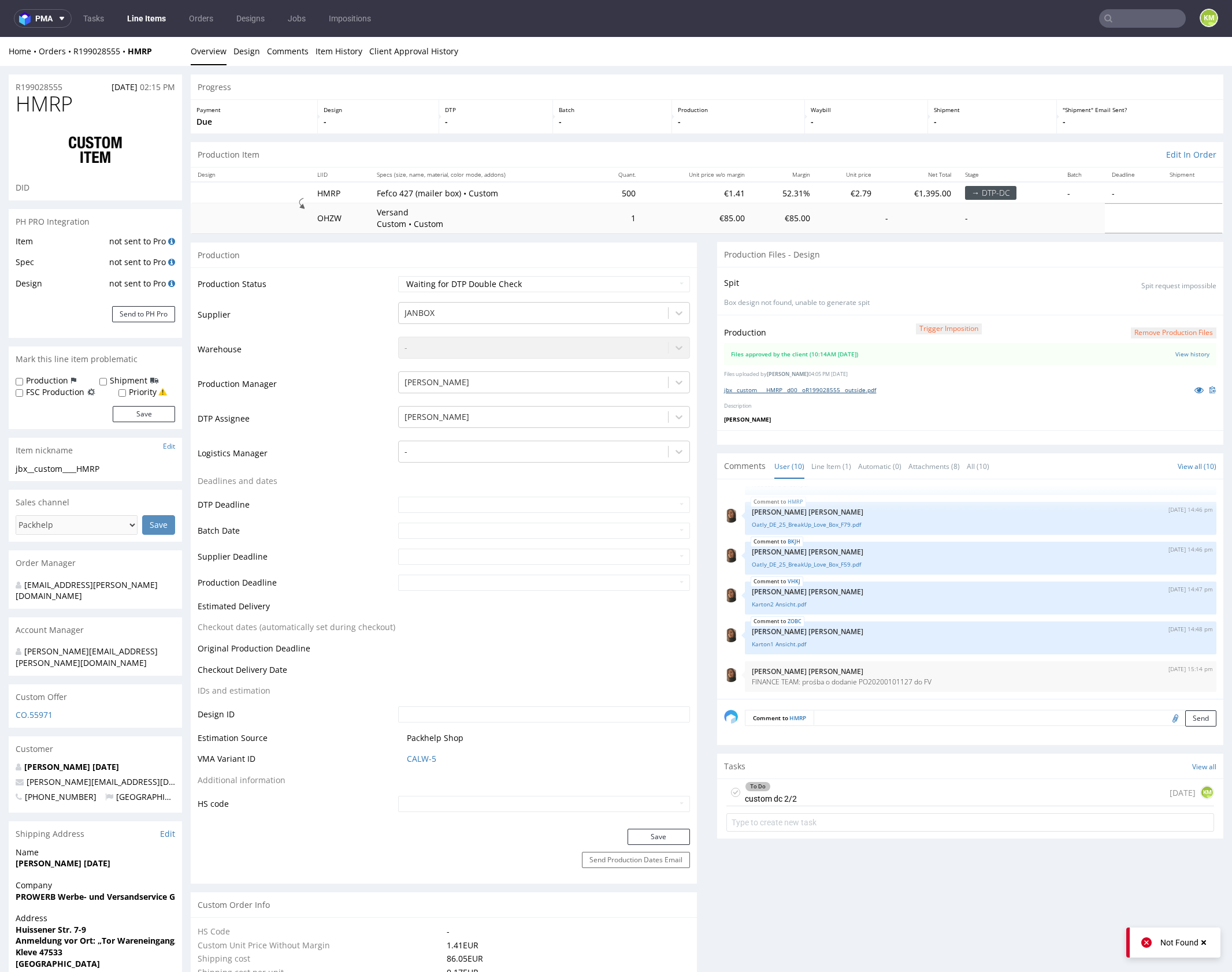
click at [846, 392] on link "jbx__custom____HMRP__d00__oR199028555__outside.pdf" at bounding box center [800, 390] width 152 height 8
click at [842, 788] on div "To Do custom dc 2/2 [DATE] KM" at bounding box center [970, 792] width 488 height 27
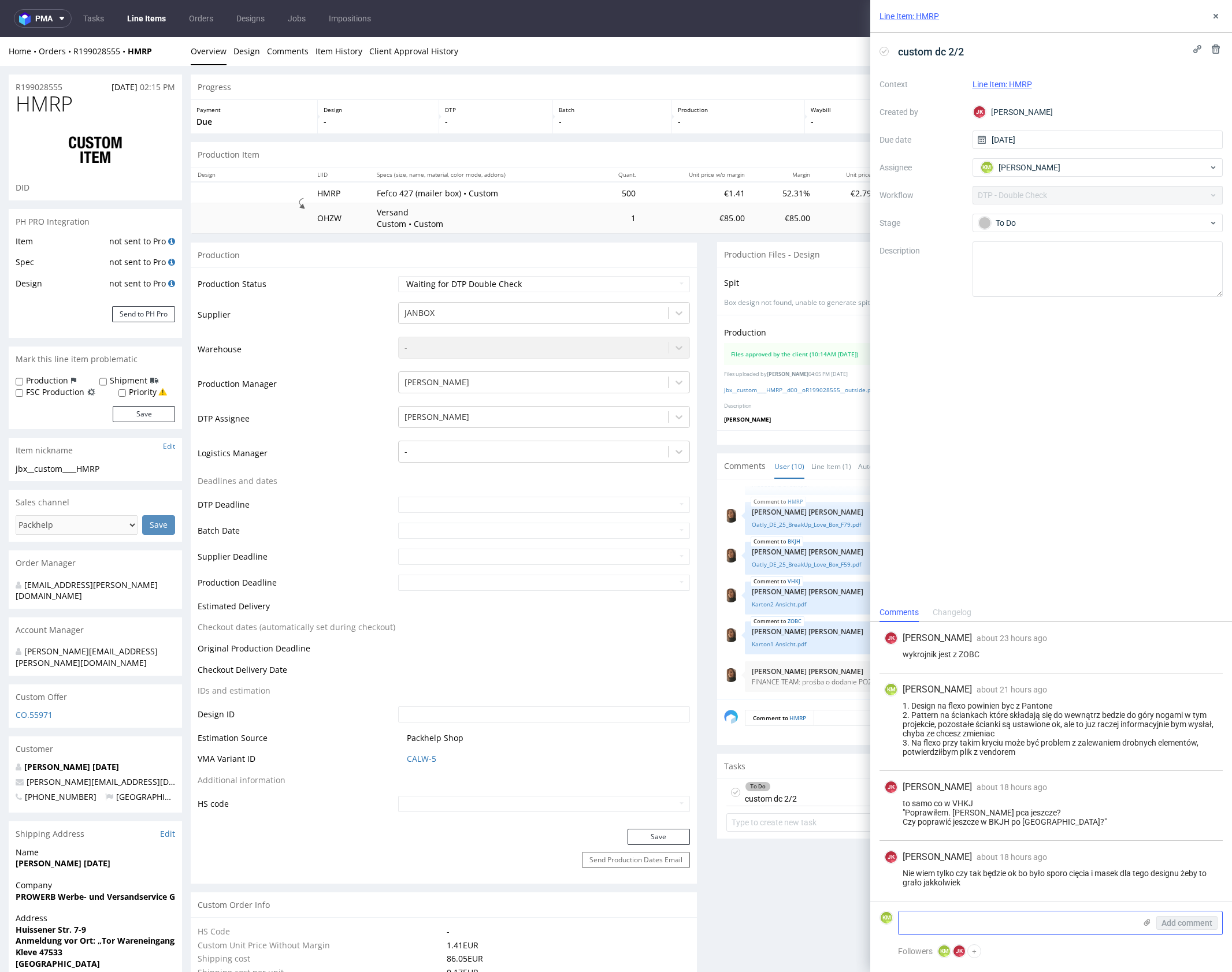
click at [1049, 921] on textarea at bounding box center [1017, 922] width 237 height 23
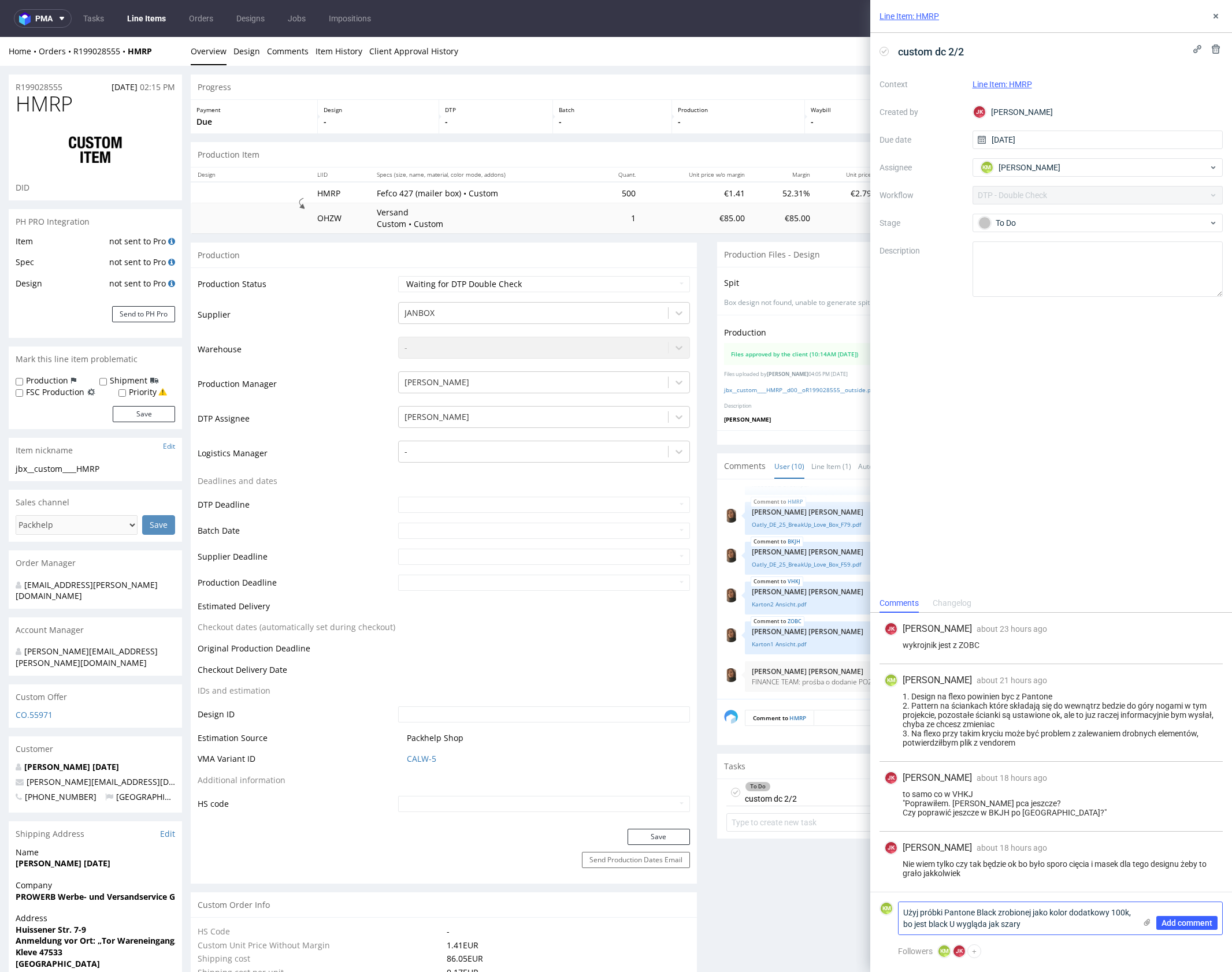
click at [918, 929] on textarea "Użyj próbki Pantone Black zrobionej jako kolor dodatkowy 100k, bo jest black U …" at bounding box center [1017, 918] width 237 height 32
click at [1022, 921] on textarea "Użyj próbki Pantone Black zrobionej jako kolor dodatkowy 100k, bo ten black U w…" at bounding box center [1017, 918] width 237 height 32
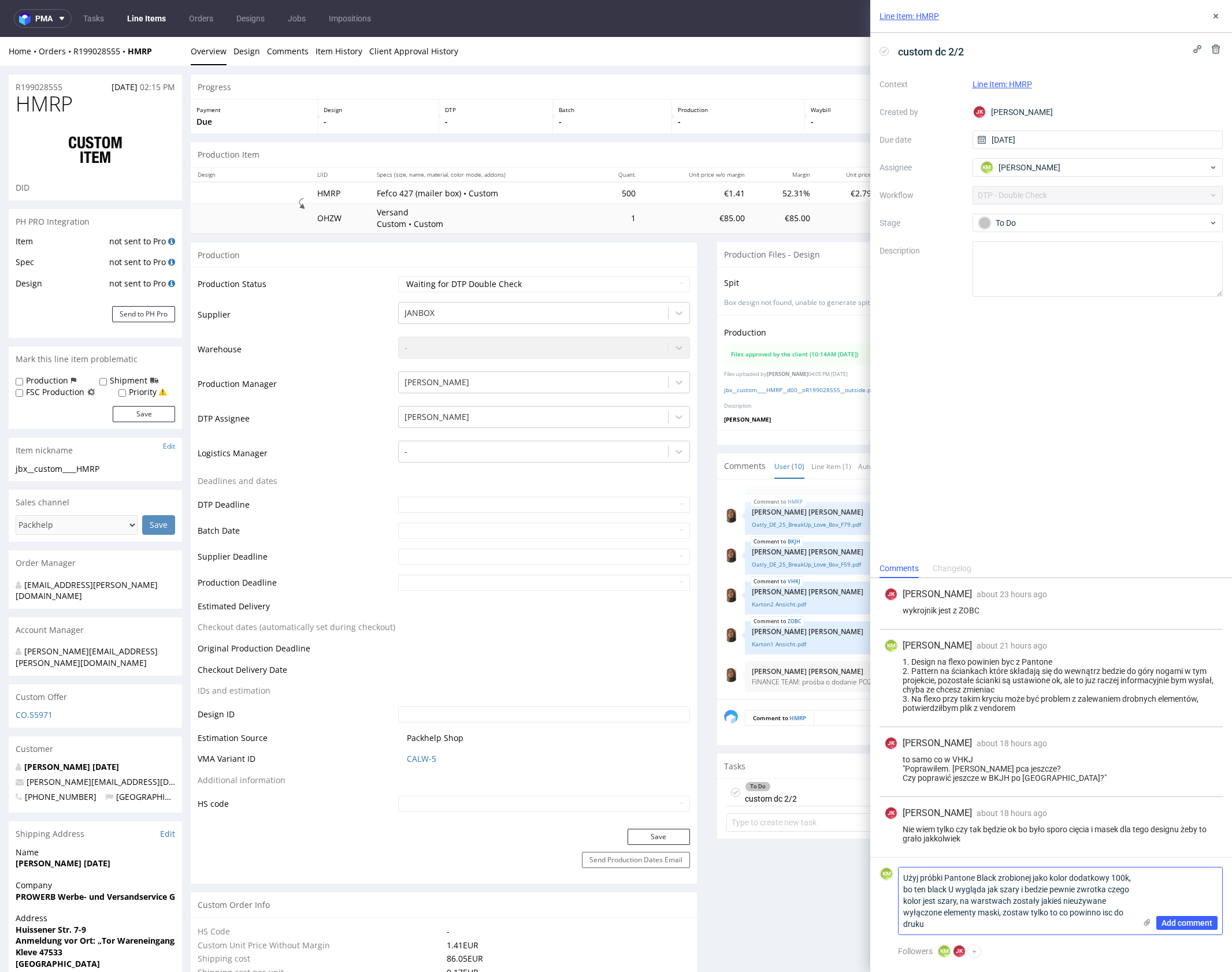
click at [1045, 930] on textarea "Użyj próbki Pantone Black zrobionej jako kolor dodatkowy 100k, bo ten black U w…" at bounding box center [1017, 901] width 237 height 67
type textarea "Użyj próbki Pantone Black zrobionej jako kolor dodatkowy 100k, bo ten black U w…"
click at [1184, 926] on span "Add comment" at bounding box center [1187, 923] width 51 height 8
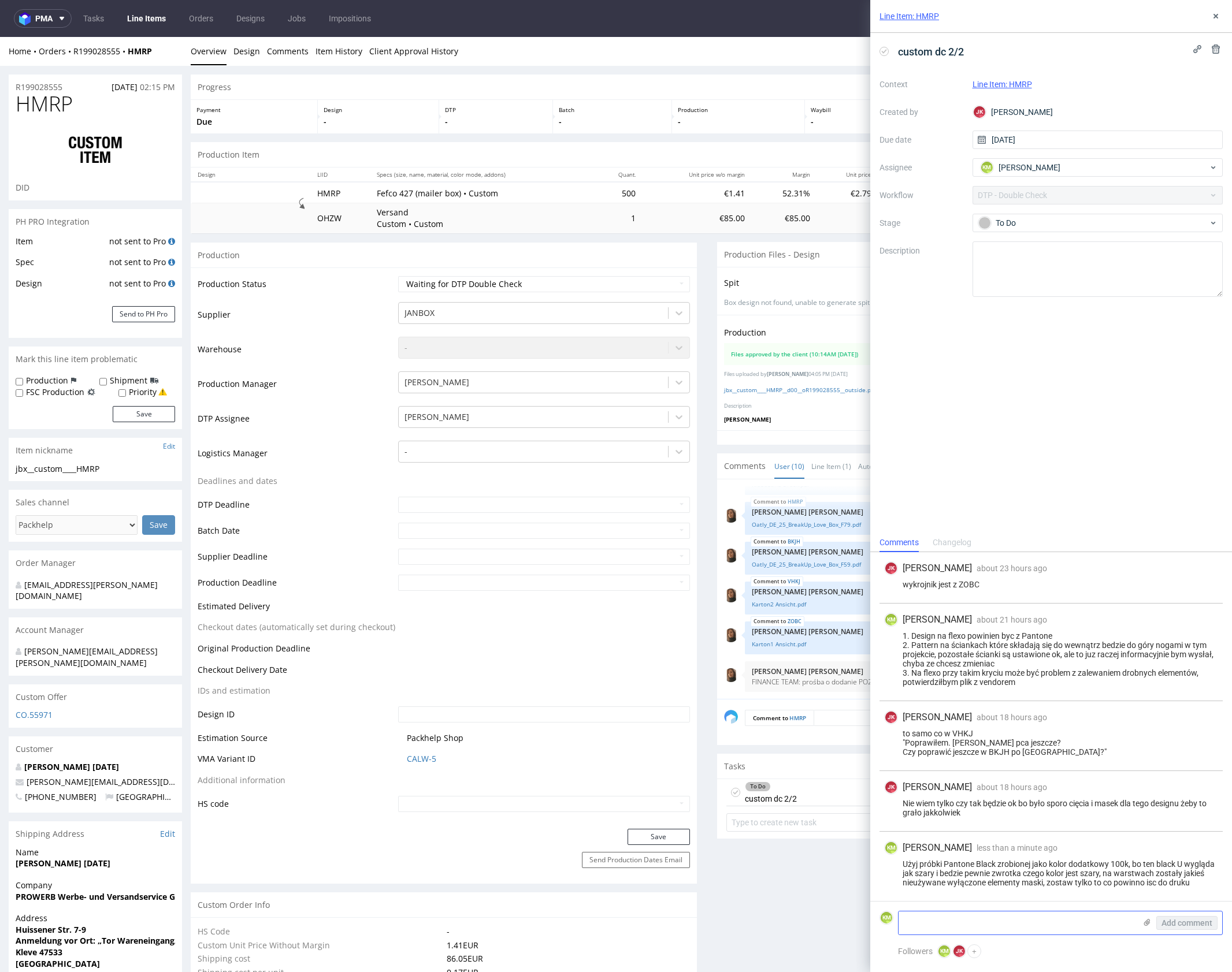
click at [1021, 922] on textarea at bounding box center [1017, 922] width 237 height 23
click at [997, 754] on div "to samo co w VHKJ "Poprawiłem. Wysyłać pca jeszcze? Czy poprawić jeszcze w BKJH…" at bounding box center [1051, 743] width 334 height 28
copy div "BKJH"
click at [976, 926] on textarea at bounding box center [1017, 922] width 237 height 23
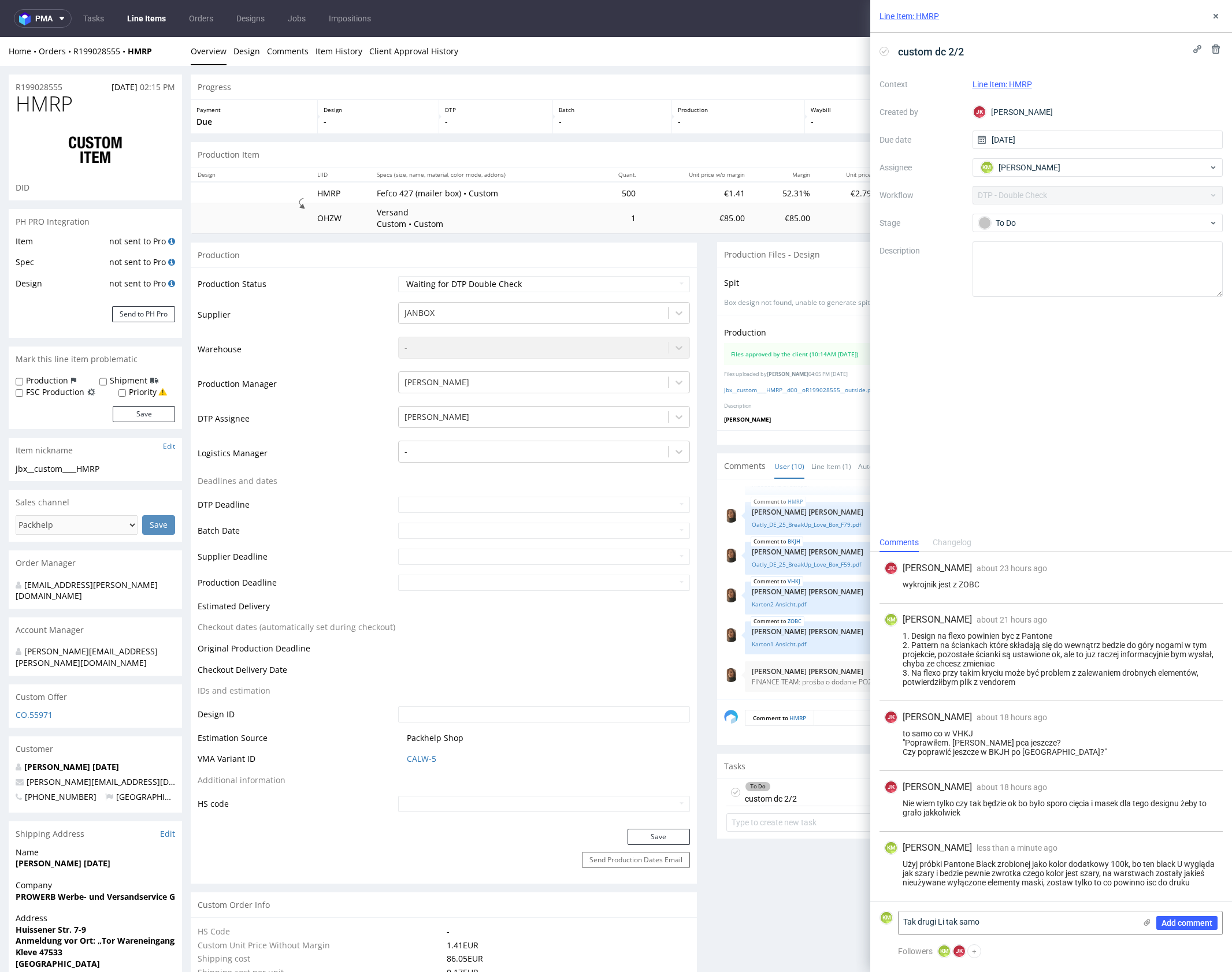
click at [999, 753] on div "to samo co w VHKJ "Poprawiłem. Wysyłać pca jeszcze? Czy poprawić jeszcze w BKJH…" at bounding box center [1051, 743] width 334 height 28
copy div "BKJH"
click at [1019, 924] on textarea "Tak drugi Li tak samo" at bounding box center [1017, 922] width 237 height 23
type textarea "Tak drugi Li powinien byc tak samo przygotowany"
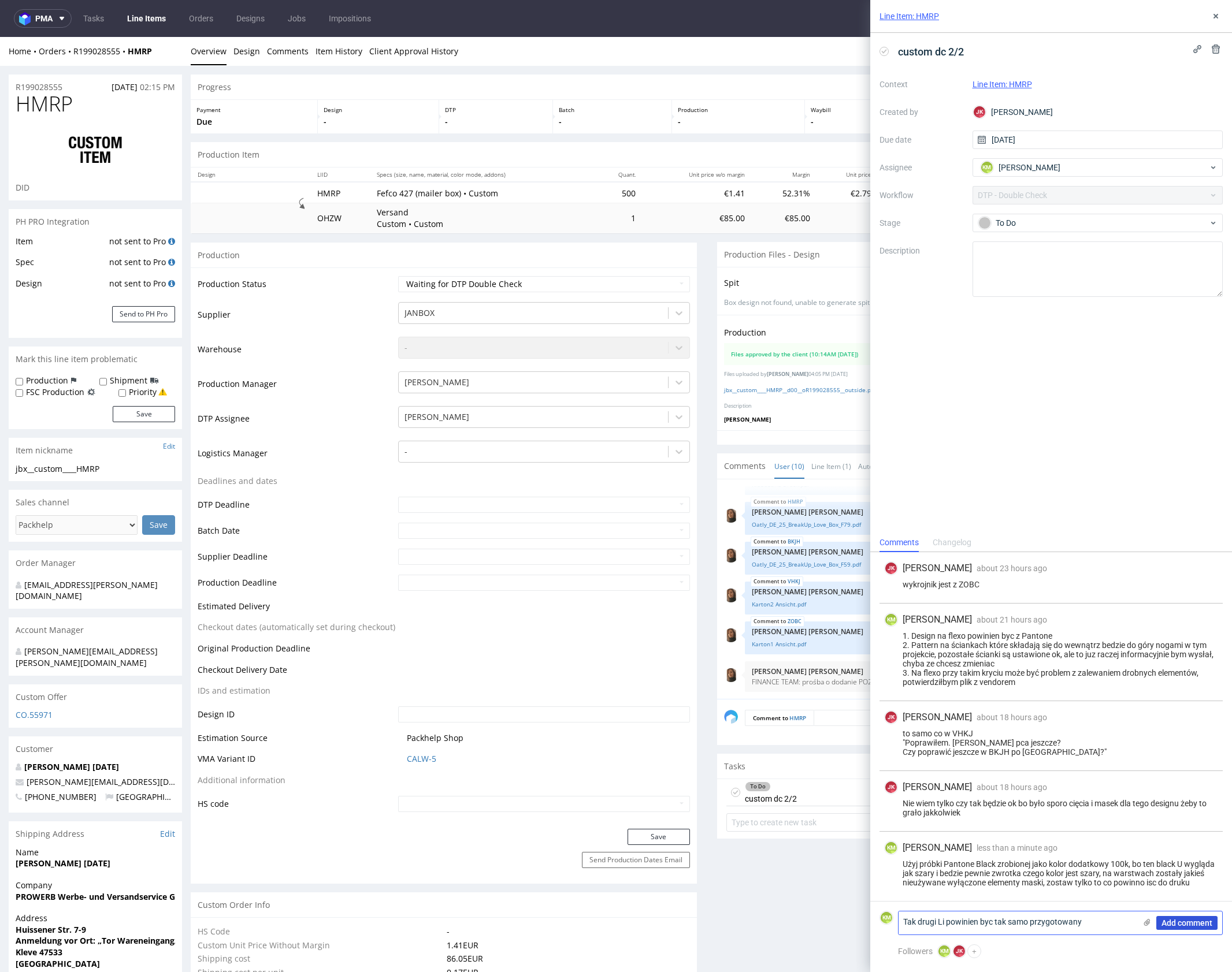
click at [1186, 924] on span "Add comment" at bounding box center [1187, 923] width 51 height 8
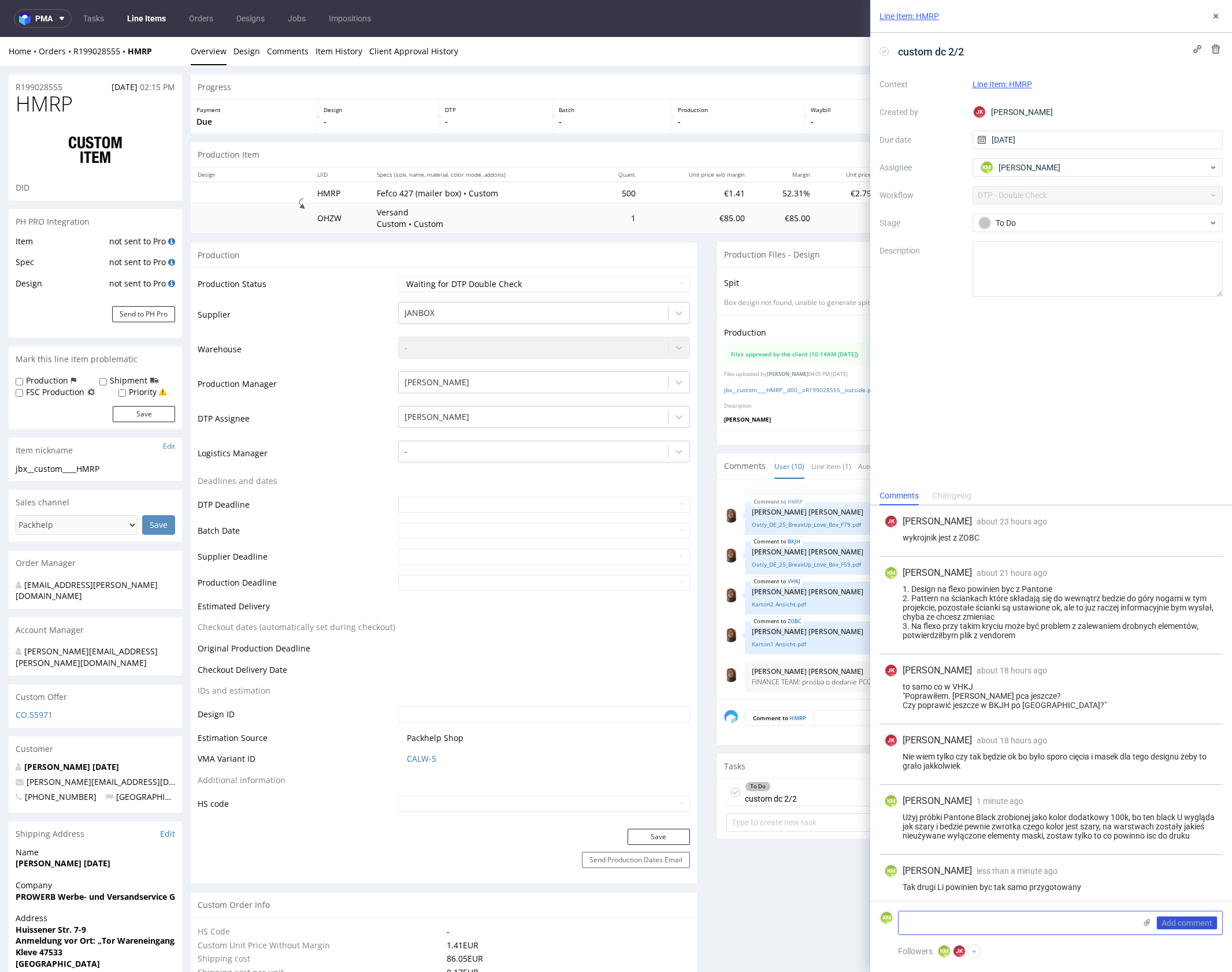
scroll to position [2, 0]
click at [1062, 221] on div "To Do" at bounding box center [1093, 223] width 230 height 12
click at [1085, 286] on div "Needs fixes" at bounding box center [1097, 297] width 241 height 23
click at [1216, 16] on icon at bounding box center [1215, 16] width 9 height 9
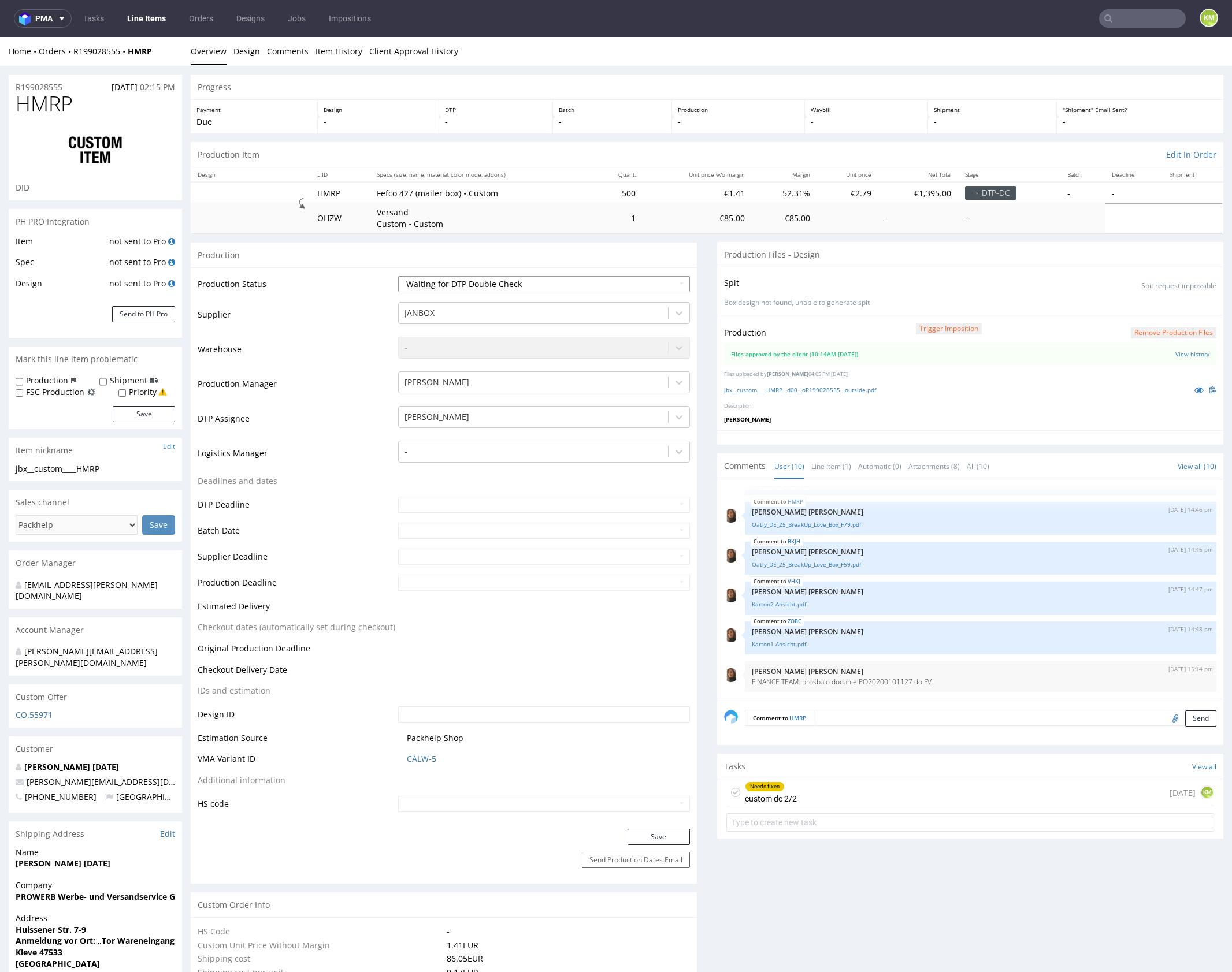
click at [580, 280] on select "Waiting for Artwork Waiting for Diecut Waiting for Mockup Waiting for DTP Waiti…" at bounding box center [544, 284] width 292 height 16
select select "dtp_dc_done"
click at [398, 276] on select "Waiting for Artwork Waiting for Diecut Waiting for Mockup Waiting for DTP Waiti…" at bounding box center [544, 284] width 292 height 16
click at [662, 842] on button "Save" at bounding box center [658, 836] width 62 height 16
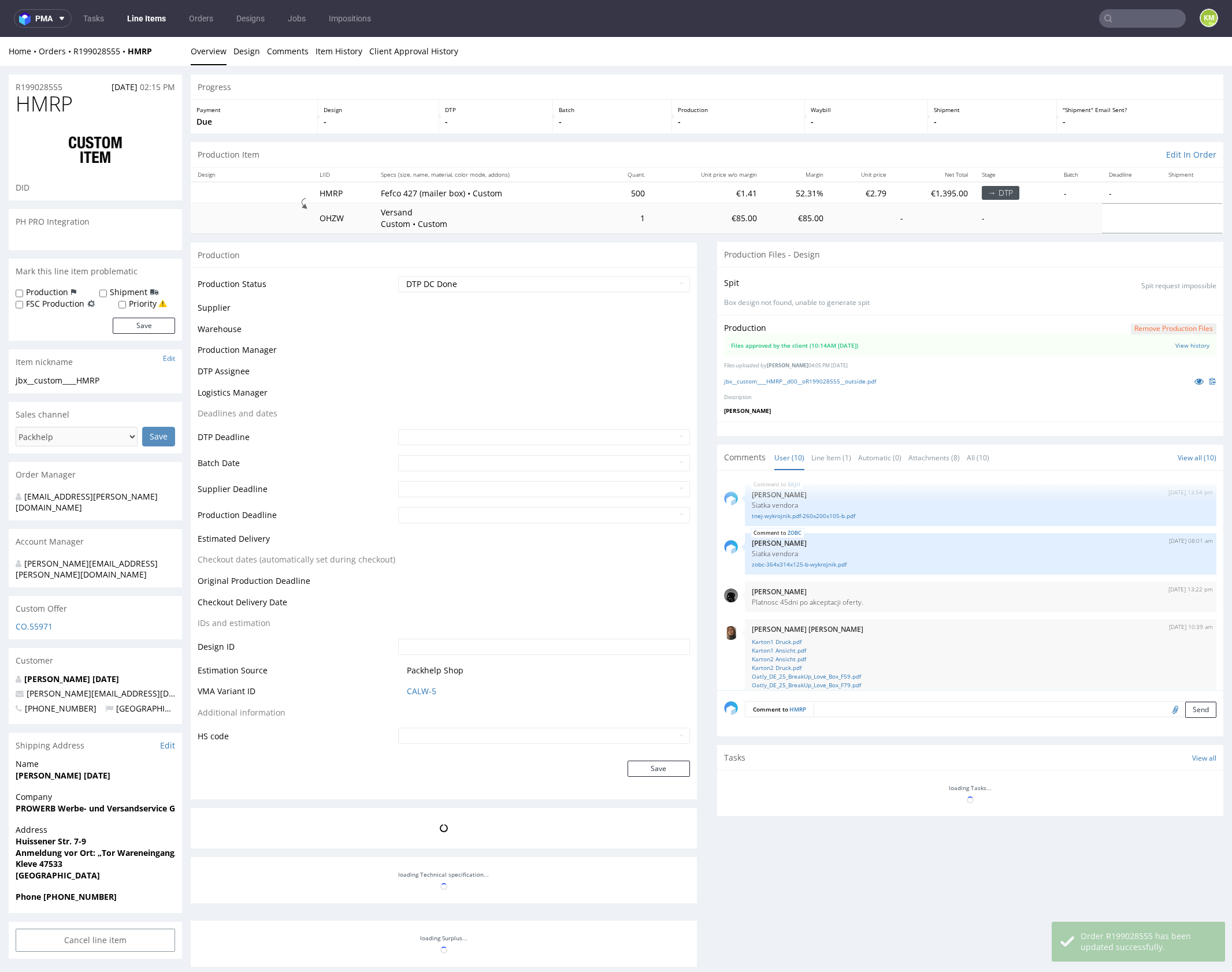
scroll to position [249, 0]
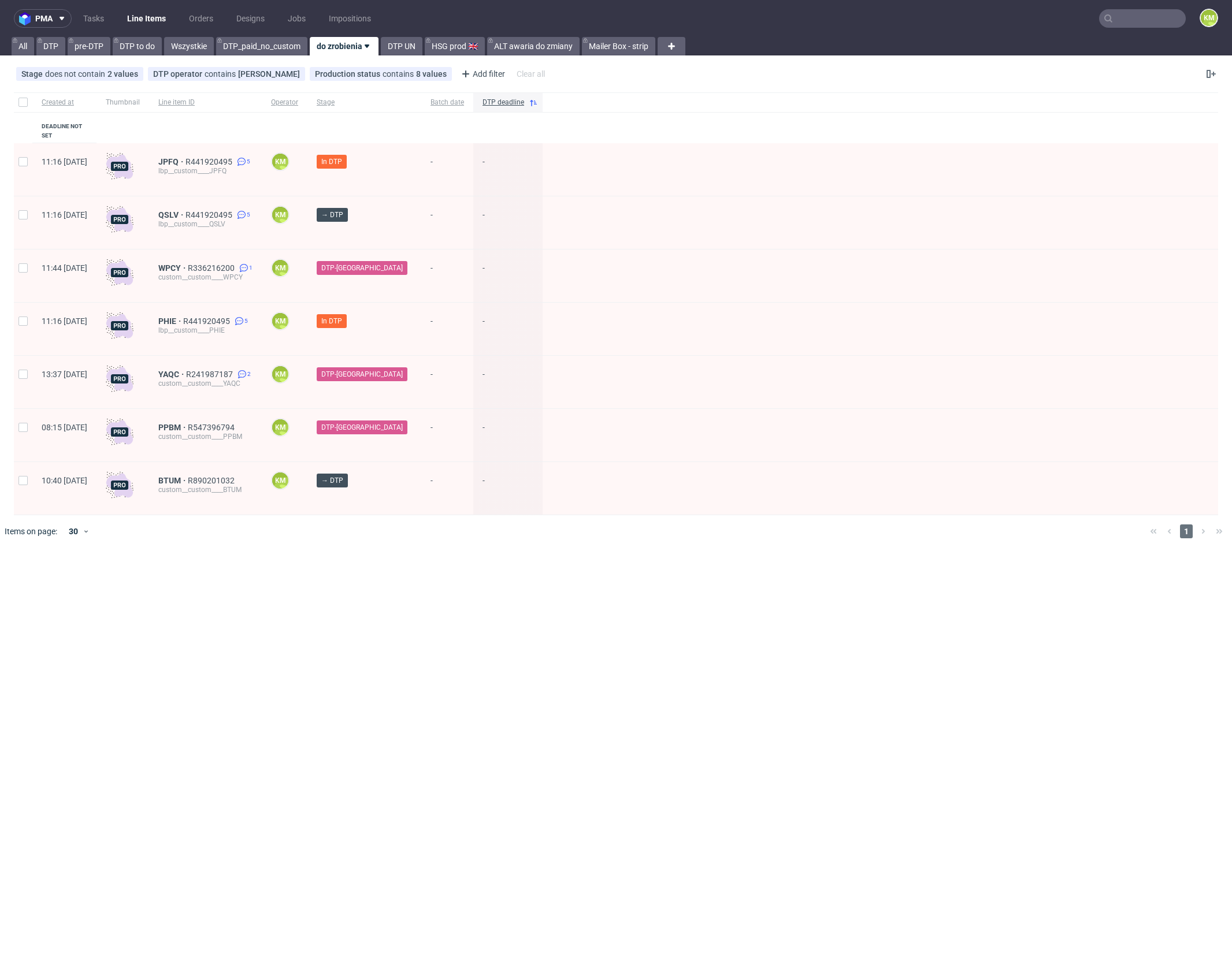
click at [1135, 26] on input "text" at bounding box center [1142, 18] width 87 height 19
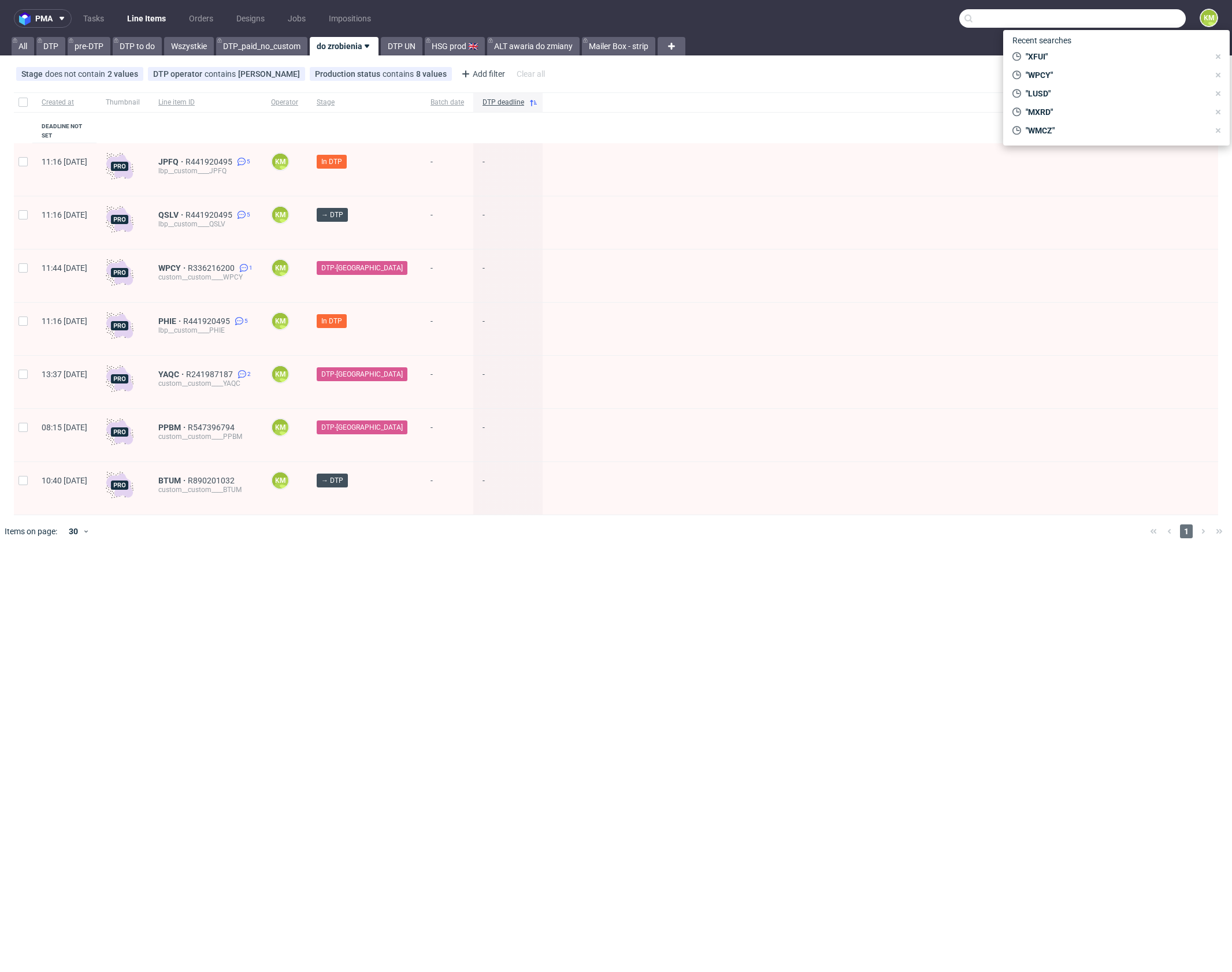
paste input "BKJH"
type input "BKJH"
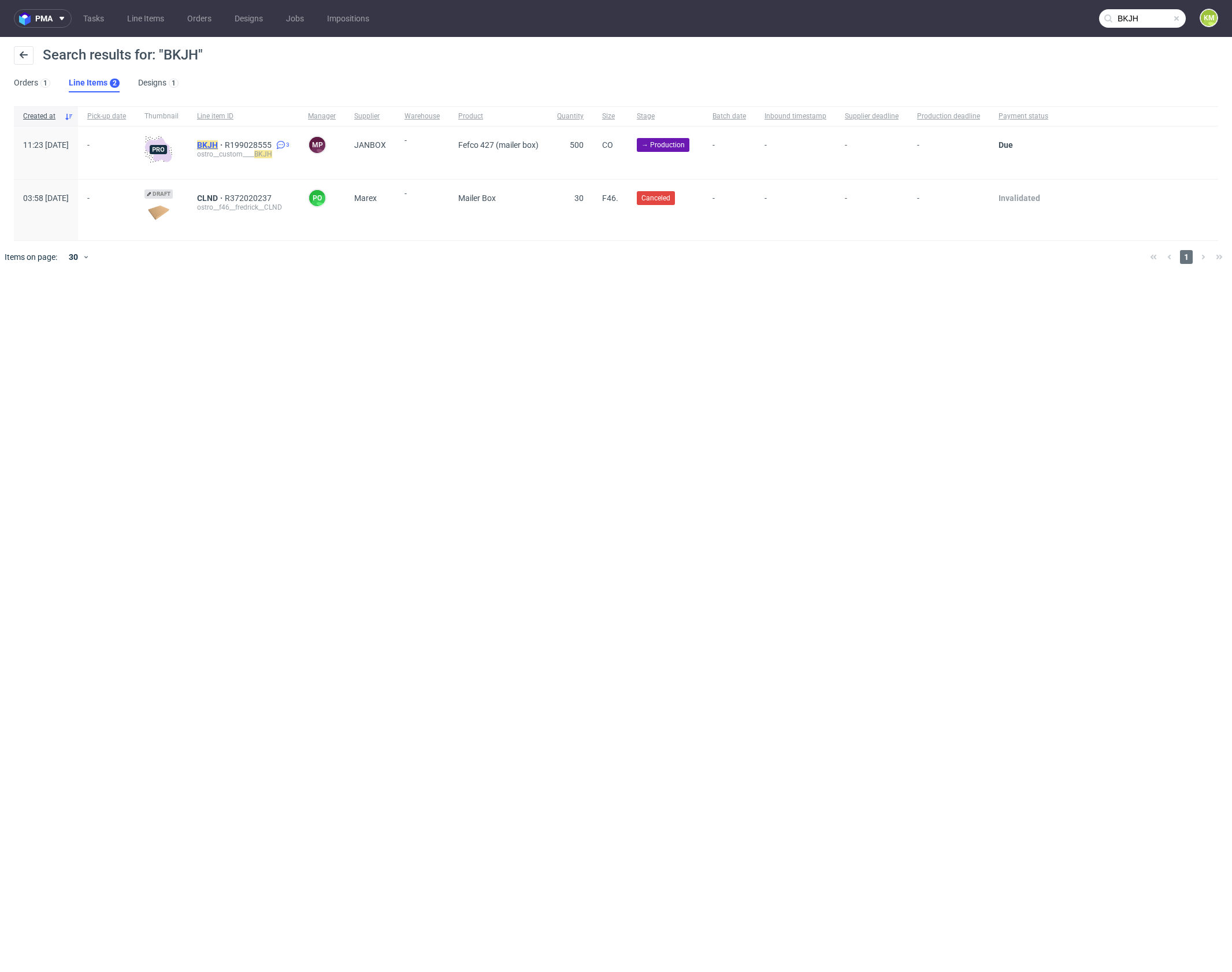
click at [218, 146] on mark "BKJH" at bounding box center [208, 144] width 21 height 9
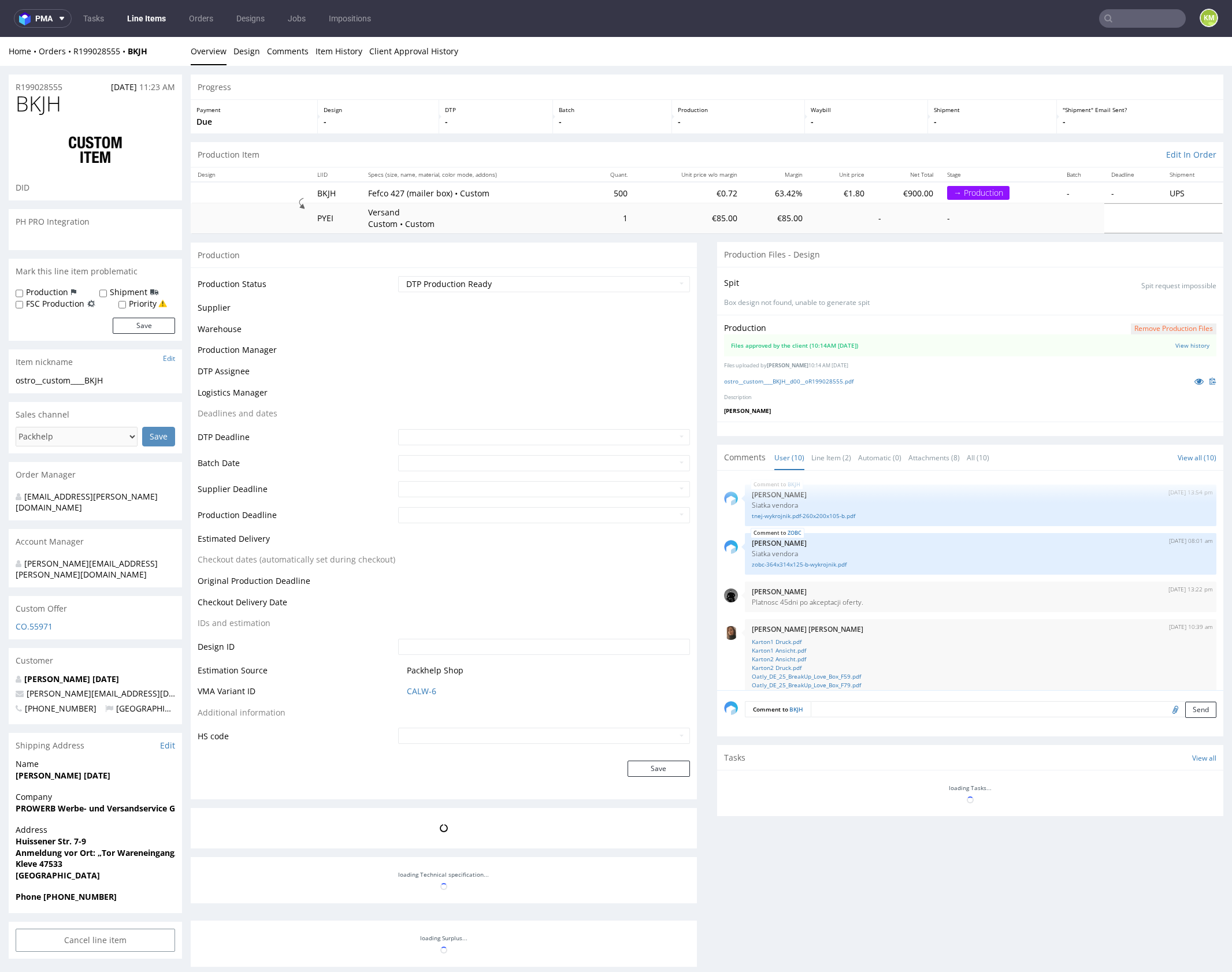
scroll to position [249, 0]
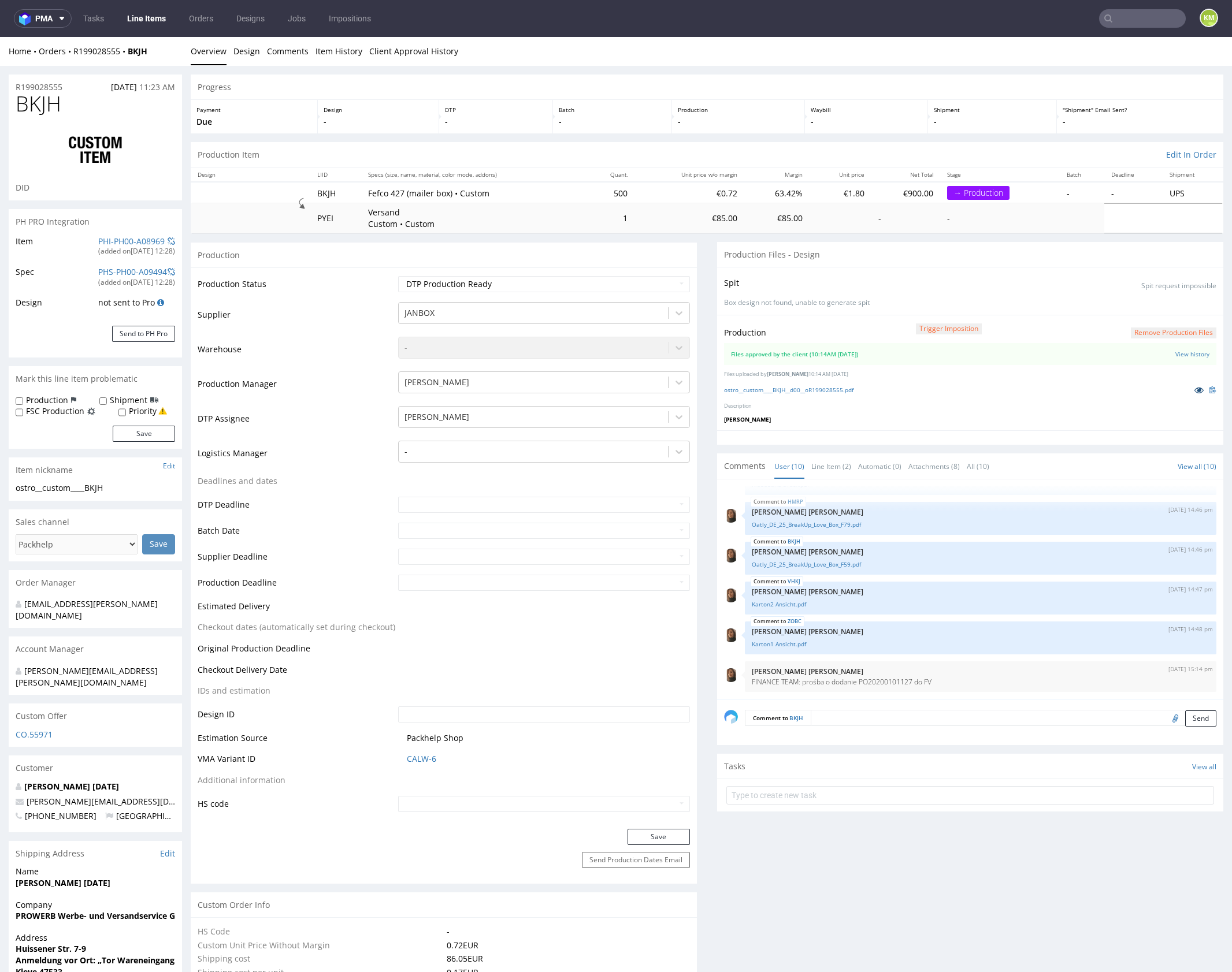
click at [1195, 389] on icon at bounding box center [1199, 390] width 9 height 8
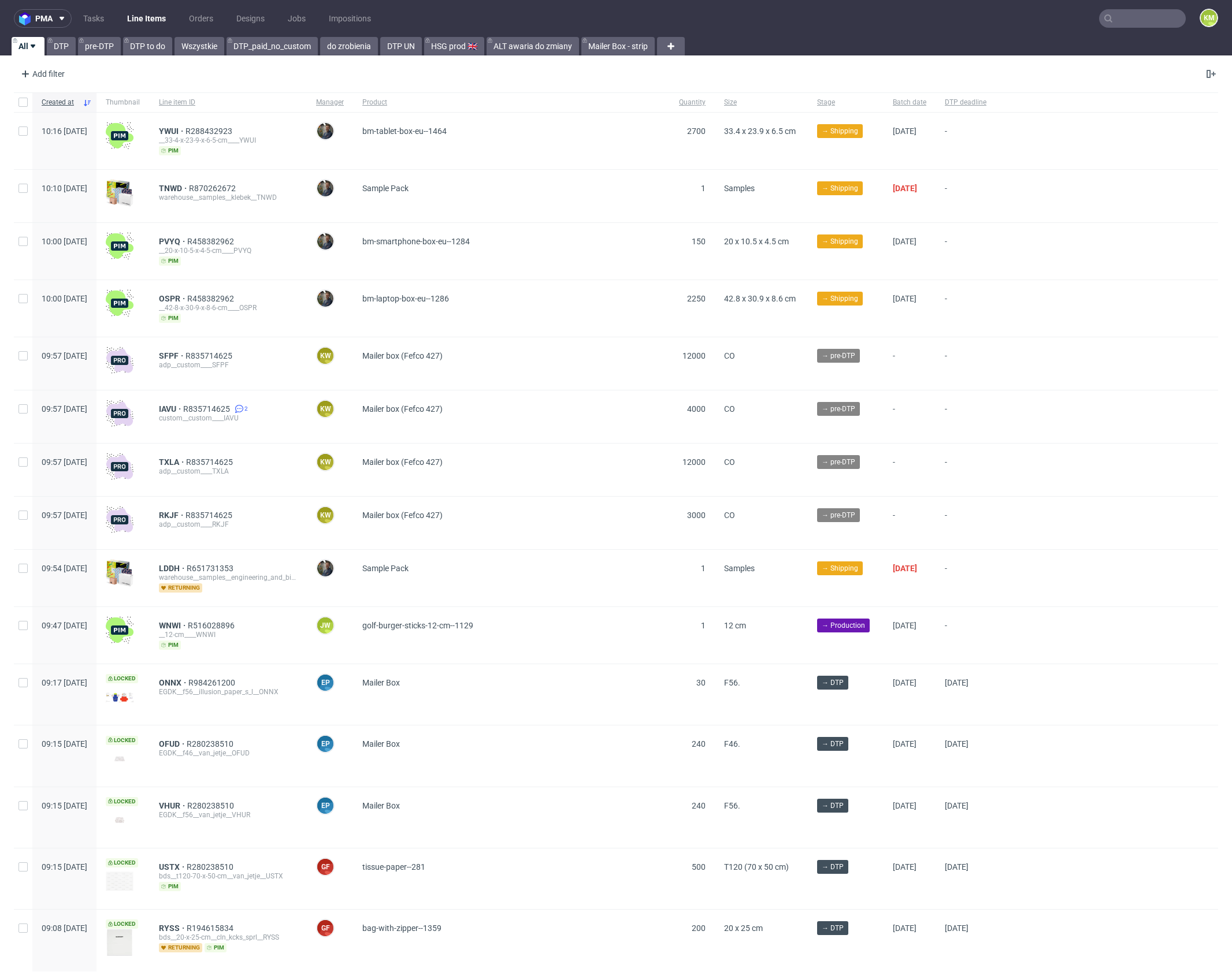
click at [1124, 17] on input "text" at bounding box center [1142, 18] width 87 height 19
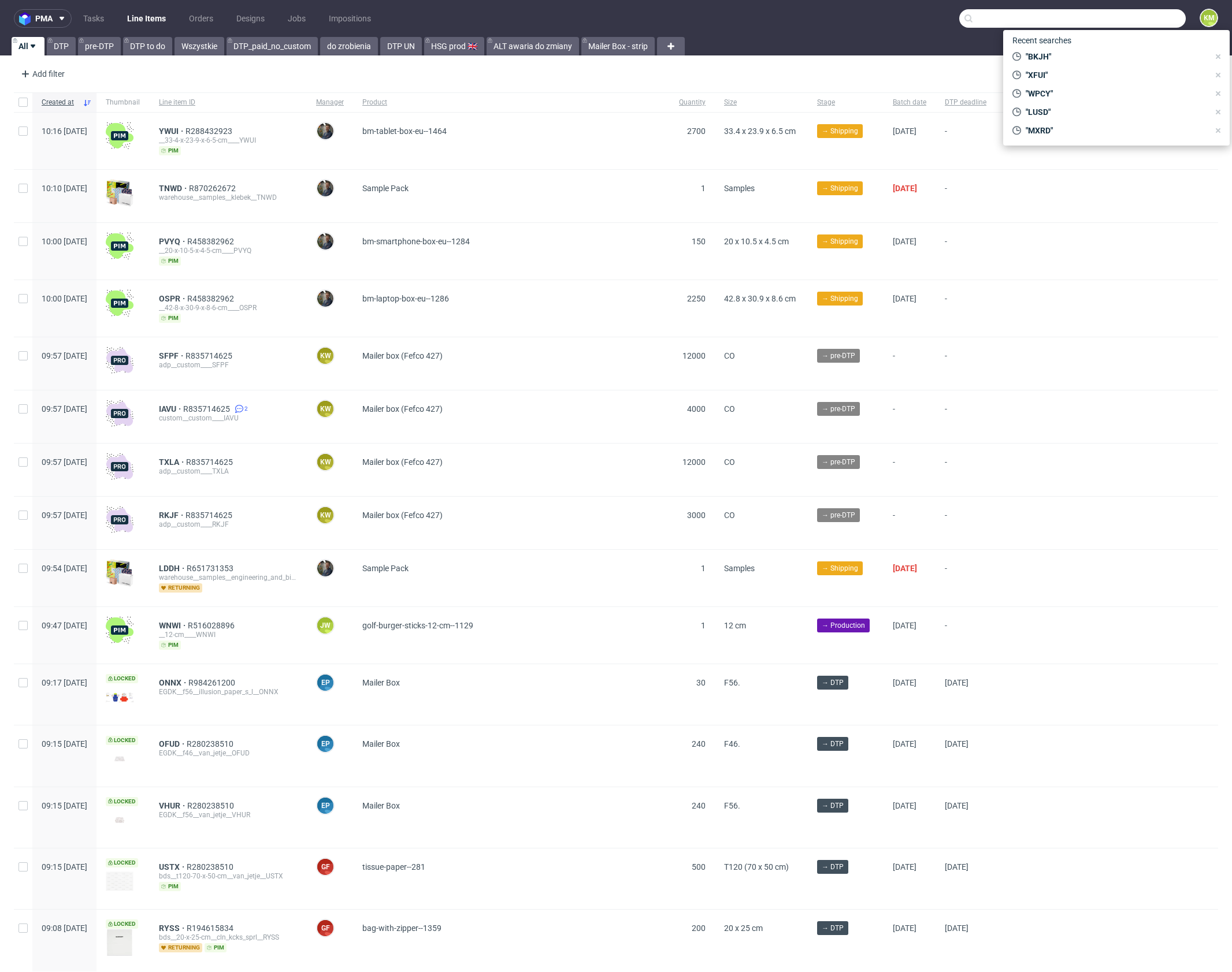
paste input "BKJH"
type input "BKJH"
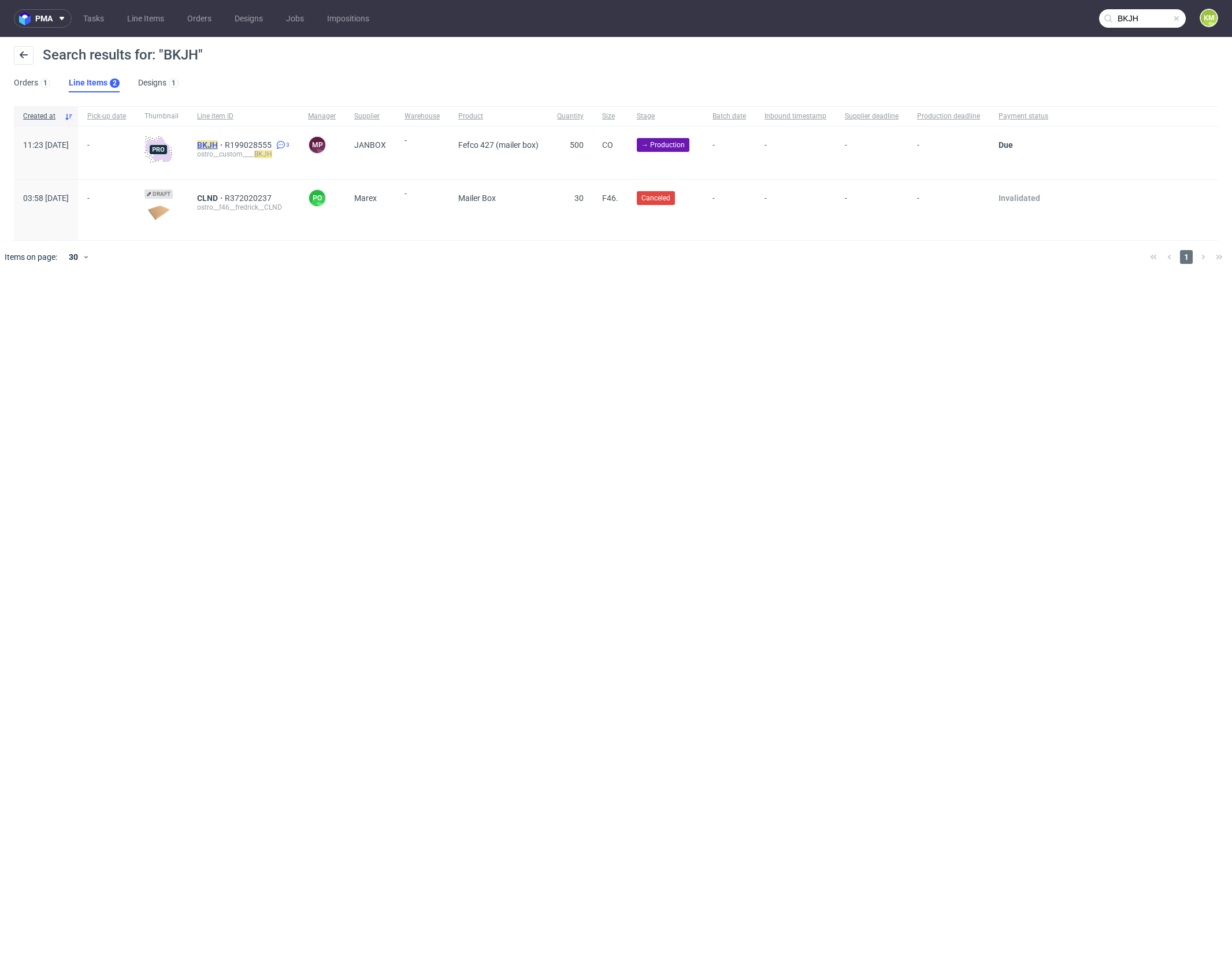
click at [218, 143] on mark "BKJH" at bounding box center [208, 144] width 21 height 9
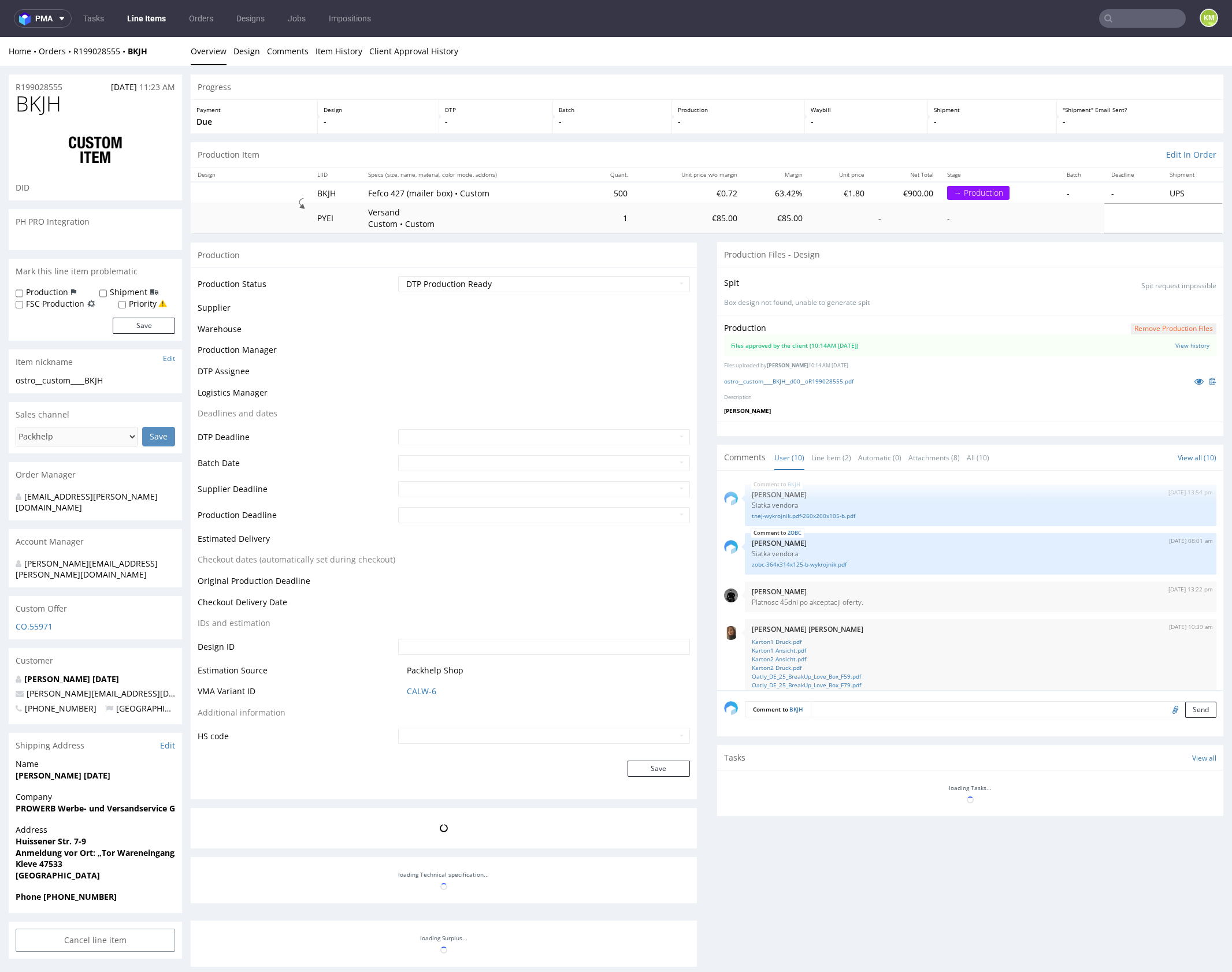
scroll to position [249, 0]
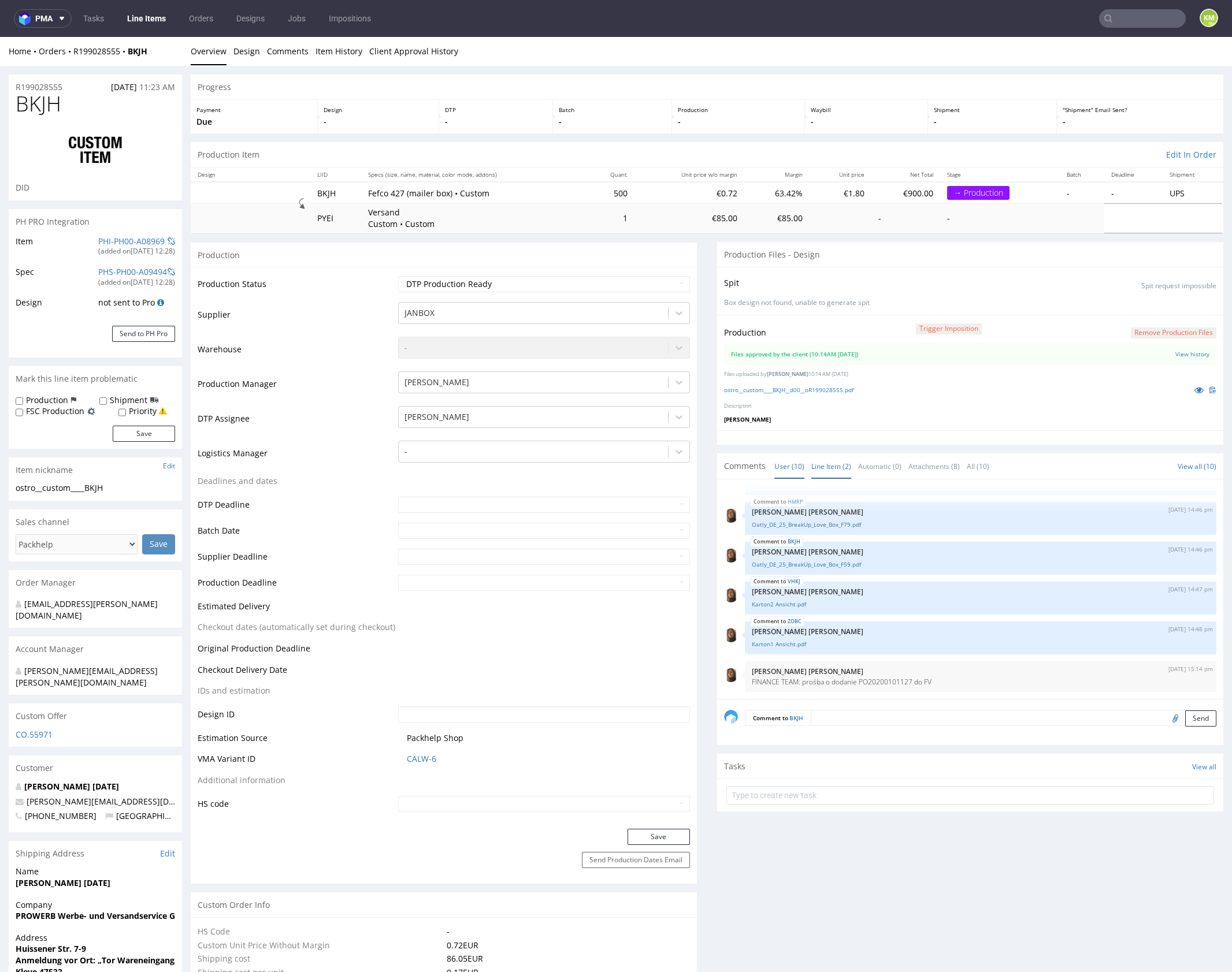
click at [825, 459] on link "Line Item (2)" at bounding box center [832, 466] width 40 height 25
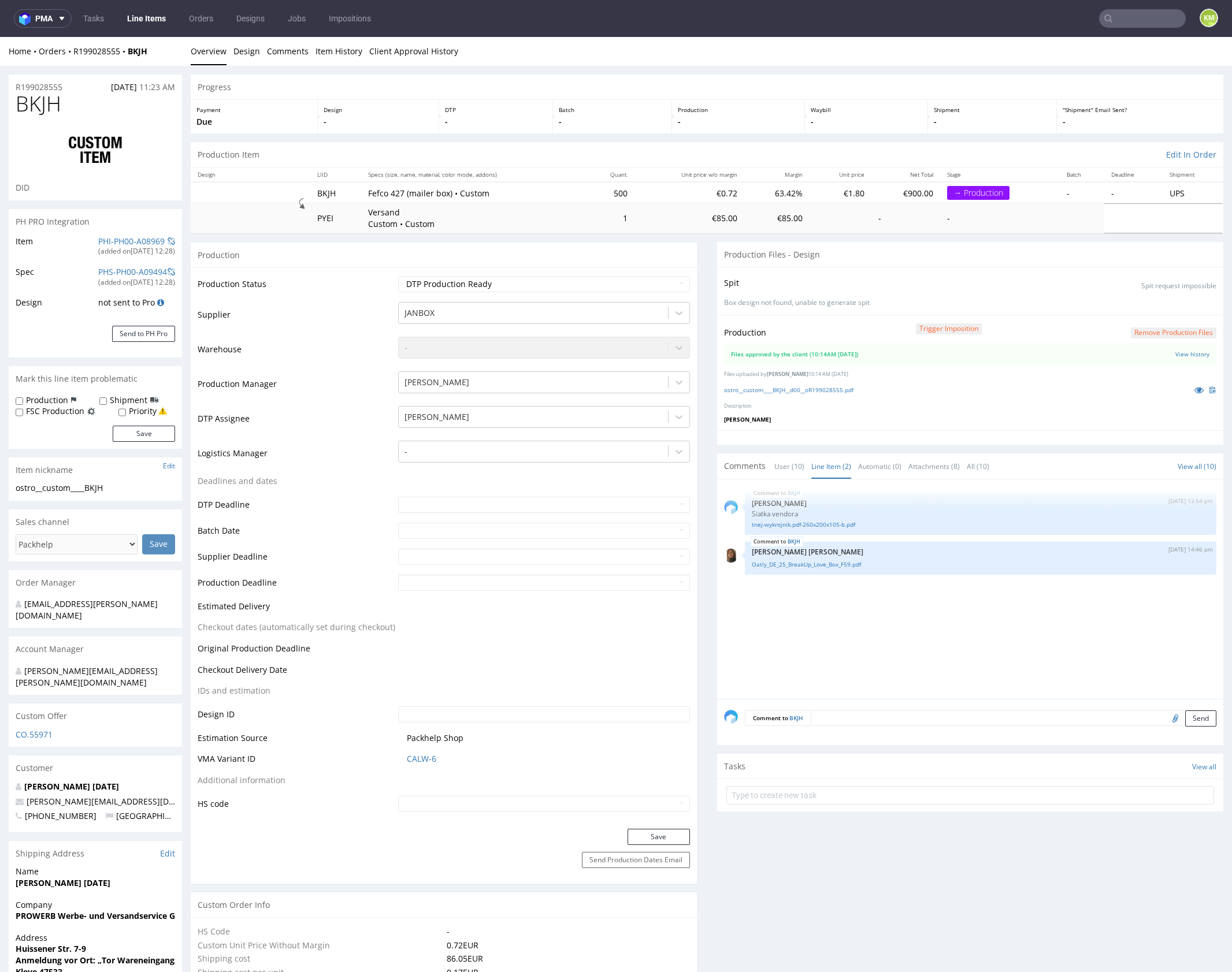
scroll to position [728, 0]
